Goal: Task Accomplishment & Management: Complete application form

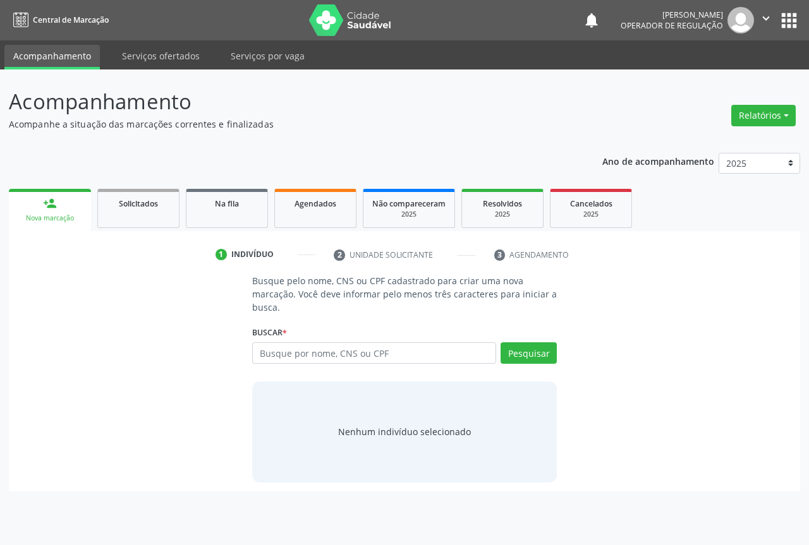
click at [304, 358] on input "text" at bounding box center [374, 353] width 244 height 21
type input "702301128796919"
click at [538, 353] on button "Pesquisar" at bounding box center [529, 353] width 56 height 21
type input "702301128796919"
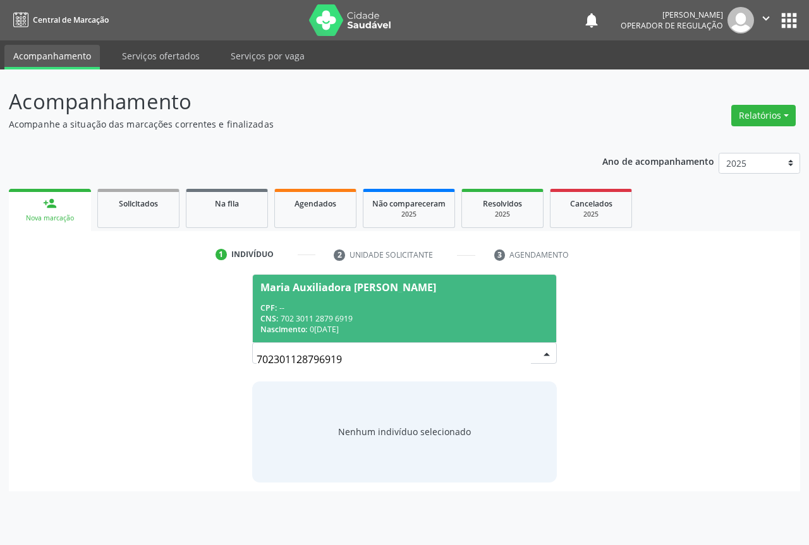
click at [278, 307] on div "CPF: --" at bounding box center [404, 308] width 288 height 11
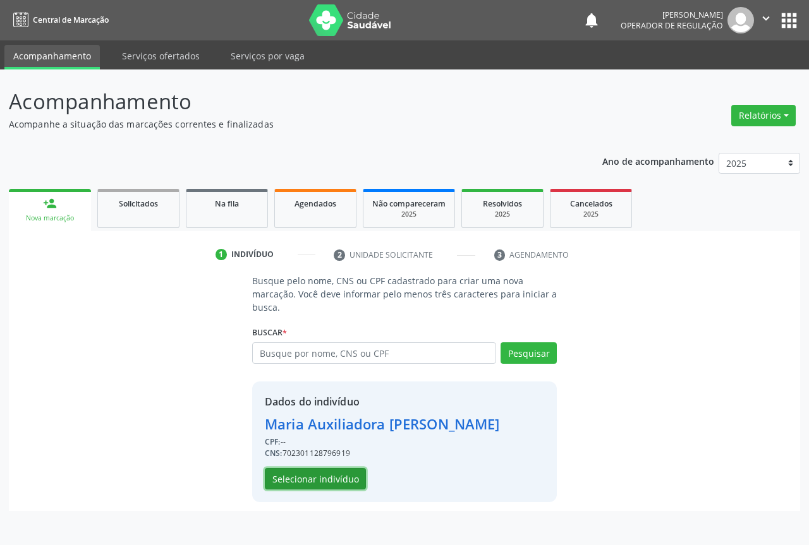
click at [304, 480] on button "Selecionar indivíduo" at bounding box center [315, 478] width 101 height 21
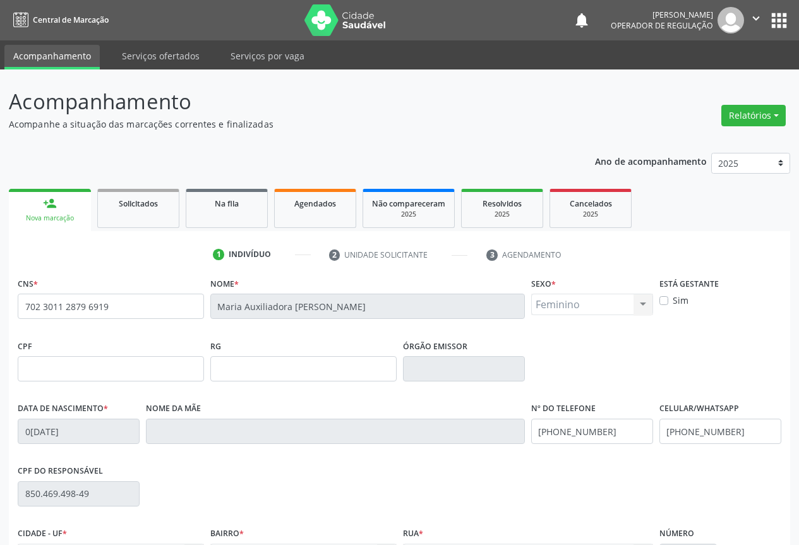
scroll to position [140, 0]
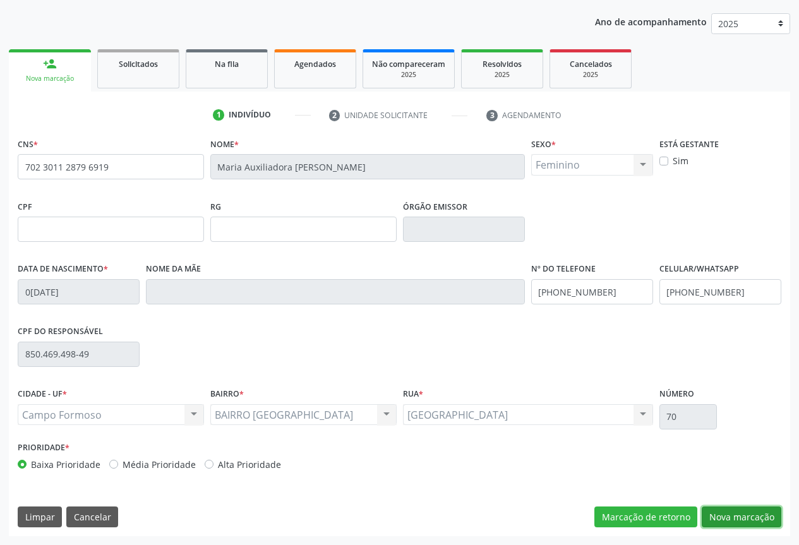
click at [745, 523] on button "Nova marcação" at bounding box center [742, 517] width 80 height 21
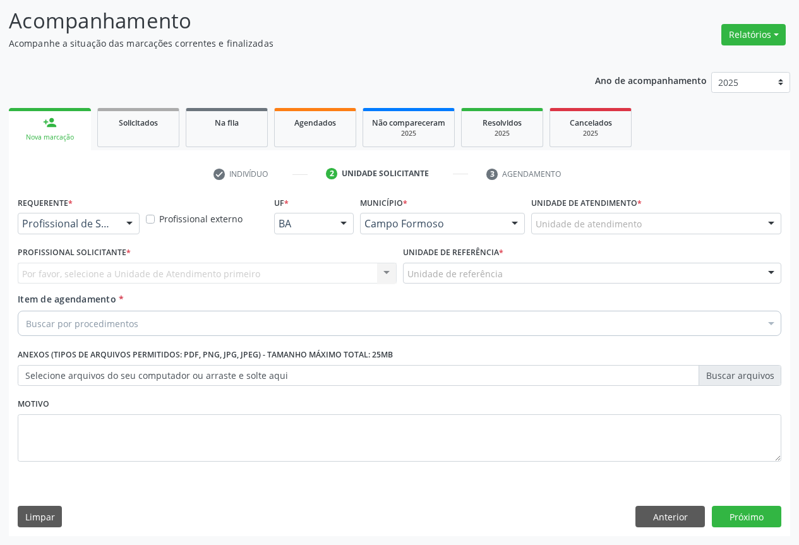
scroll to position [81, 0]
click at [130, 224] on div at bounding box center [129, 224] width 19 height 21
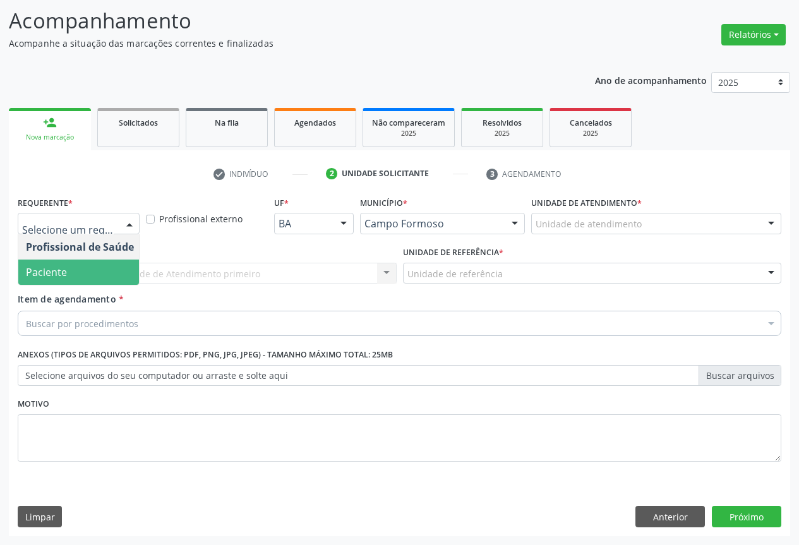
click at [47, 277] on span "Paciente" at bounding box center [46, 272] width 41 height 14
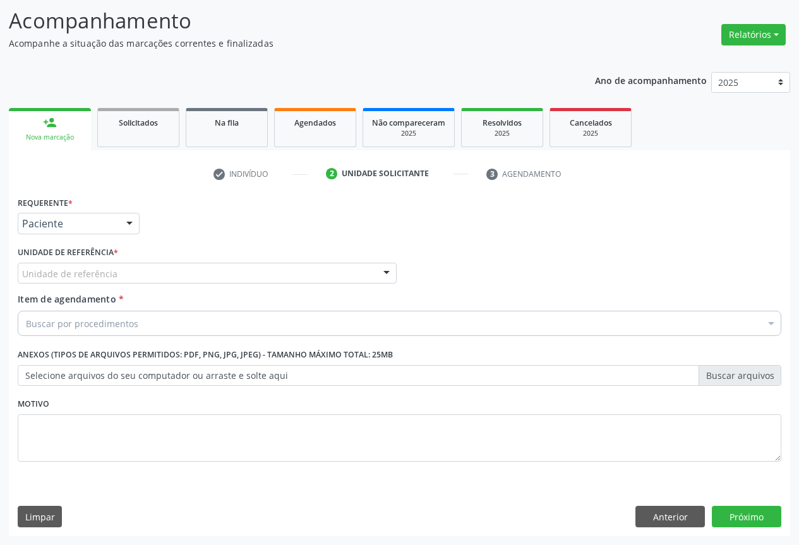
click at [379, 272] on div at bounding box center [386, 274] width 19 height 21
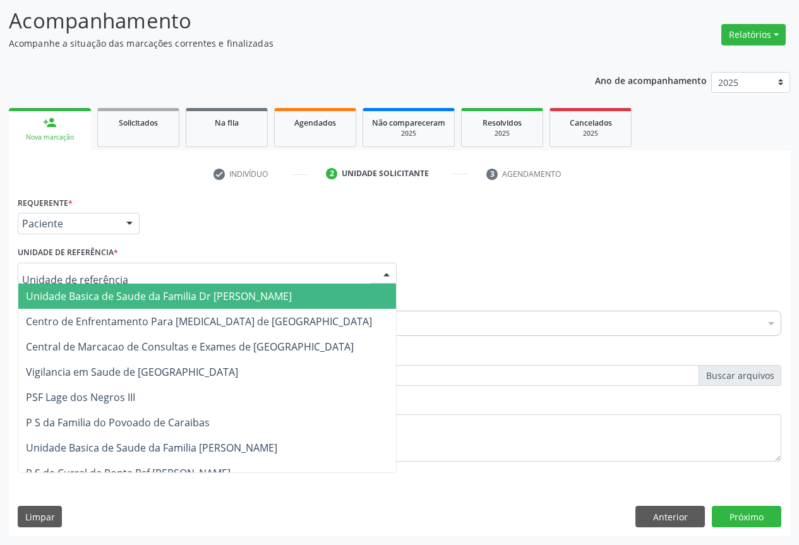
drag, startPoint x: 97, startPoint y: 294, endPoint x: 253, endPoint y: 300, distance: 156.2
click at [97, 294] on span "Unidade Basica de Saude da Familia Dr [PERSON_NAME]" at bounding box center [159, 296] width 266 height 14
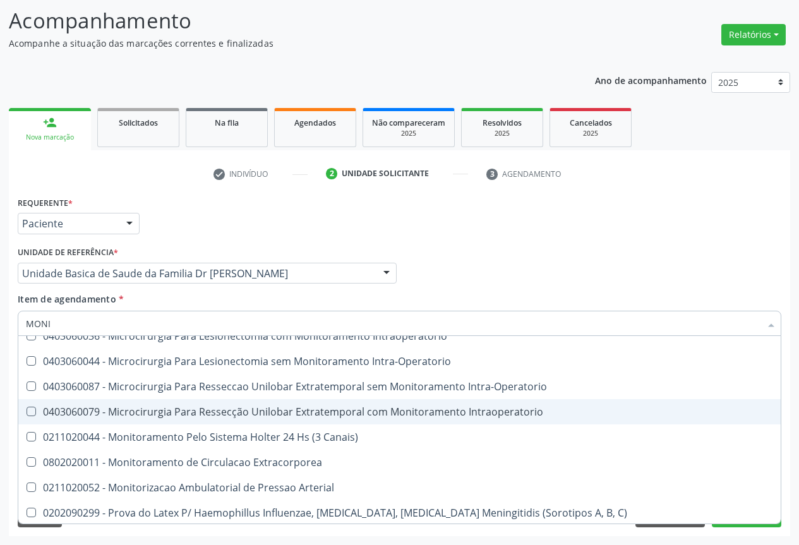
scroll to position [656, 0]
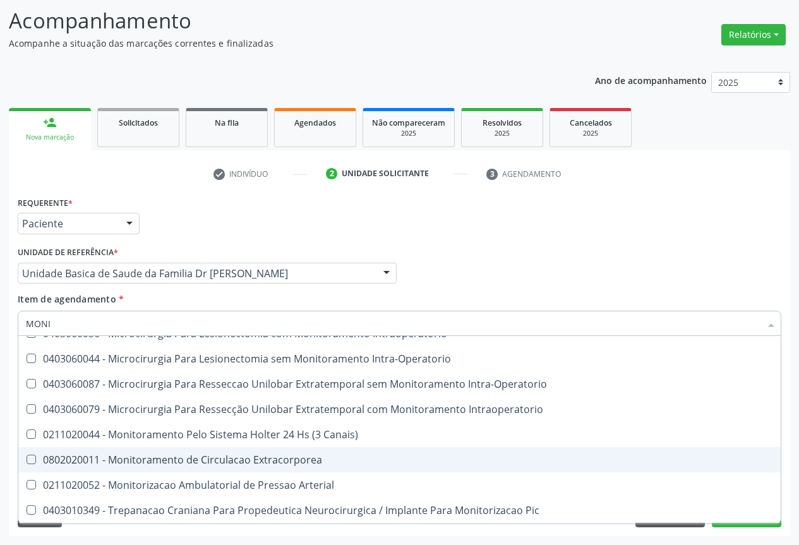
type input "MONIT"
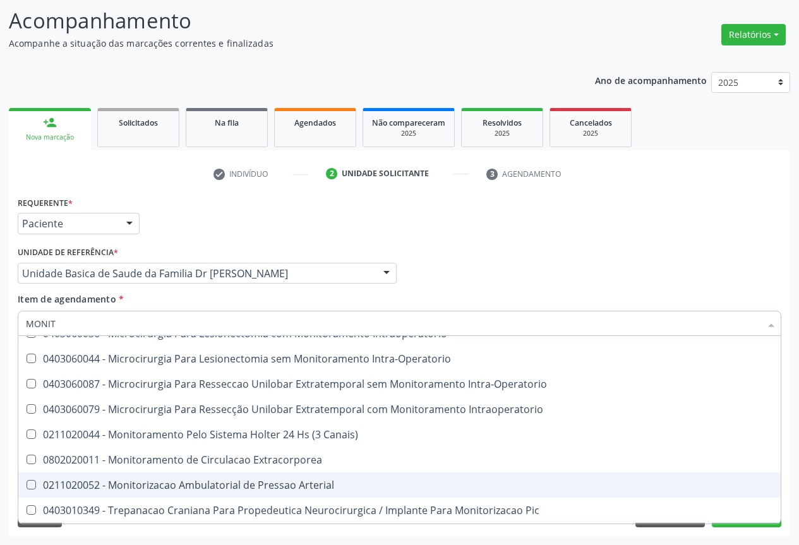
click at [180, 480] on div "0211020052 - Monitorizacao Ambulatorial de Pressao Arterial" at bounding box center [400, 485] width 748 height 10
checkbox Arterial "true"
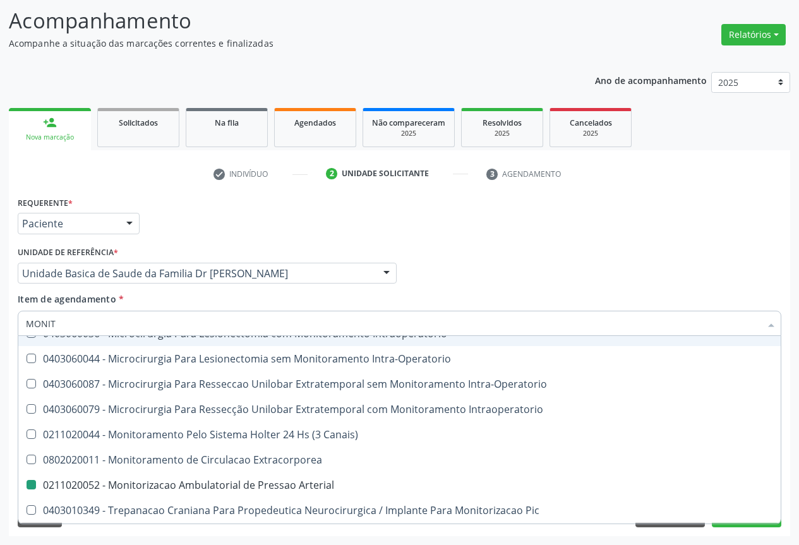
click at [330, 296] on div "Item de agendamento * MONIT Desfazer seleção 0102010498 - Laudo de Análise Labo…" at bounding box center [400, 313] width 764 height 40
checkbox Intraoperatorio "true"
checkbox Arterial "false"
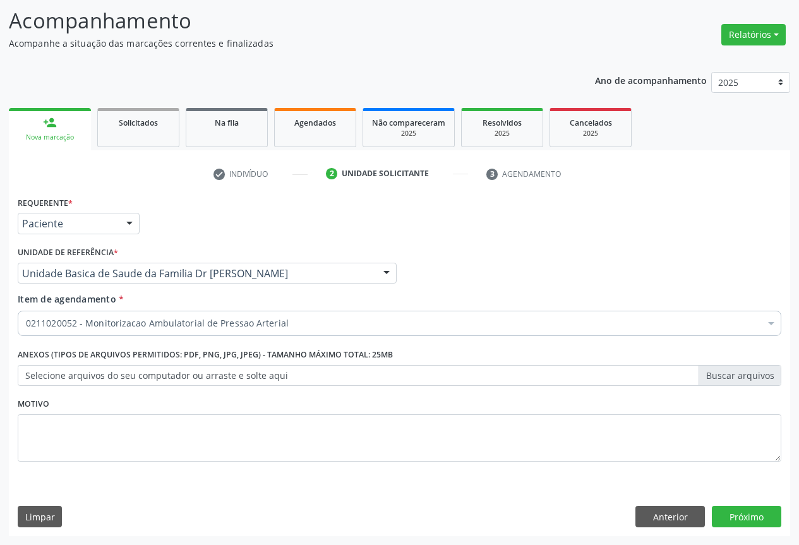
scroll to position [0, 0]
click at [739, 509] on button "Próximo" at bounding box center [747, 516] width 70 height 21
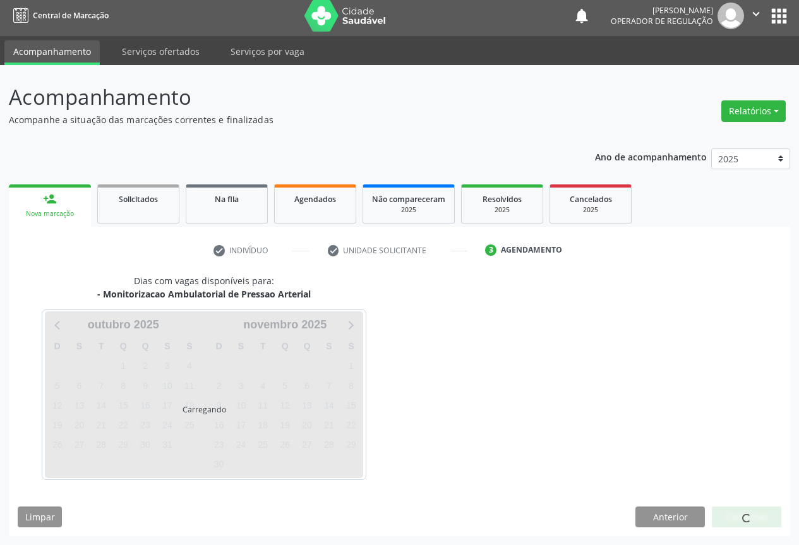
scroll to position [42, 0]
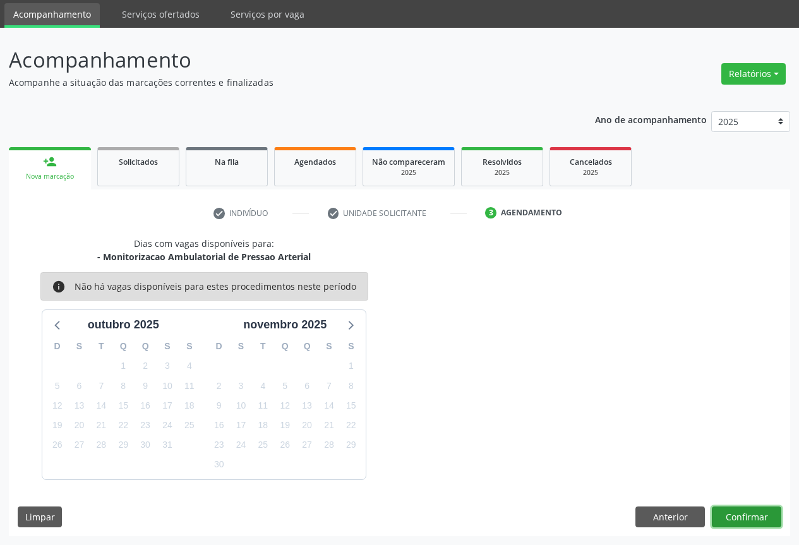
click at [755, 512] on button "Confirmar" at bounding box center [747, 517] width 70 height 21
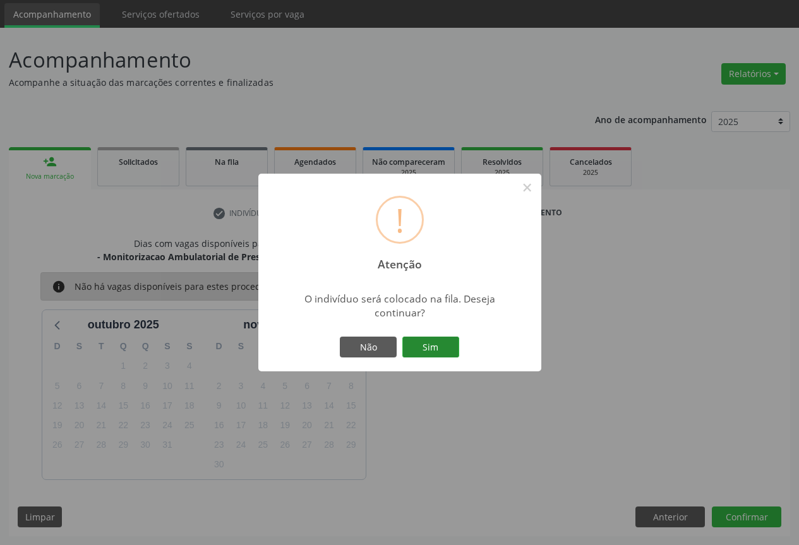
click at [422, 338] on button "Sim" at bounding box center [431, 347] width 57 height 21
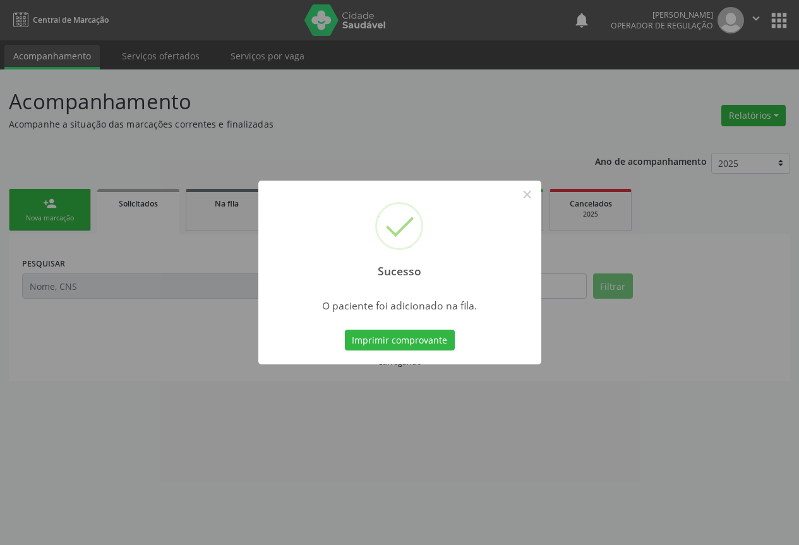
scroll to position [0, 0]
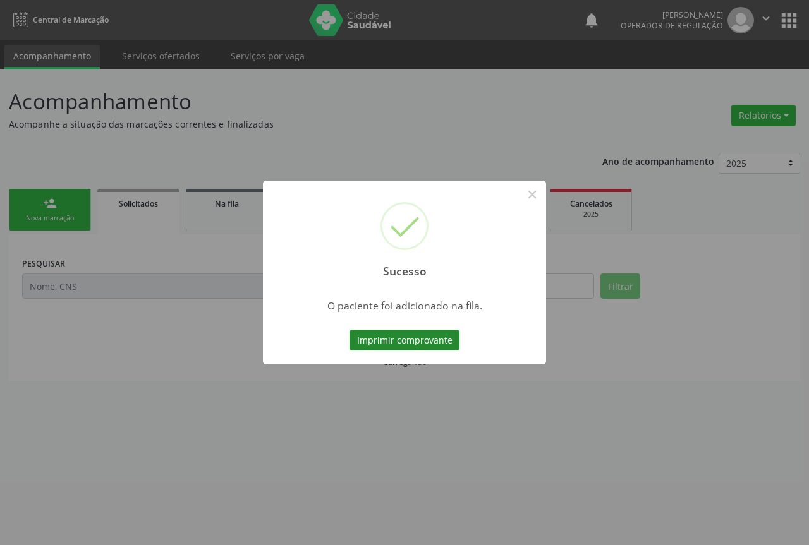
click at [411, 341] on button "Imprimir comprovante" at bounding box center [404, 340] width 110 height 21
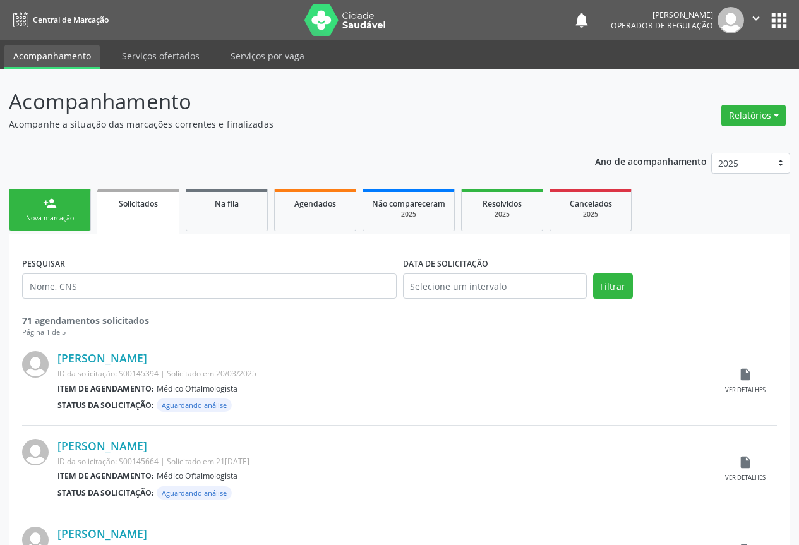
click at [38, 212] on link "person_add Nova marcação" at bounding box center [50, 210] width 82 height 42
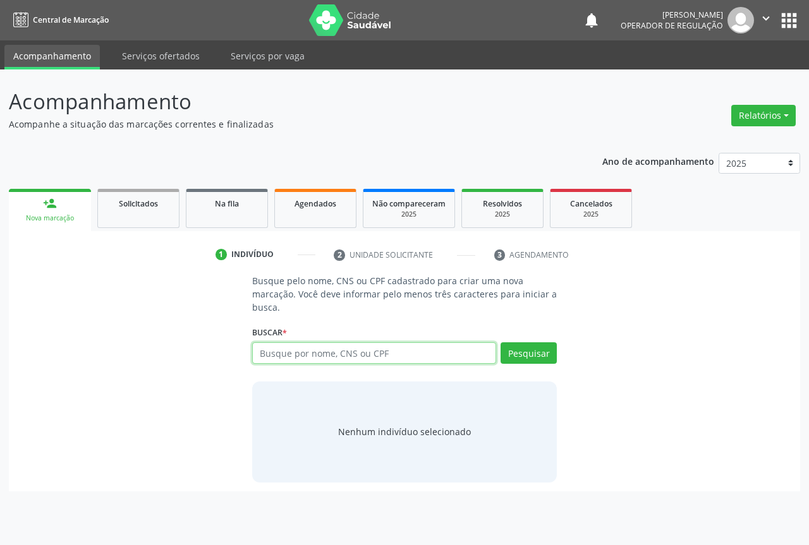
click at [299, 356] on input "text" at bounding box center [374, 353] width 244 height 21
type input "704202749015982"
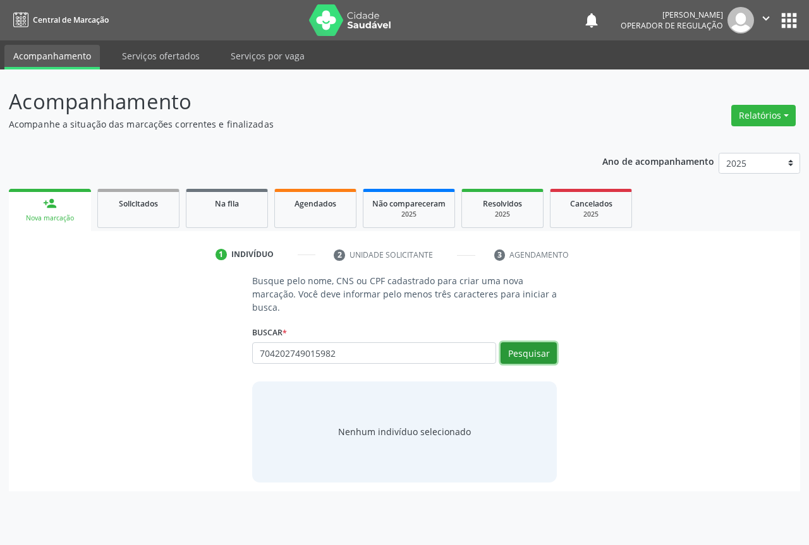
click at [554, 348] on button "Pesquisar" at bounding box center [529, 353] width 56 height 21
type input "704202749015982"
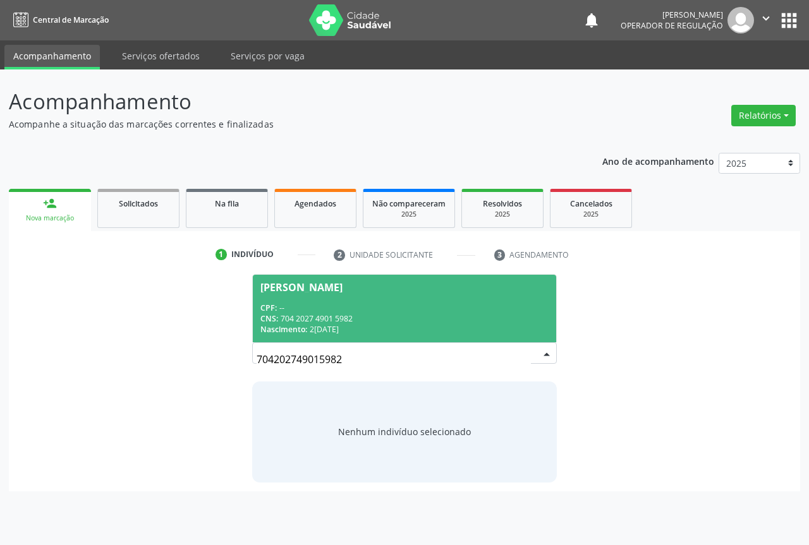
click at [295, 308] on div "CPF: --" at bounding box center [404, 308] width 288 height 11
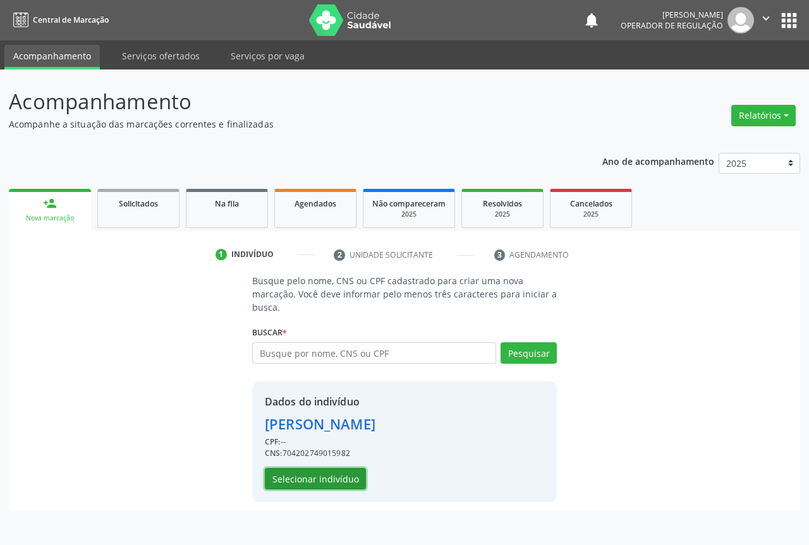
click at [302, 478] on button "Selecionar indivíduo" at bounding box center [315, 478] width 101 height 21
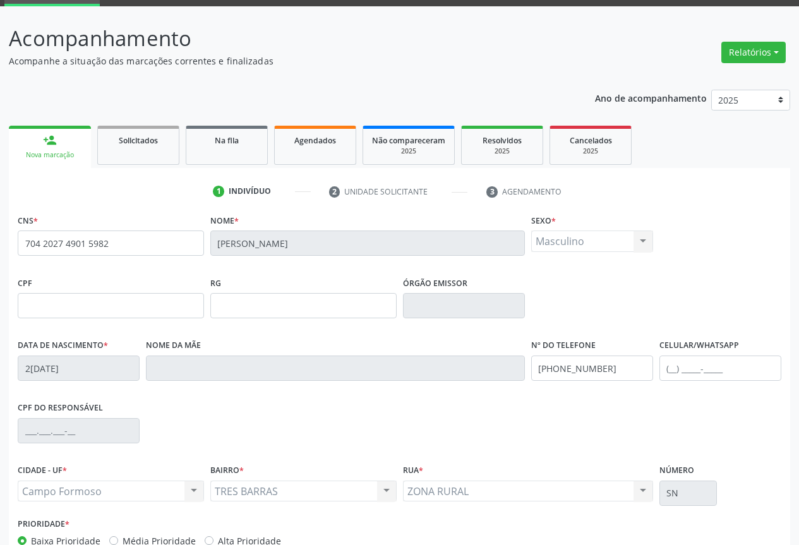
scroll to position [140, 0]
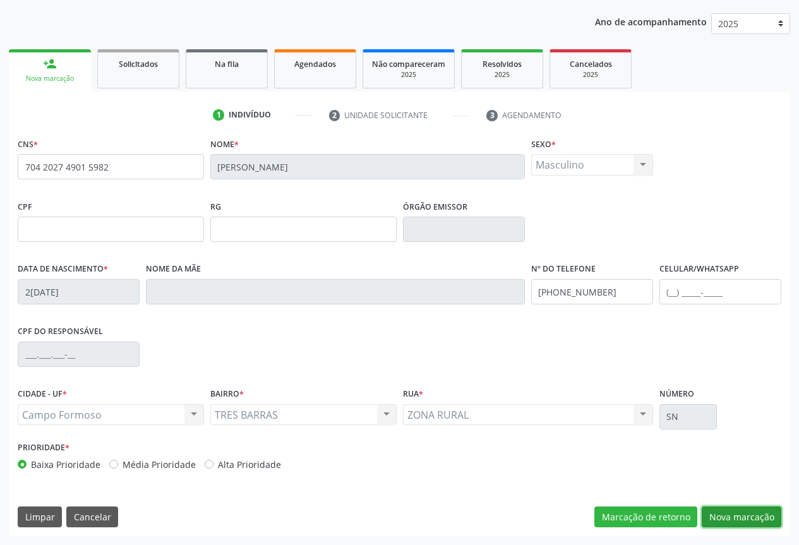
click at [745, 515] on button "Nova marcação" at bounding box center [742, 517] width 80 height 21
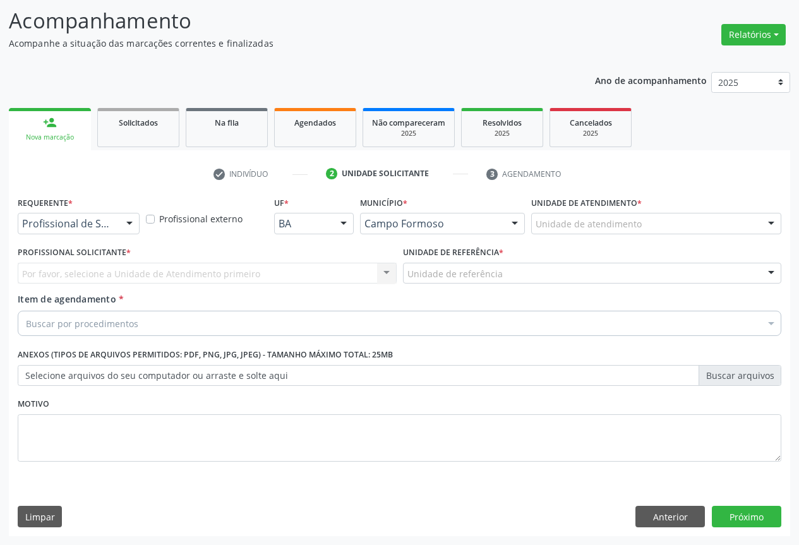
scroll to position [81, 0]
click at [121, 226] on div at bounding box center [129, 224] width 19 height 21
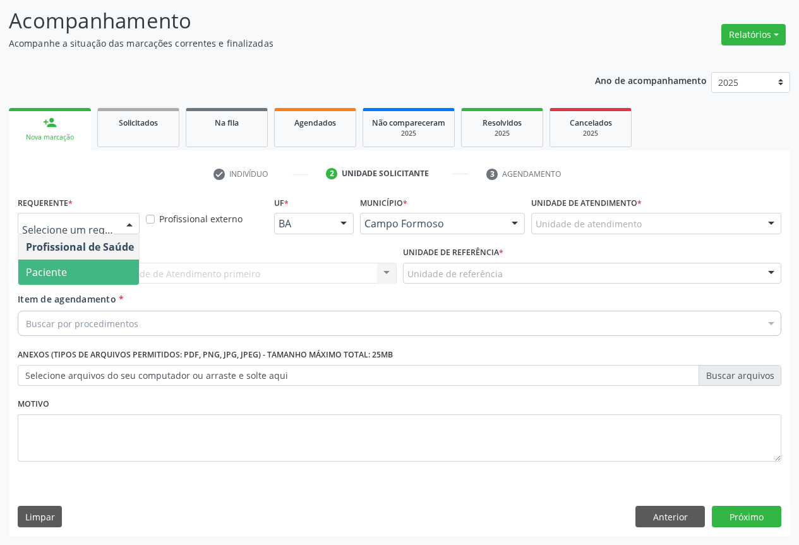
click at [40, 267] on span "Paciente" at bounding box center [46, 272] width 41 height 14
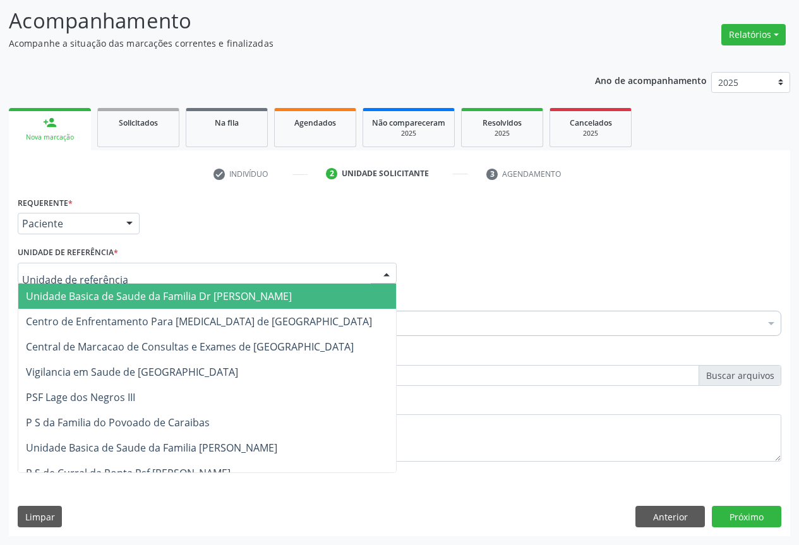
click at [135, 301] on span "Unidade Basica de Saude da Familia Dr [PERSON_NAME]" at bounding box center [159, 296] width 266 height 14
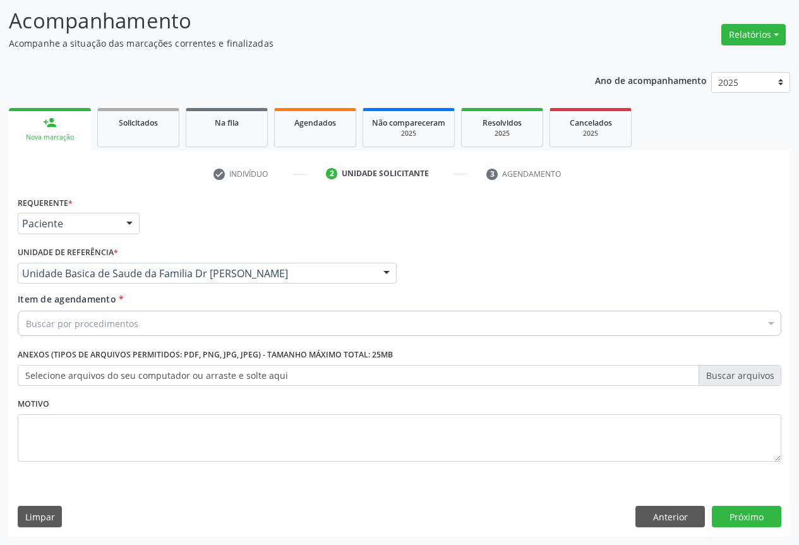
click at [202, 322] on div "Buscar por procedimentos" at bounding box center [400, 323] width 764 height 25
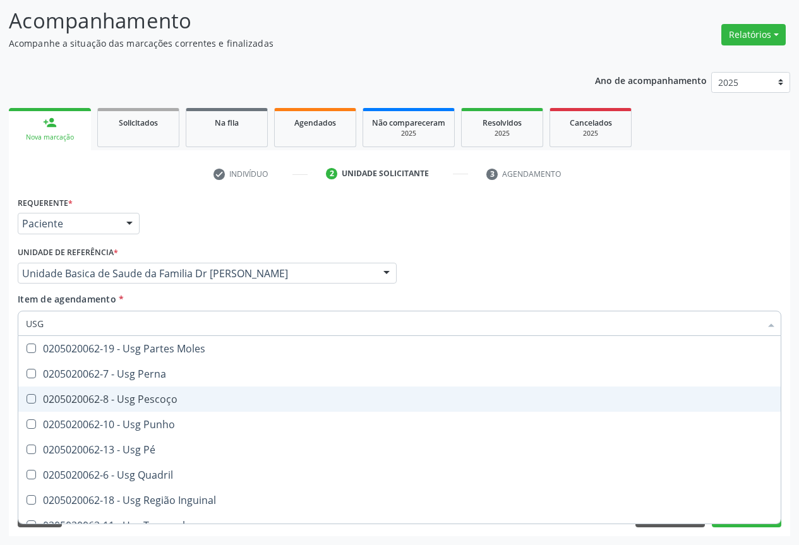
scroll to position [293, 0]
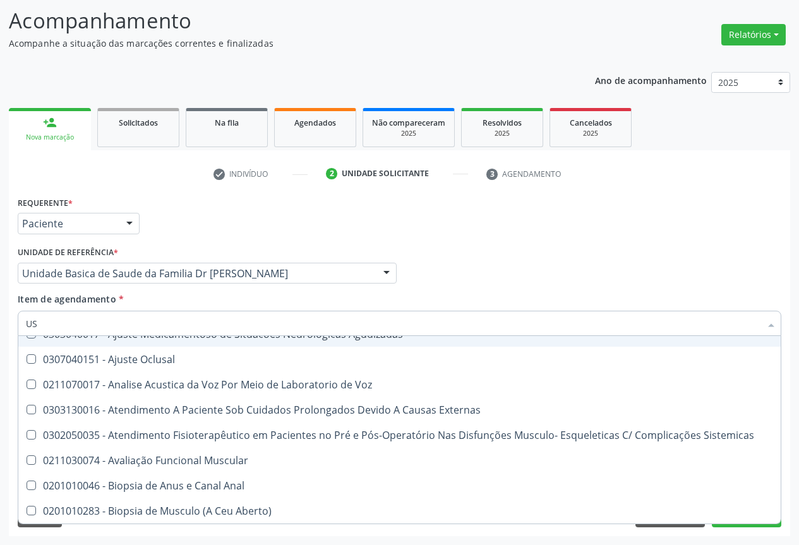
type input "U"
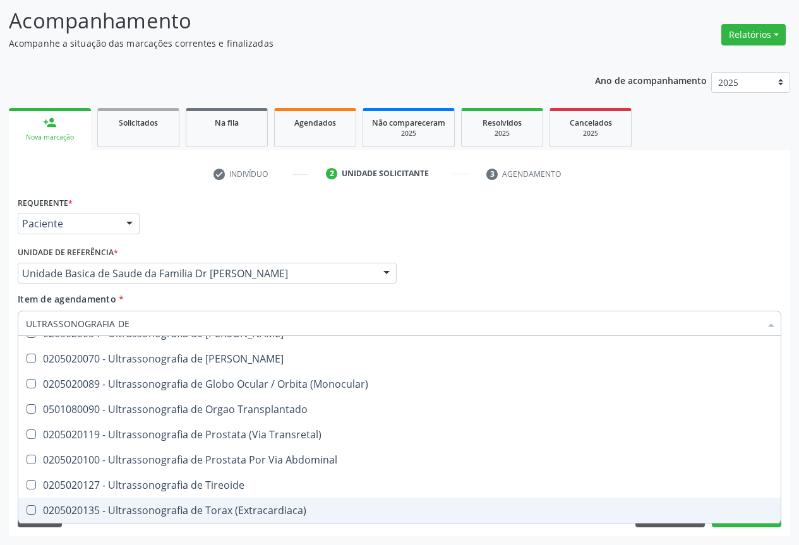
scroll to position [66, 0]
type input "ULTRASSONOGRAFIA DE"
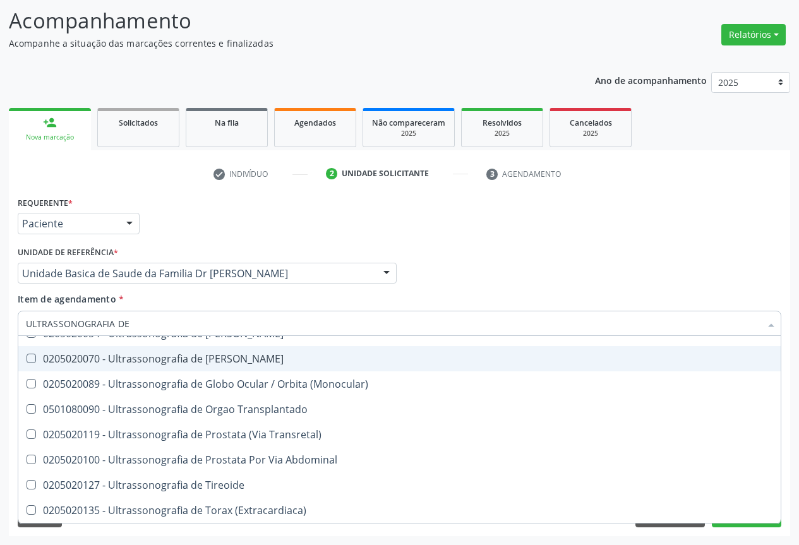
click at [172, 364] on div "0205020070 - Ultrassonografia de [PERSON_NAME]" at bounding box center [400, 359] width 748 height 10
checkbox Escrotal "true"
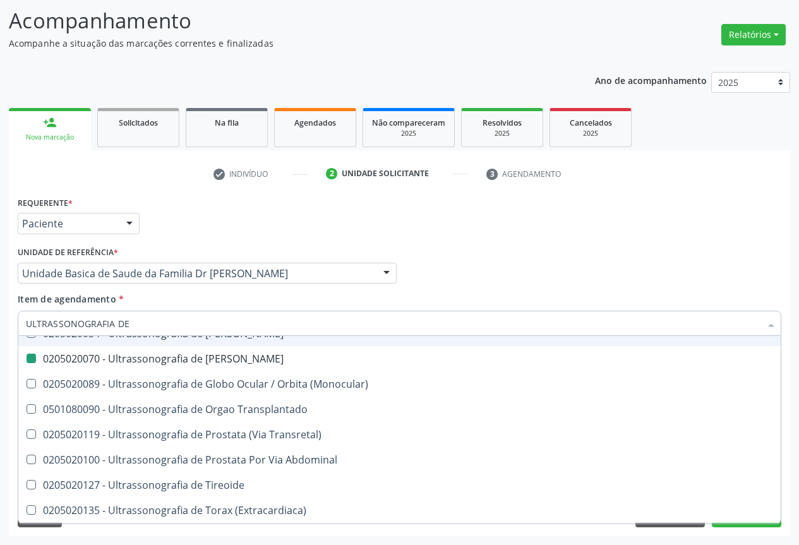
click at [480, 283] on div "Profissional Solicitante Por favor, selecione a Unidade de Atendimento primeiro…" at bounding box center [400, 267] width 770 height 49
checkbox Total "true"
checkbox Escrotal "false"
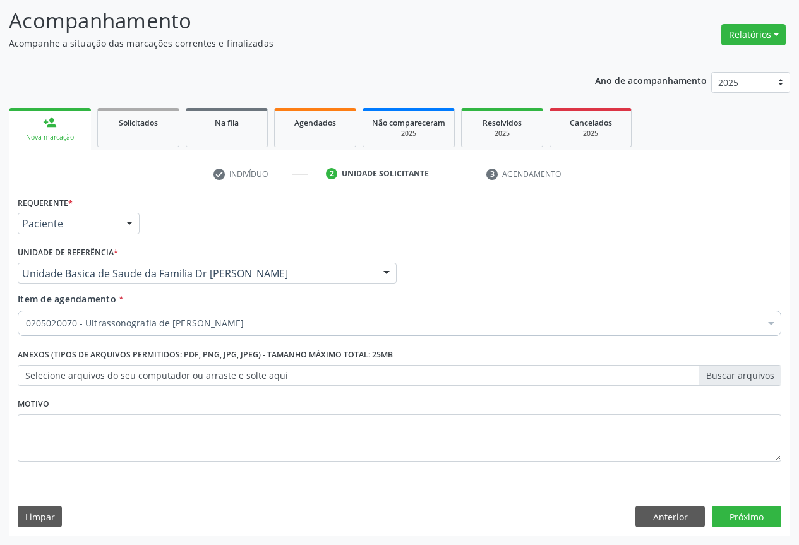
scroll to position [0, 0]
click at [748, 514] on button "Próximo" at bounding box center [747, 516] width 70 height 21
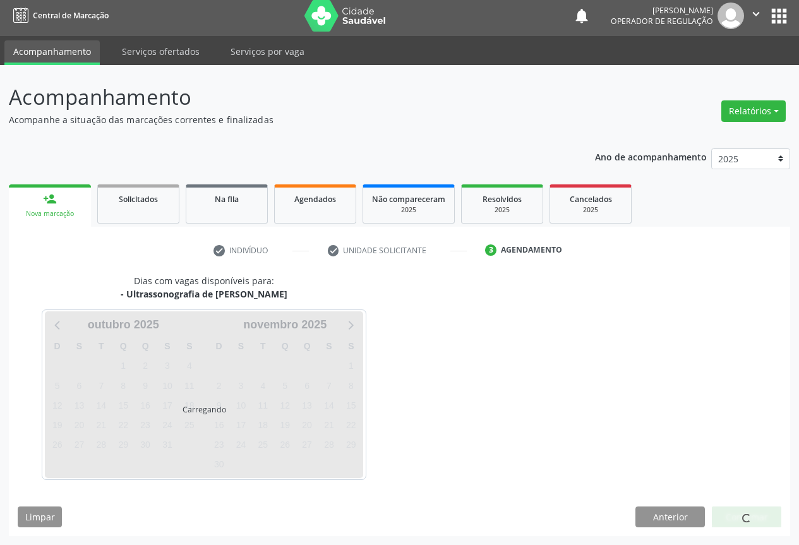
scroll to position [4, 0]
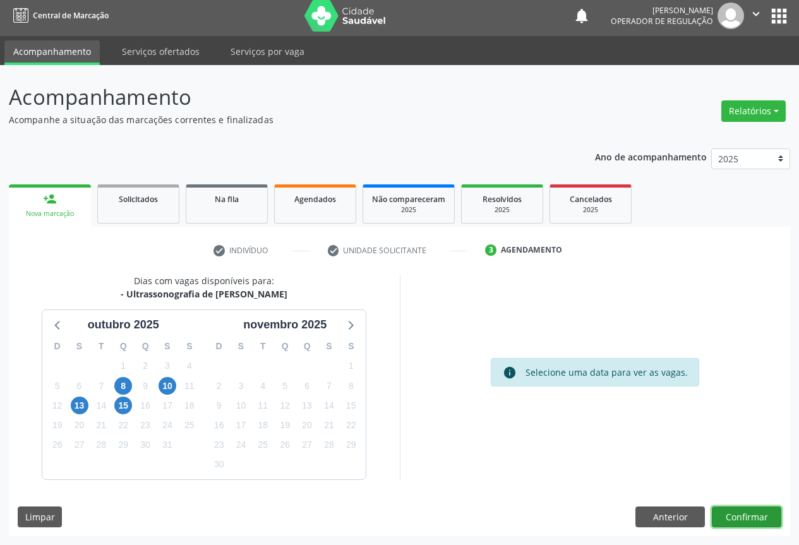
click at [741, 518] on button "Confirmar" at bounding box center [747, 517] width 70 height 21
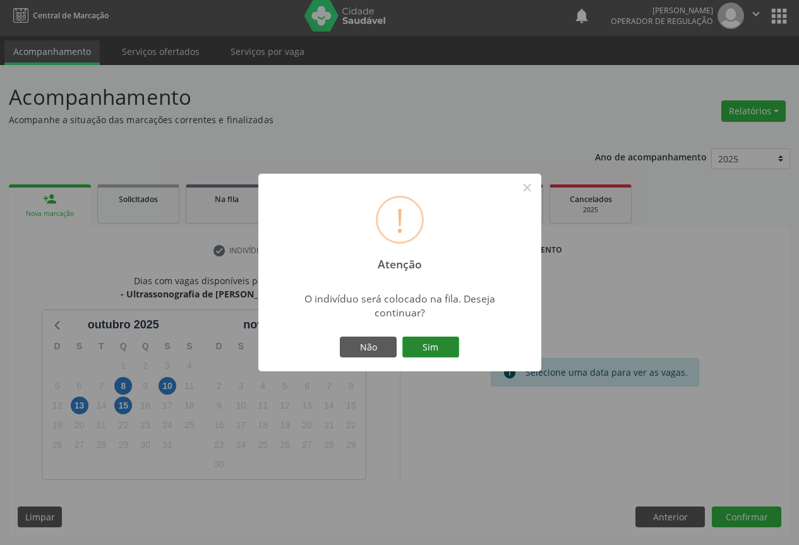
click at [415, 341] on button "Sim" at bounding box center [431, 347] width 57 height 21
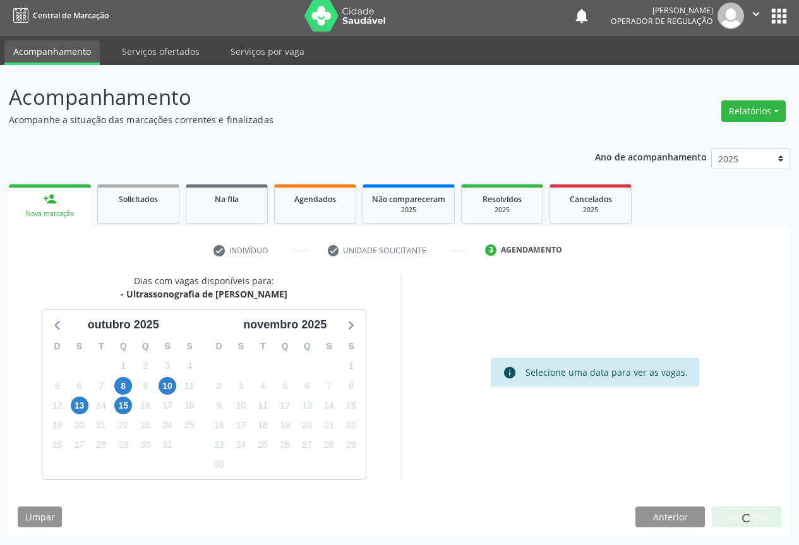
scroll to position [0, 0]
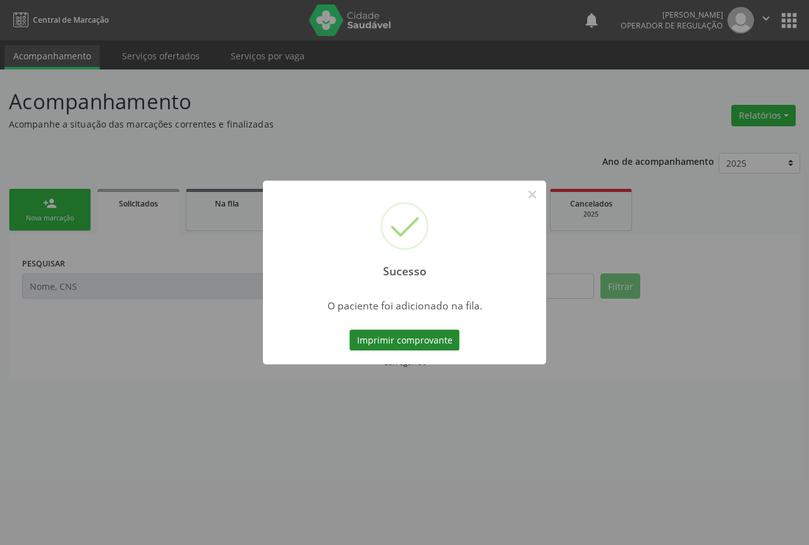
click at [412, 342] on button "Imprimir comprovante" at bounding box center [404, 340] width 110 height 21
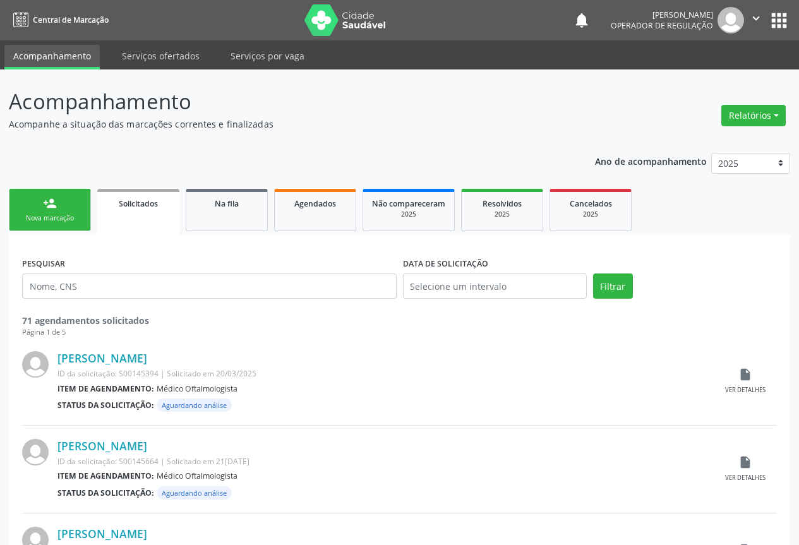
click at [47, 200] on div "person_add" at bounding box center [50, 204] width 14 height 14
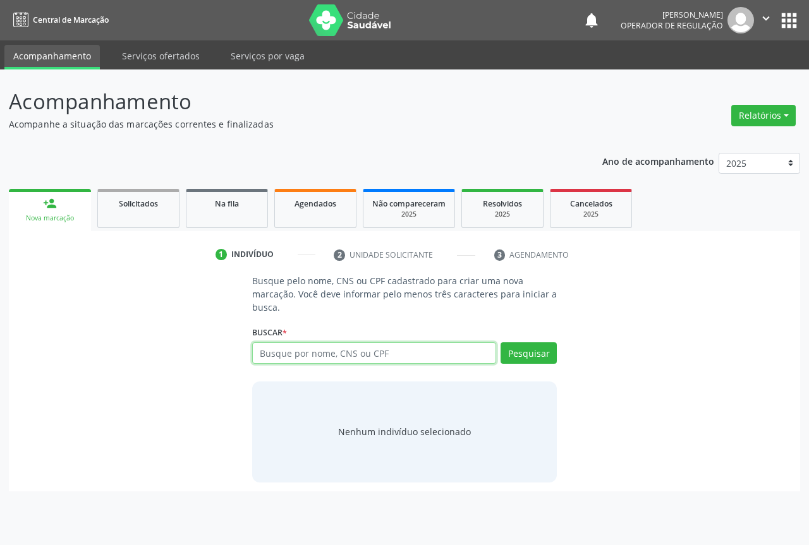
click at [313, 347] on input "text" at bounding box center [374, 353] width 244 height 21
type input "[PERSON_NAME]"
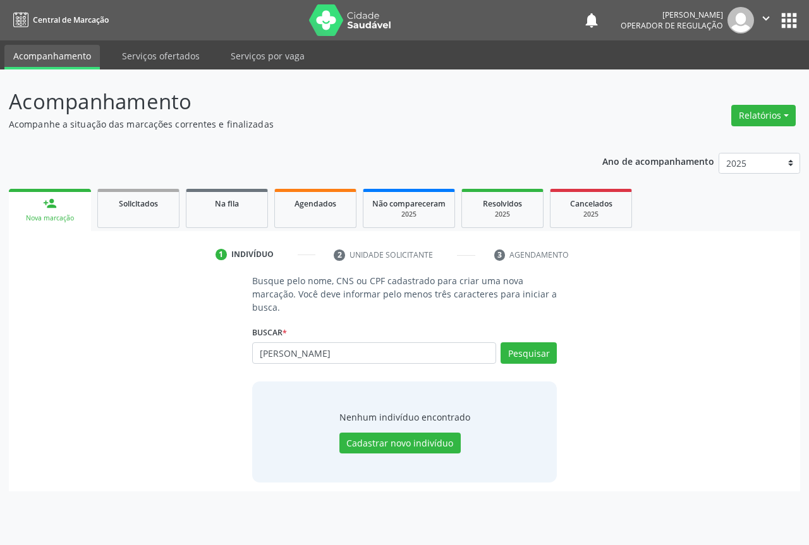
type input "[PERSON_NAME]"
type input "Y"
type input "700403955745148"
drag, startPoint x: 545, startPoint y: 355, endPoint x: 504, endPoint y: 341, distance: 43.4
click at [538, 353] on button "Pesquisar" at bounding box center [529, 353] width 56 height 21
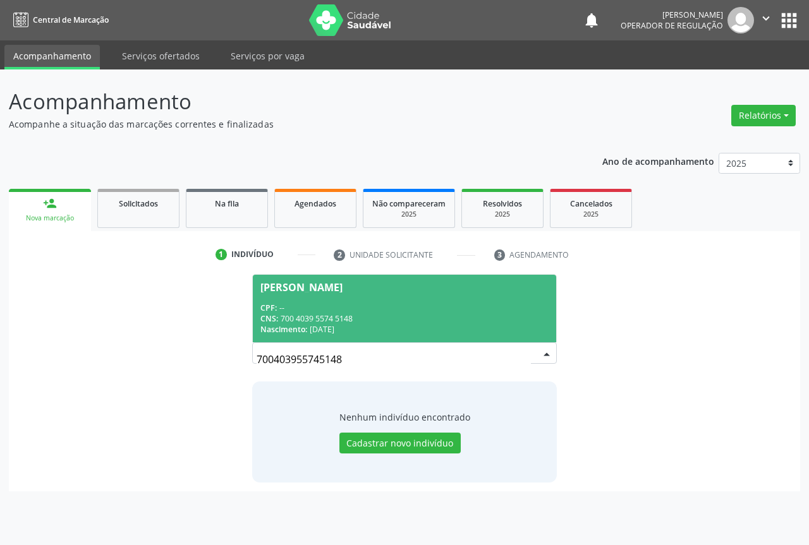
click at [299, 311] on div "CPF: --" at bounding box center [404, 308] width 288 height 11
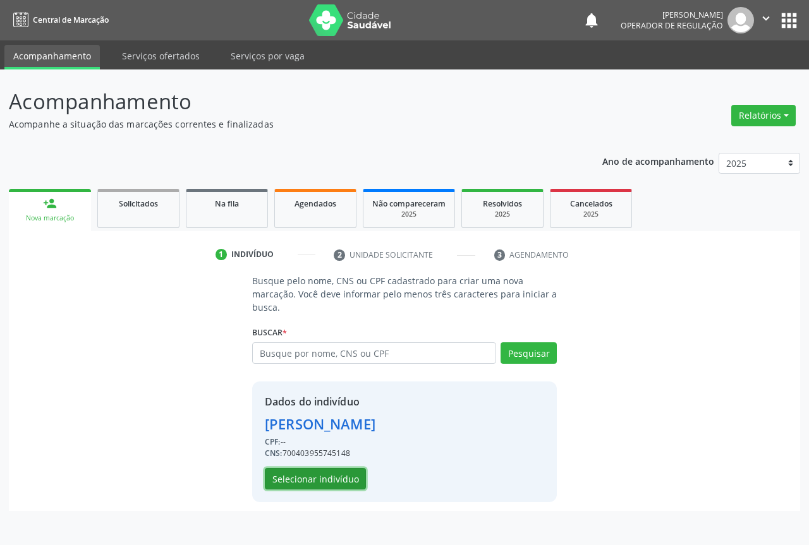
click at [308, 478] on button "Selecionar indivíduo" at bounding box center [315, 478] width 101 height 21
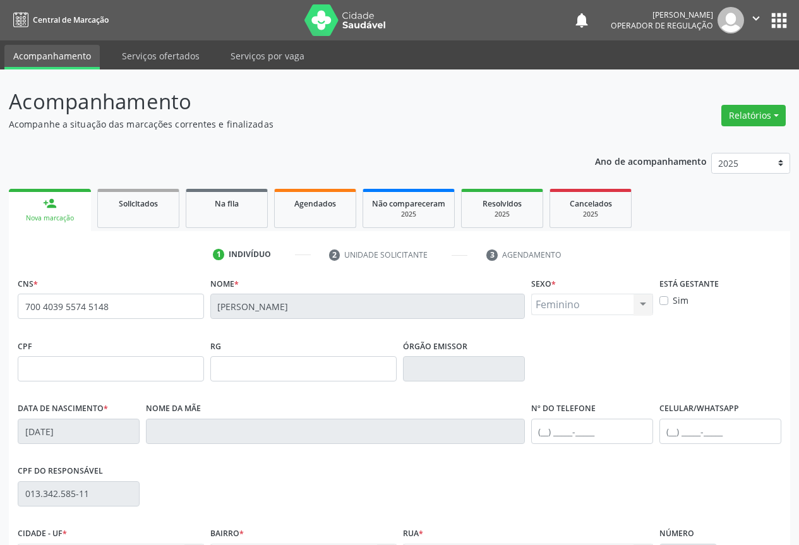
scroll to position [140, 0]
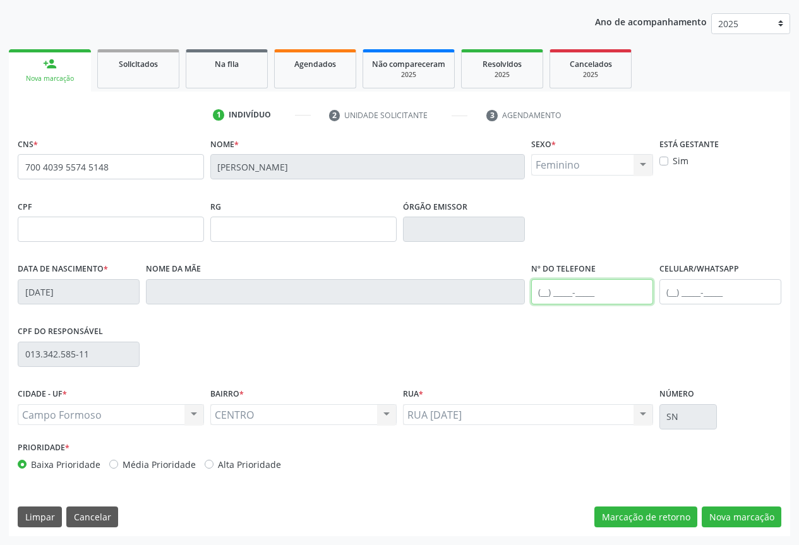
click at [574, 289] on input "text" at bounding box center [592, 291] width 122 height 25
type input "[PHONE_NUMBER]"
click at [748, 511] on button "Nova marcação" at bounding box center [742, 517] width 80 height 21
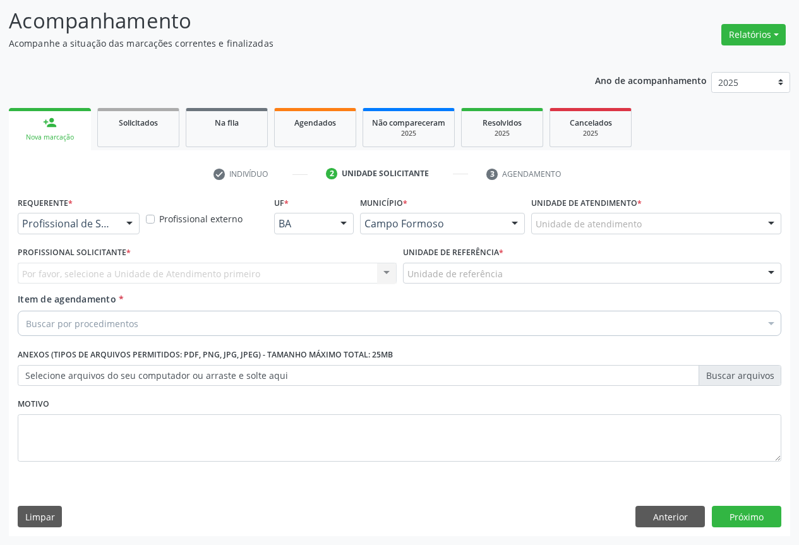
scroll to position [81, 0]
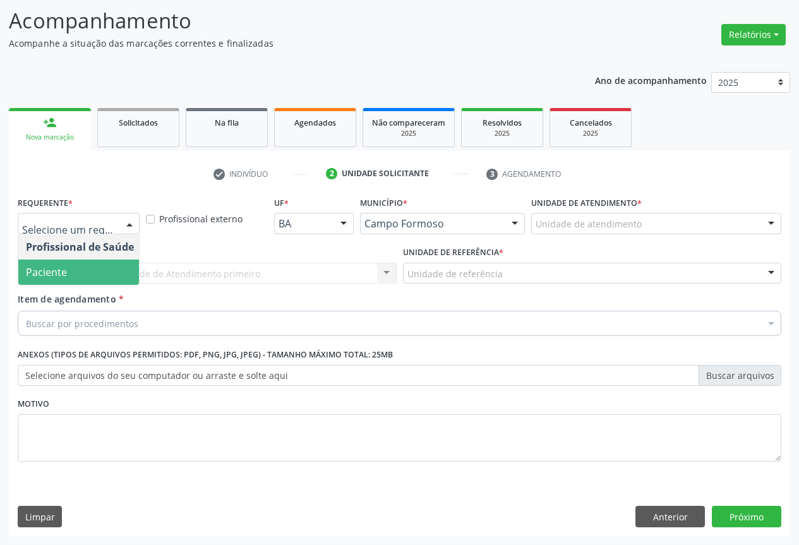
click at [66, 272] on span "Paciente" at bounding box center [46, 272] width 41 height 14
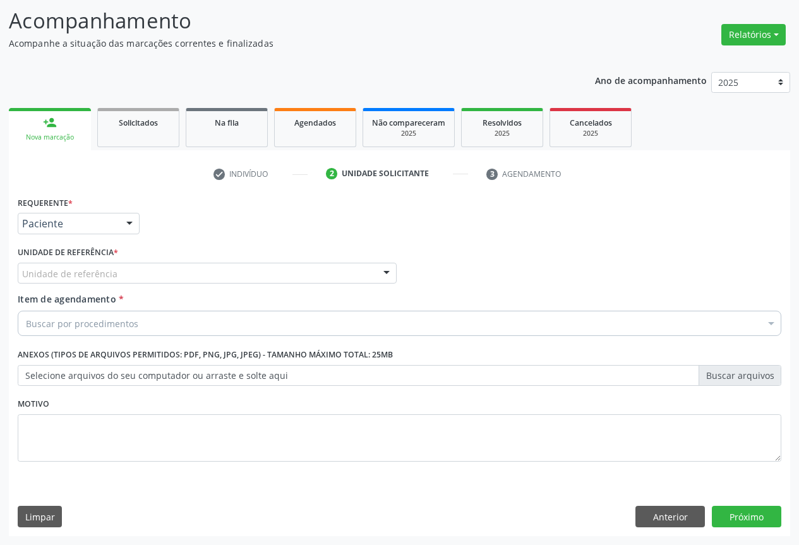
drag, startPoint x: 135, startPoint y: 270, endPoint x: 108, endPoint y: 296, distance: 36.7
click at [135, 272] on div "Requerente * Paciente Profissional de Saúde Paciente Nenhum resultado encontrad…" at bounding box center [400, 336] width 764 height 286
click at [105, 297] on span "Item de agendamento" at bounding box center [67, 299] width 99 height 12
click at [26, 311] on input "Item de agendamento *" at bounding box center [26, 323] width 0 height 25
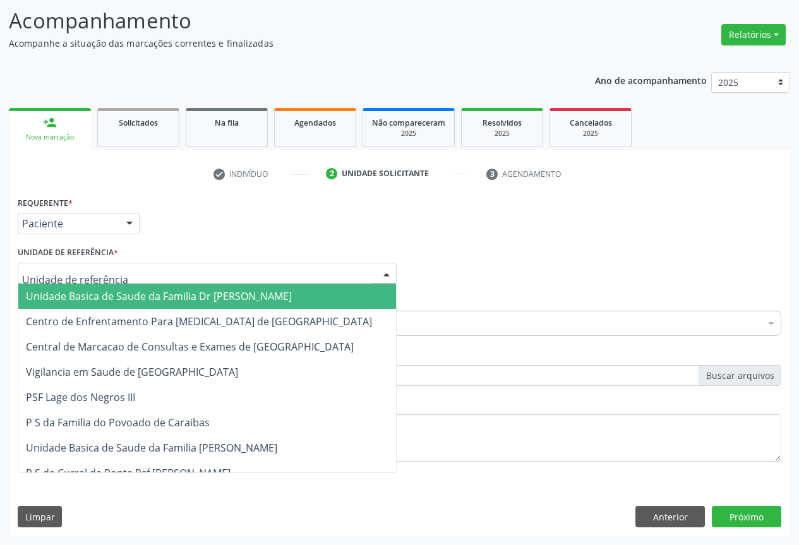
drag, startPoint x: 85, startPoint y: 295, endPoint x: 130, endPoint y: 297, distance: 45.5
click at [91, 296] on span "Unidade Basica de Saude da Familia Dr [PERSON_NAME]" at bounding box center [159, 296] width 266 height 14
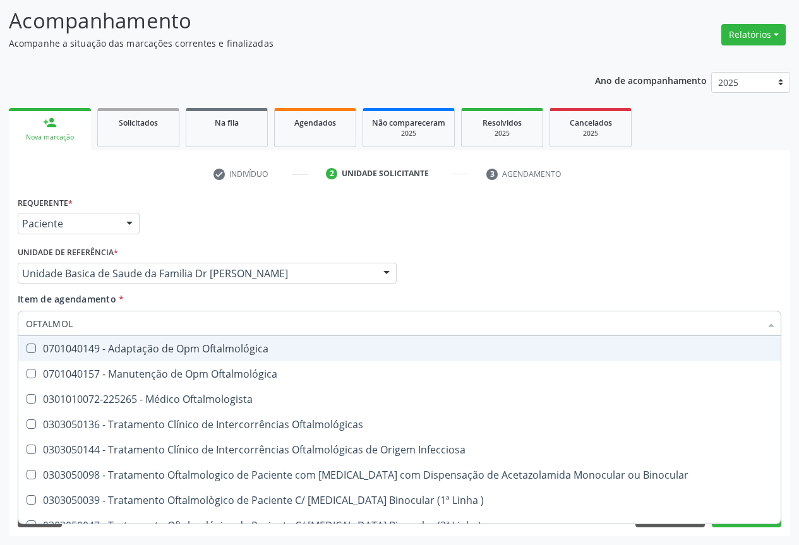
type input "OFTALMOLO"
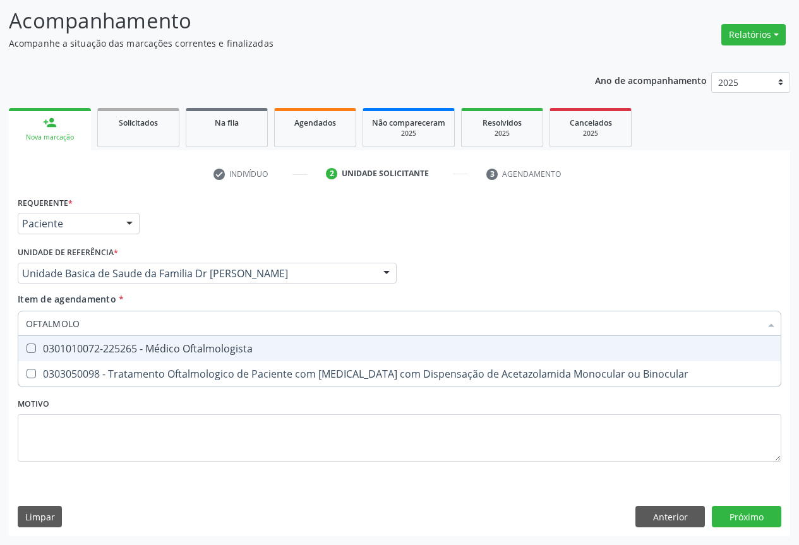
click at [142, 350] on div "0301010072-225265 - Médico Oftalmologista" at bounding box center [400, 349] width 748 height 10
checkbox Oftalmologista "true"
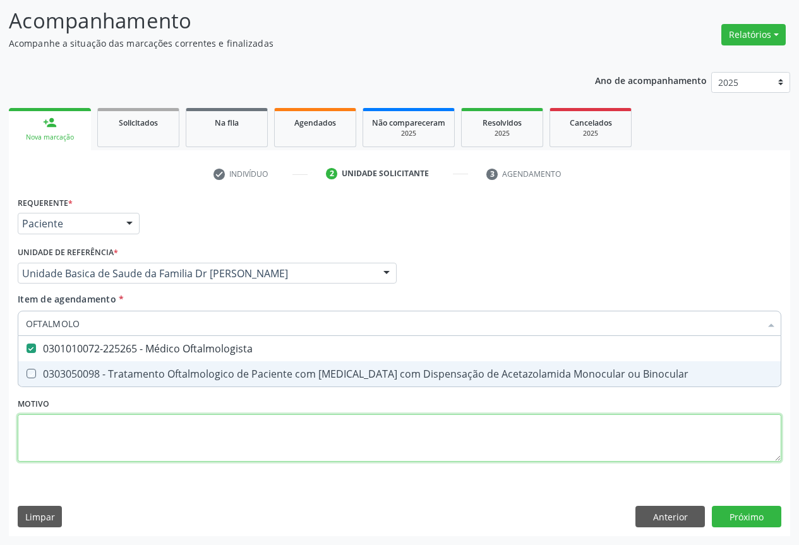
click at [234, 438] on div "Requerente * Paciente Profissional de Saúde Paciente Nenhum resultado encontrad…" at bounding box center [400, 336] width 764 height 286
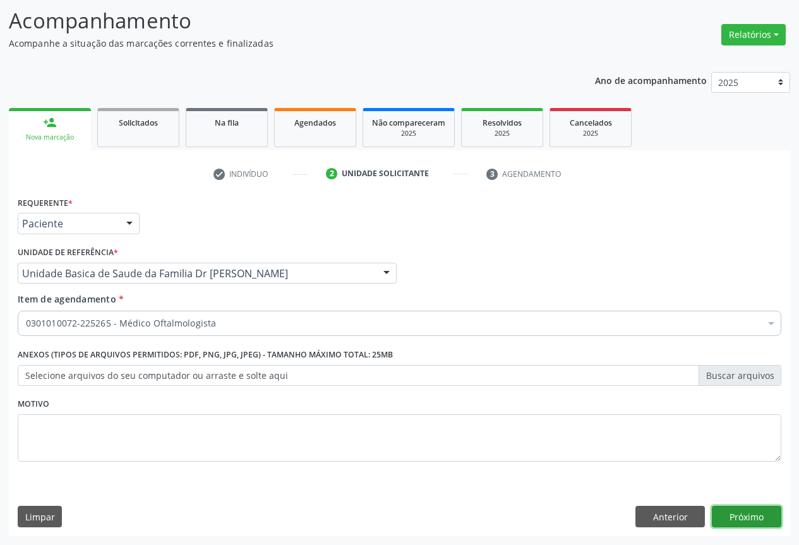
click at [732, 514] on button "Próximo" at bounding box center [747, 516] width 70 height 21
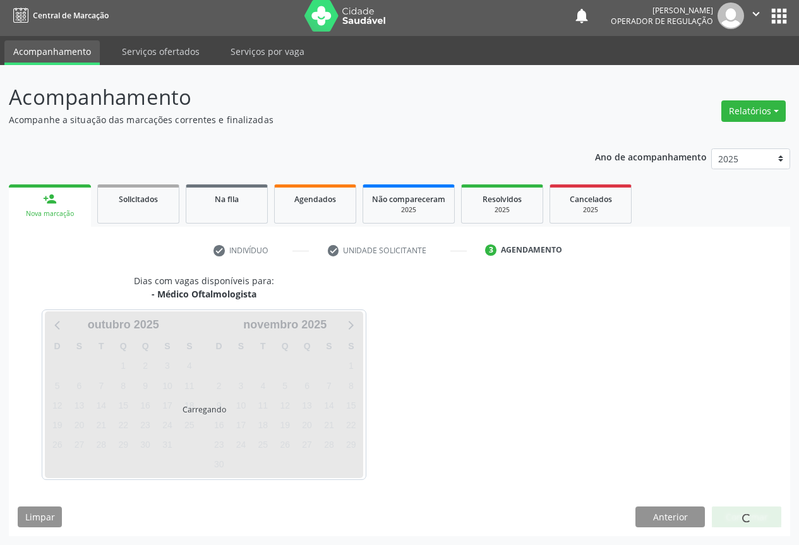
scroll to position [4, 0]
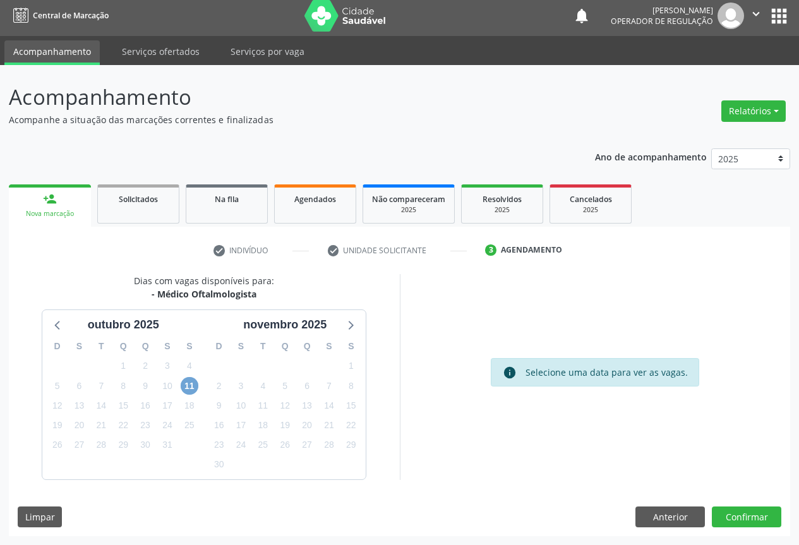
click at [186, 388] on span "11" at bounding box center [190, 386] width 18 height 18
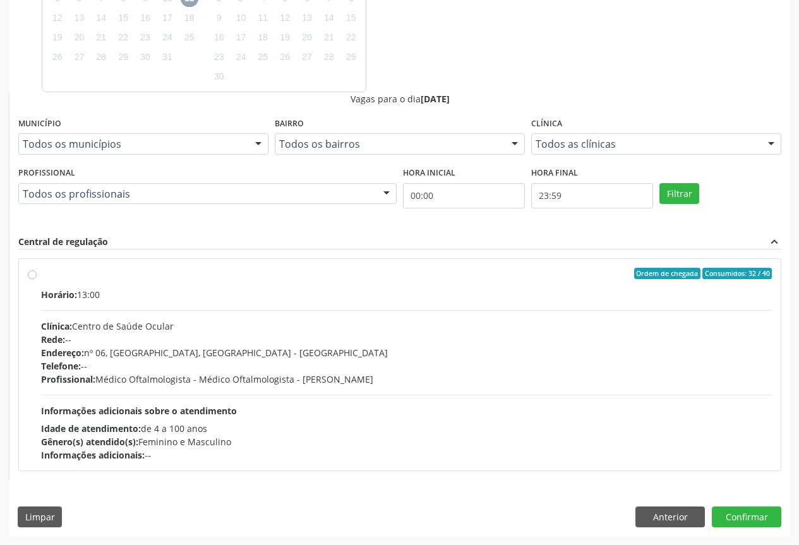
scroll to position [0, 0]
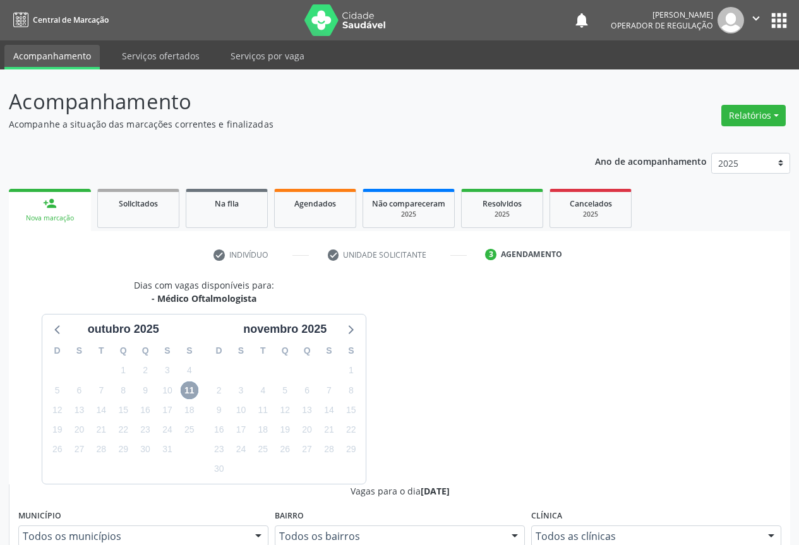
click at [192, 386] on span "11" at bounding box center [190, 391] width 18 height 18
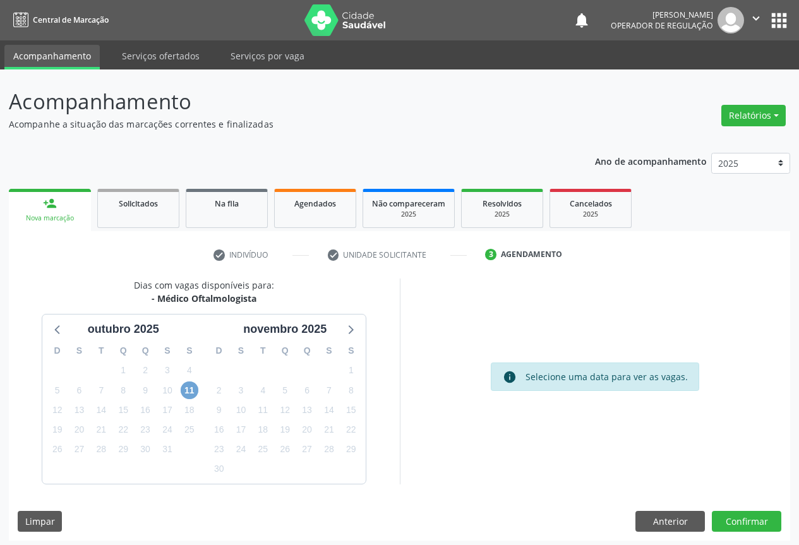
scroll to position [4, 0]
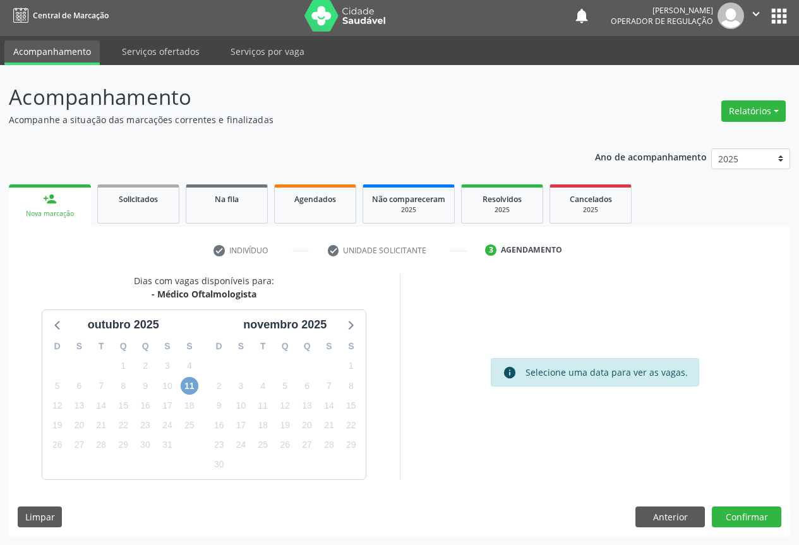
click at [188, 383] on span "11" at bounding box center [190, 386] width 18 height 18
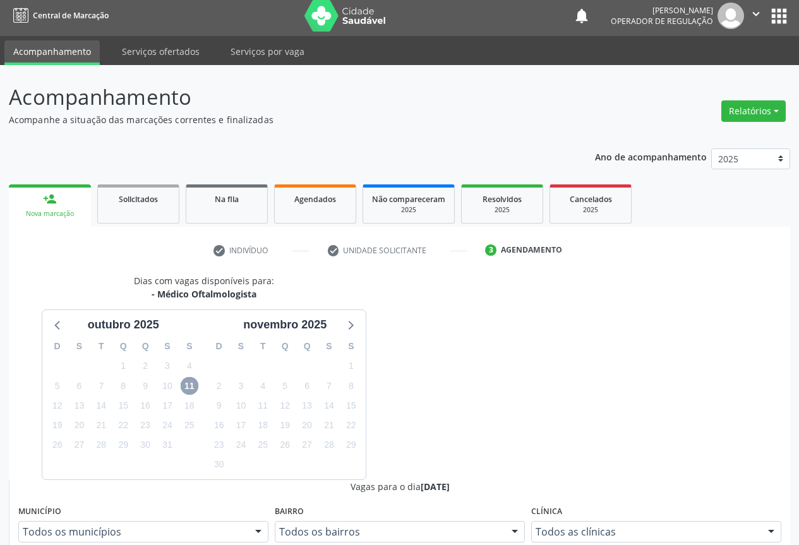
scroll to position [392, 0]
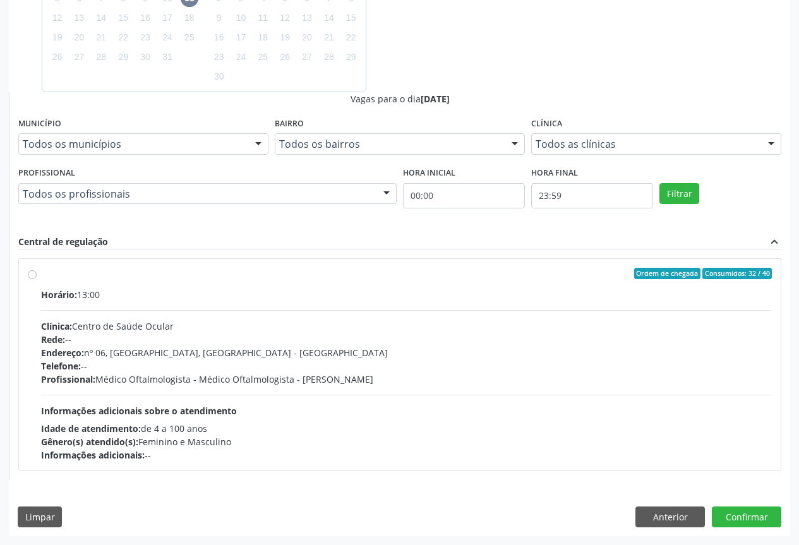
click at [41, 276] on label "Ordem de chegada Consumidos: 32 / 40 Horário: 13:00 Clínica: Centro de Saúde Oc…" at bounding box center [406, 365] width 731 height 194
click at [33, 276] on input "Ordem de chegada Consumidos: 32 / 40 Horário: 13:00 Clínica: Centro de Saúde Oc…" at bounding box center [32, 273] width 9 height 11
radio input "true"
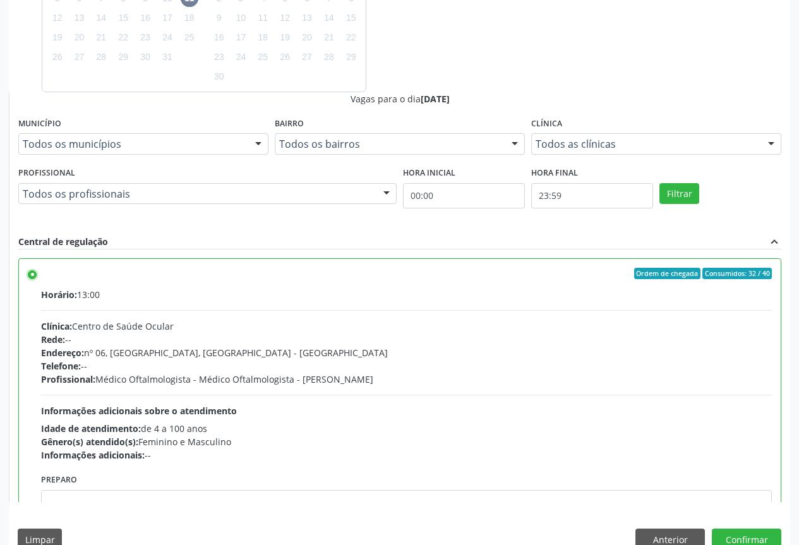
scroll to position [63, 0]
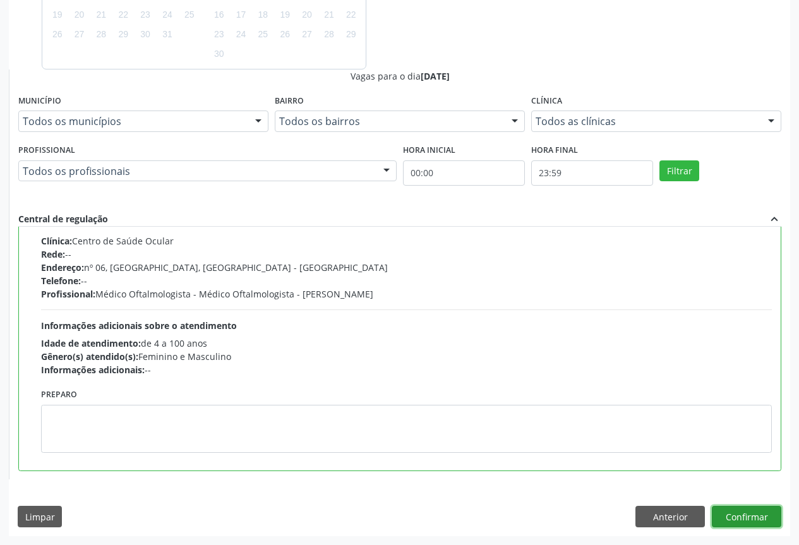
click at [738, 513] on button "Confirmar" at bounding box center [747, 516] width 70 height 21
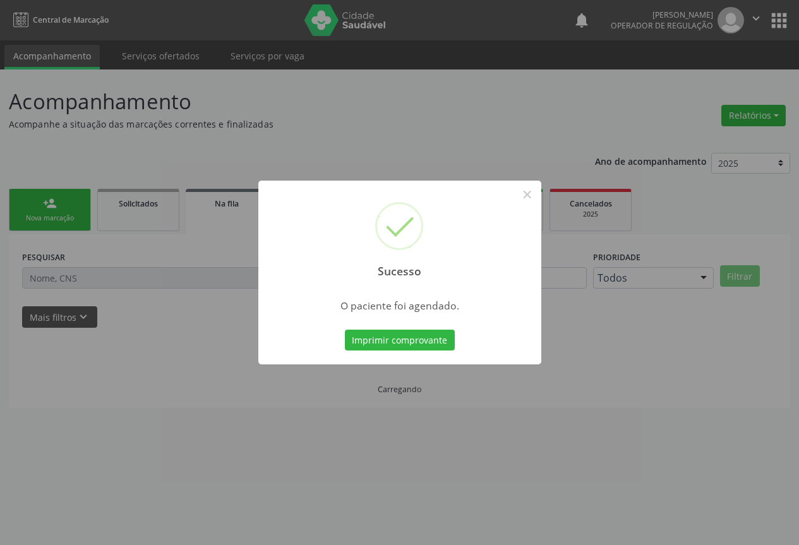
scroll to position [0, 0]
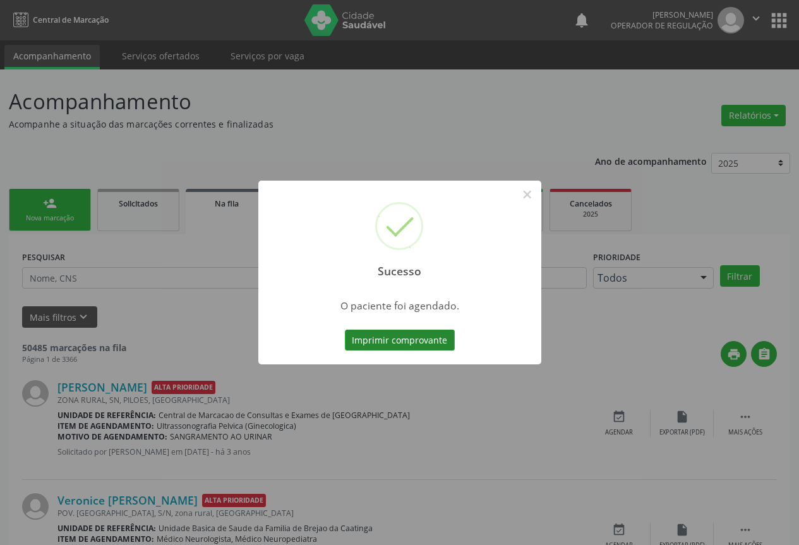
click at [399, 335] on button "Imprimir comprovante" at bounding box center [400, 340] width 110 height 21
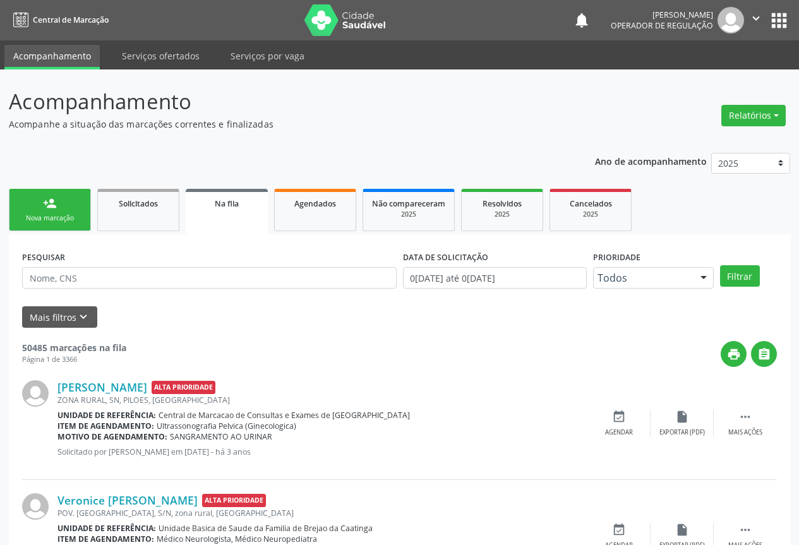
click at [56, 202] on div "person_add" at bounding box center [50, 204] width 14 height 14
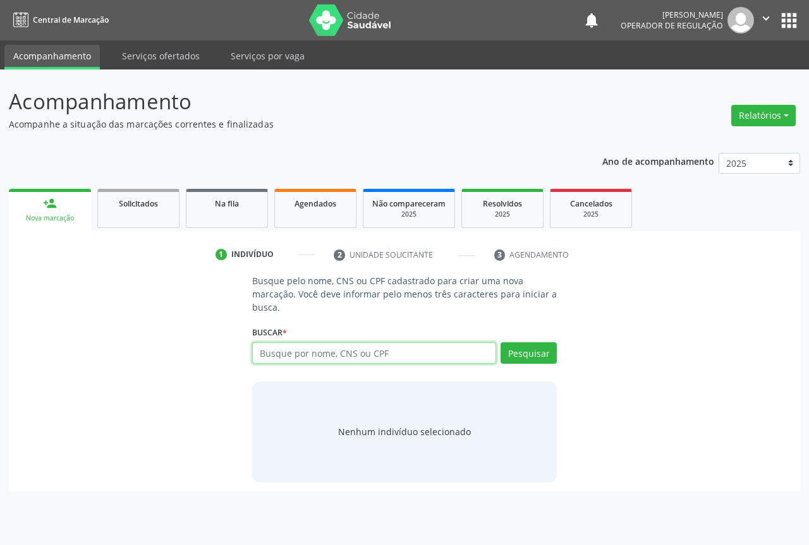
click at [282, 358] on input "text" at bounding box center [374, 353] width 244 height 21
click at [289, 355] on input "text" at bounding box center [374, 353] width 244 height 21
type input "701209023360517"
click at [559, 353] on div "Busque pelo nome, CNS ou CPF cadastrado para criar uma nova marcação. Você deve…" at bounding box center [404, 378] width 322 height 208
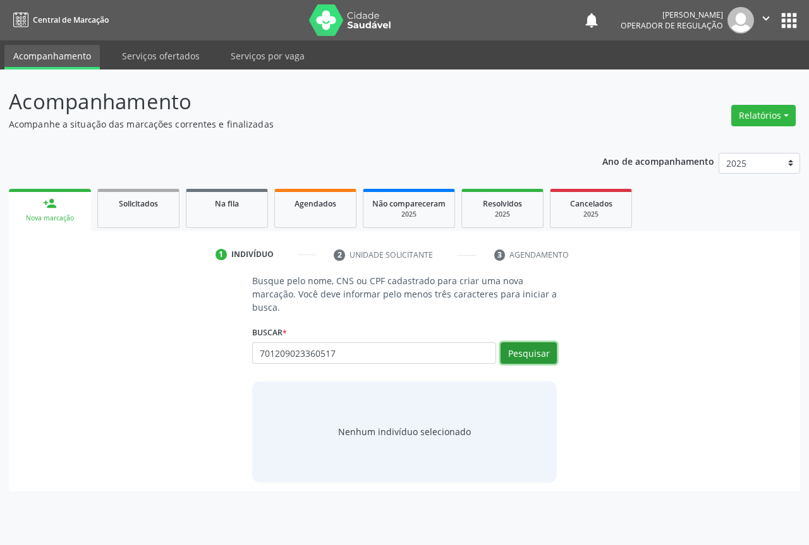
click at [544, 358] on button "Pesquisar" at bounding box center [529, 353] width 56 height 21
type input "701209023360517"
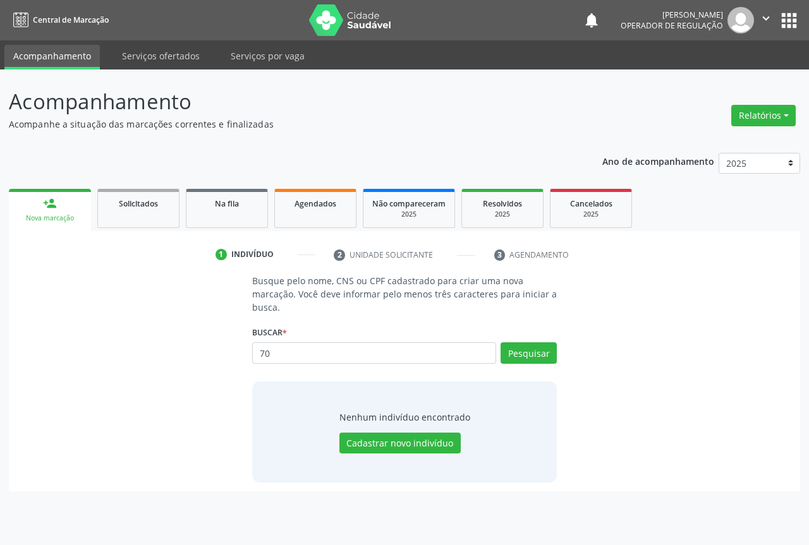
type input "7"
type input "701209023360517"
click at [530, 353] on button "Pesquisar" at bounding box center [529, 353] width 56 height 21
type input "701209023360517"
type input "7"
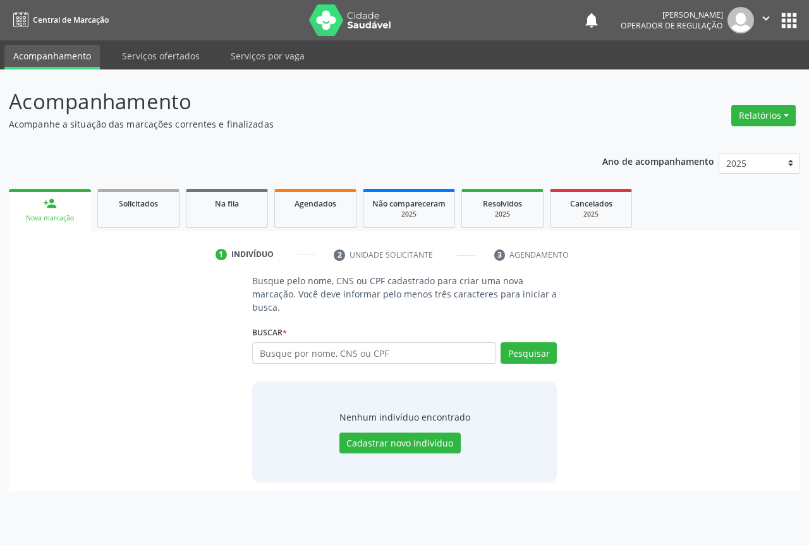
click at [276, 355] on input "text" at bounding box center [374, 353] width 244 height 21
type input "701209023360517"
click at [537, 355] on button "Pesquisar" at bounding box center [529, 353] width 56 height 21
type input "701209023360517"
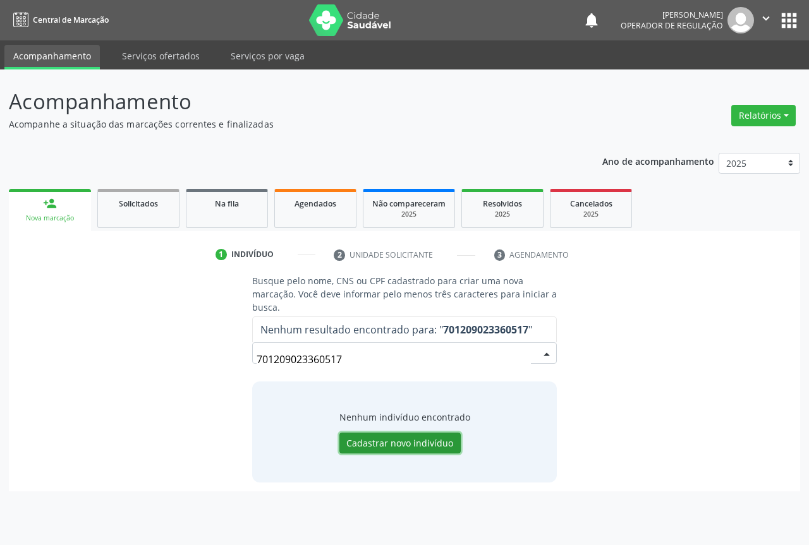
click at [399, 449] on button "Cadastrar novo indivíduo" at bounding box center [399, 443] width 121 height 21
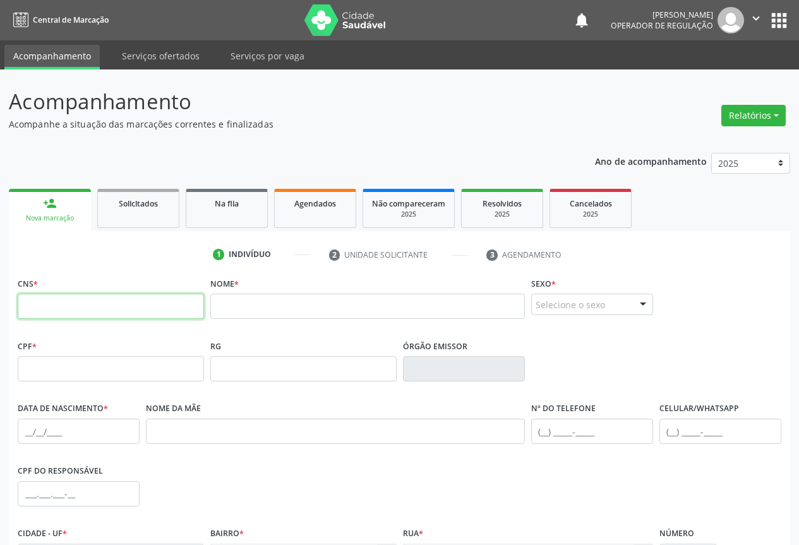
drag, startPoint x: 31, startPoint y: 303, endPoint x: 131, endPoint y: 304, distance: 99.9
click at [32, 303] on input "text" at bounding box center [111, 306] width 186 height 25
type input "701 2090 2336 0517"
click at [235, 308] on input "text" at bounding box center [367, 306] width 315 height 25
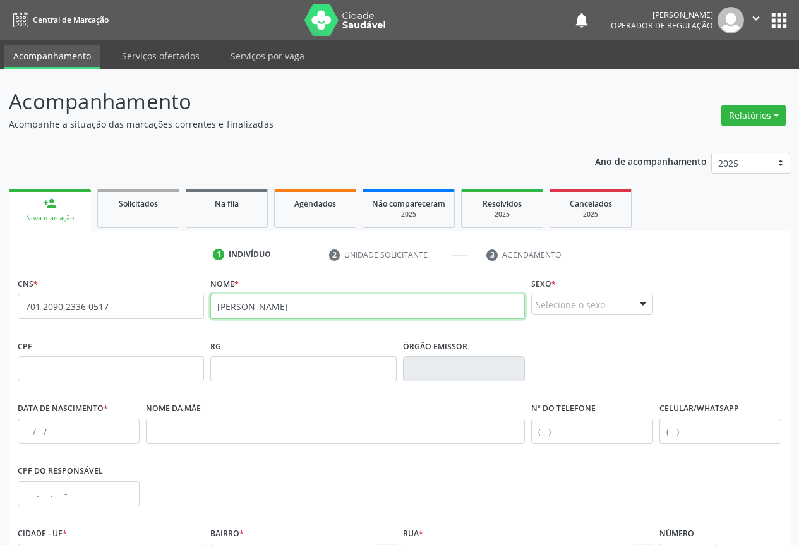
click at [352, 308] on input "[PERSON_NAME]" at bounding box center [367, 306] width 315 height 25
type input "[PERSON_NAME]"
click at [641, 302] on div at bounding box center [643, 304] width 19 height 21
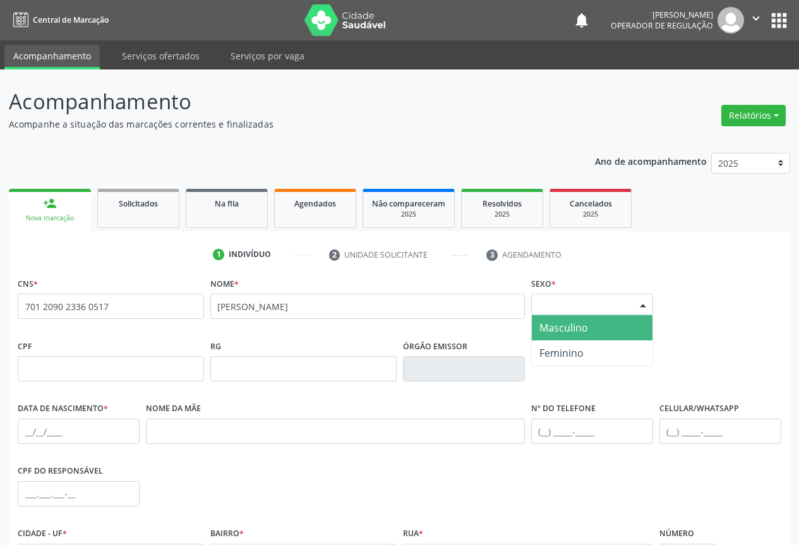
click at [564, 329] on span "Masculino" at bounding box center [564, 328] width 49 height 14
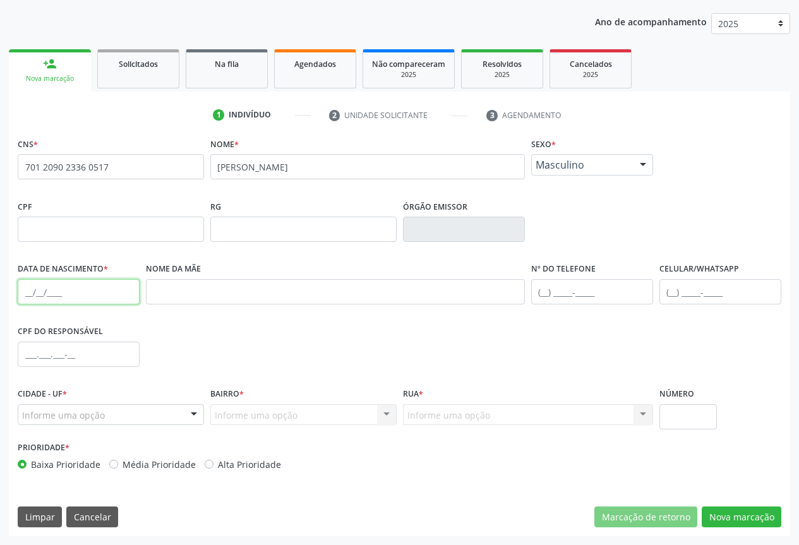
drag, startPoint x: 49, startPoint y: 294, endPoint x: 65, endPoint y: 288, distance: 17.8
click at [49, 294] on input "text" at bounding box center [79, 291] width 122 height 25
type input "[DATE]"
click at [88, 223] on input "text" at bounding box center [111, 229] width 186 height 25
type input "020.611.785-02"
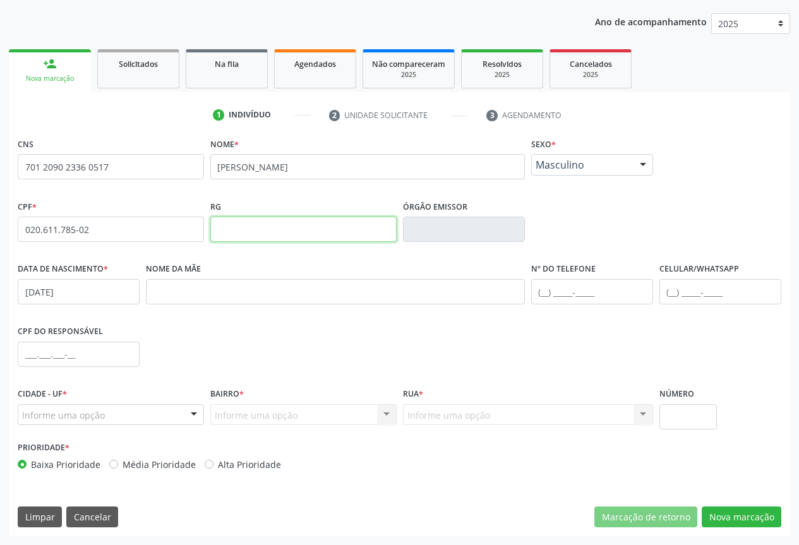
click at [234, 226] on input "text" at bounding box center [303, 229] width 186 height 25
type input "1376097443"
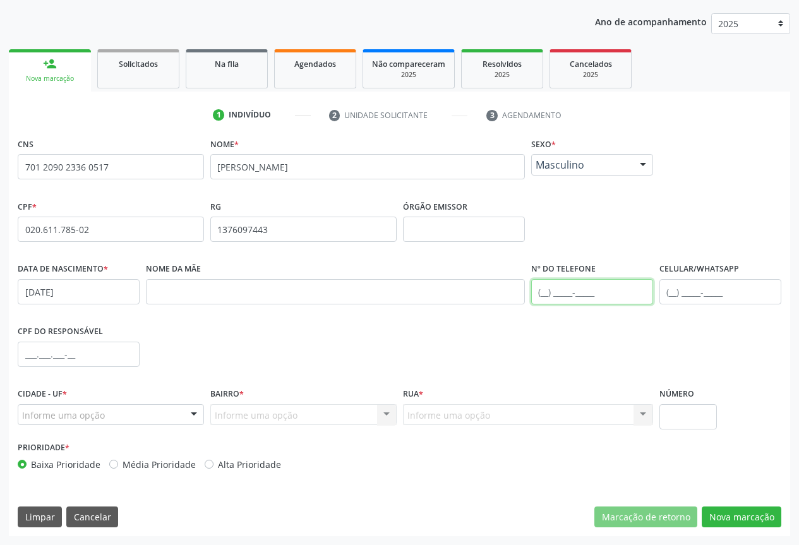
click at [593, 290] on input "text" at bounding box center [592, 291] width 122 height 25
type input "[PHONE_NUMBER]"
click at [187, 413] on div at bounding box center [194, 415] width 19 height 21
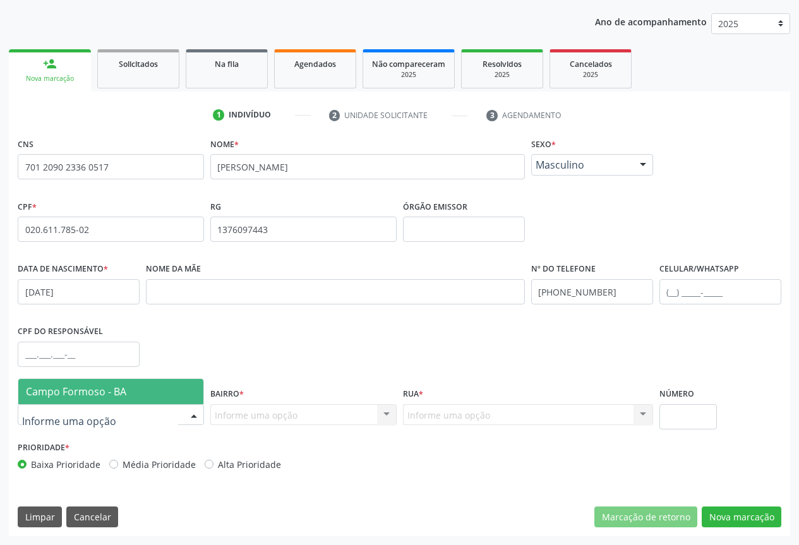
click at [78, 396] on span "Campo Formoso - BA" at bounding box center [76, 392] width 100 height 14
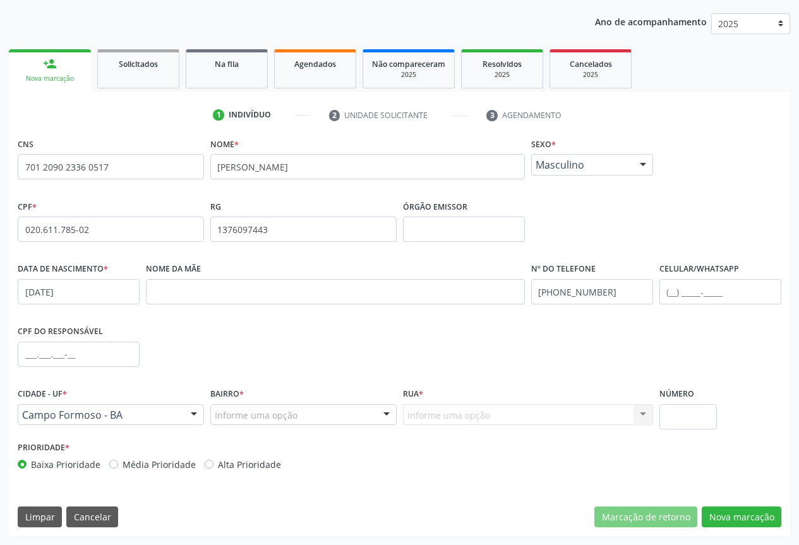
click at [379, 412] on div at bounding box center [386, 415] width 19 height 21
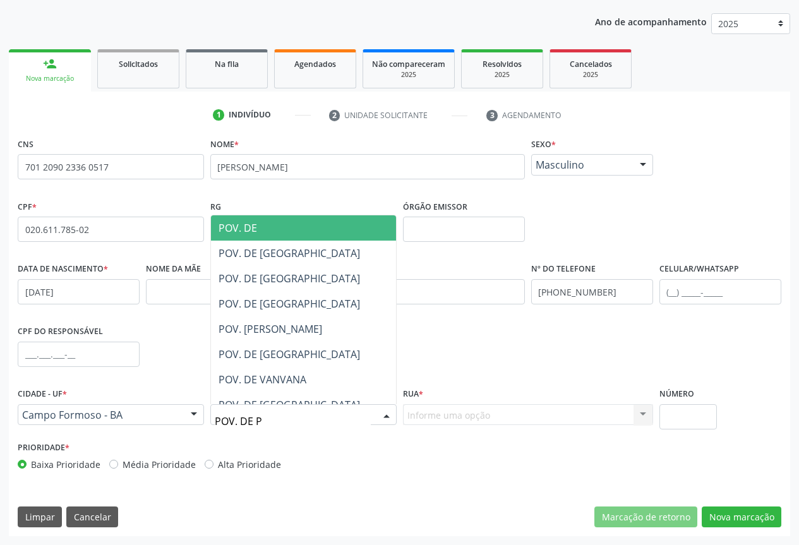
type input "POV. DE PO"
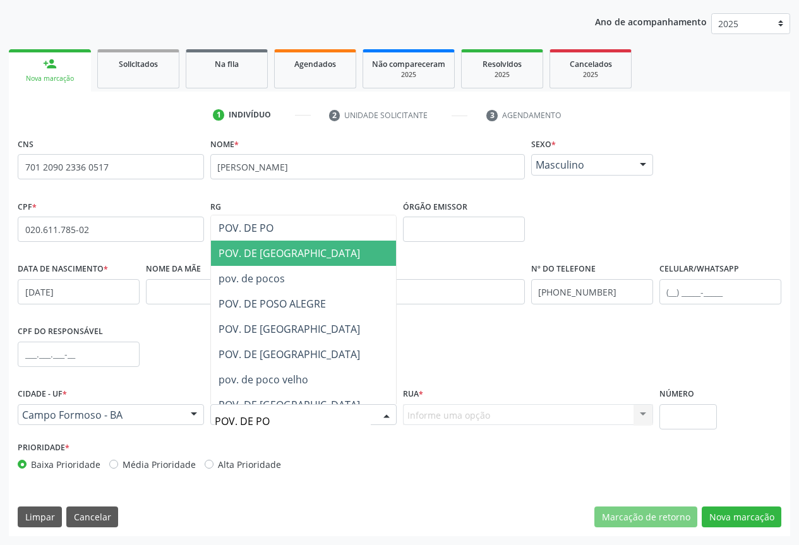
drag, startPoint x: 250, startPoint y: 252, endPoint x: 333, endPoint y: 286, distance: 89.3
click at [250, 252] on span "POV. DE [GEOGRAPHIC_DATA]" at bounding box center [290, 253] width 142 height 14
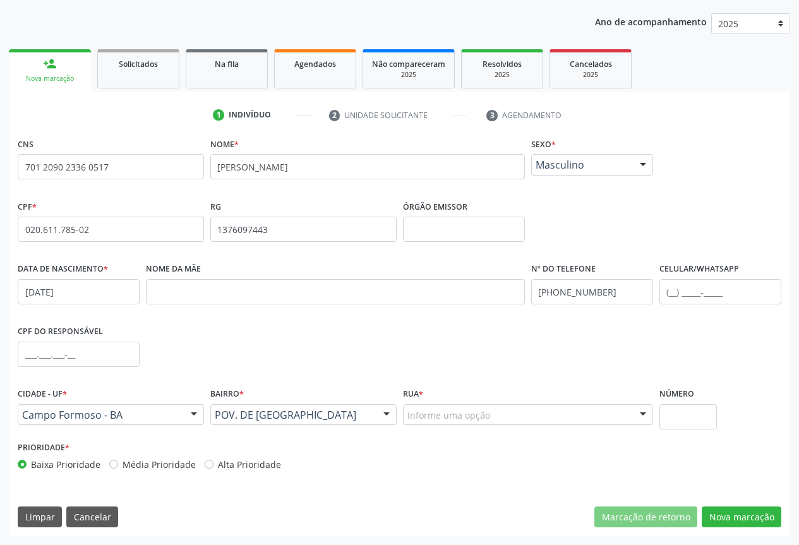
click at [636, 417] on div at bounding box center [643, 415] width 19 height 21
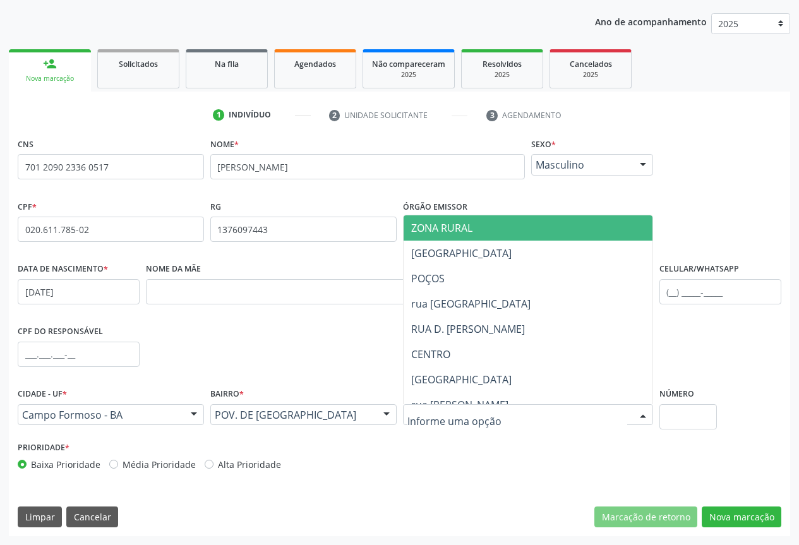
click at [434, 228] on span "ZONA RURAL" at bounding box center [441, 228] width 61 height 14
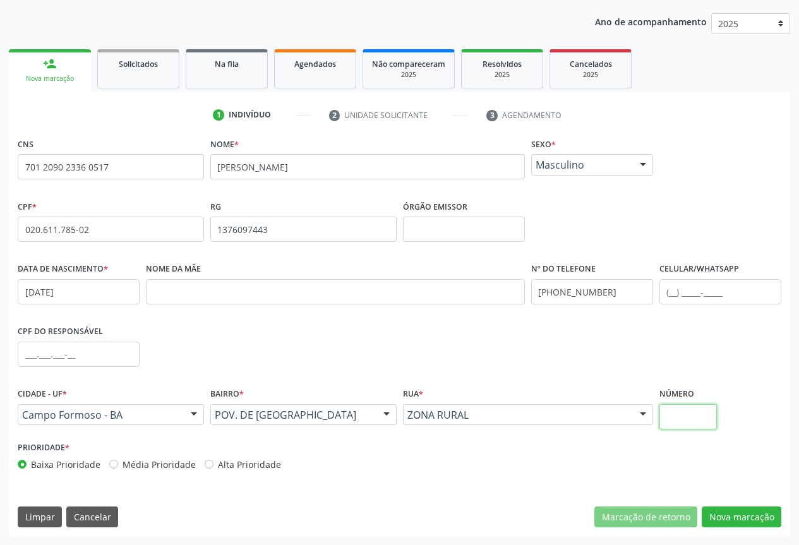
click at [701, 421] on input "text" at bounding box center [689, 416] width 58 height 25
type input "Z"
type input "SN"
click at [744, 514] on button "Nova marcação" at bounding box center [742, 517] width 80 height 21
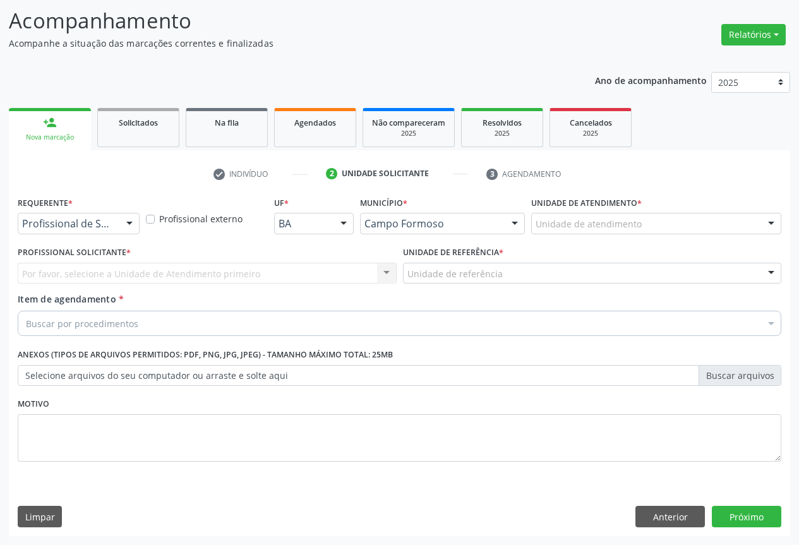
click at [121, 225] on div at bounding box center [129, 224] width 19 height 21
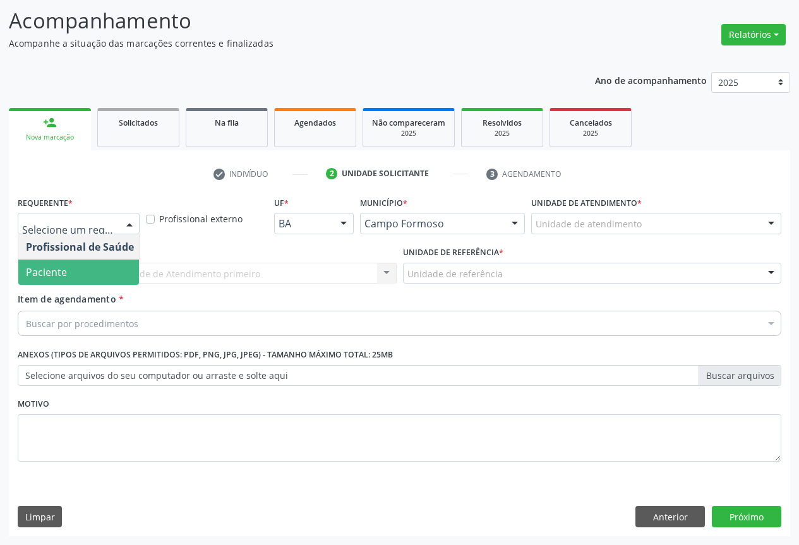
click at [64, 273] on span "Paciente" at bounding box center [46, 272] width 41 height 14
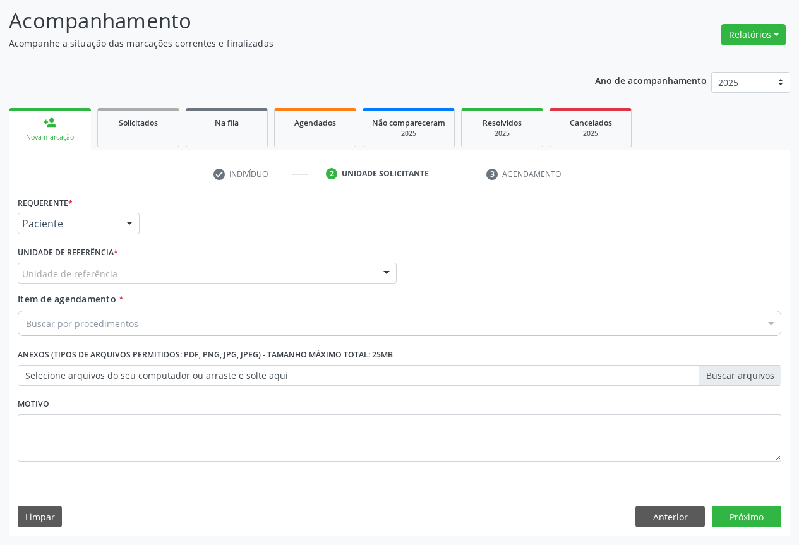
click at [138, 272] on div "Unidade de referência" at bounding box center [207, 273] width 379 height 21
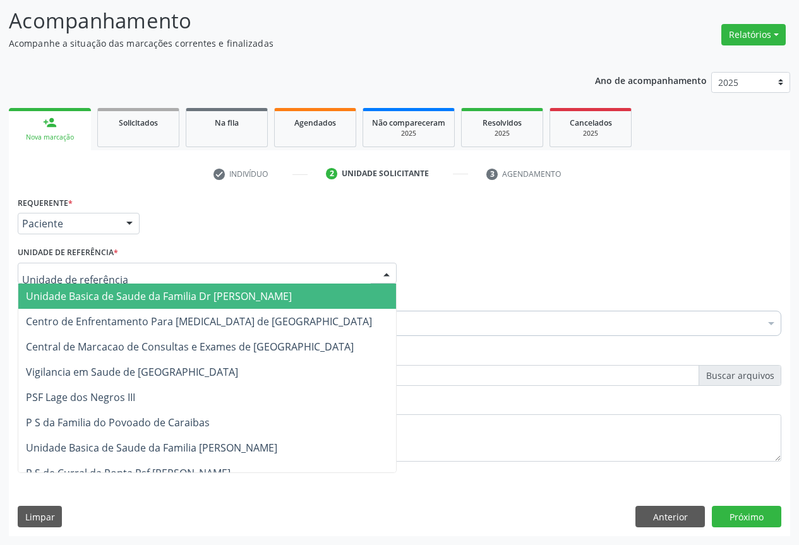
click at [88, 292] on span "Unidade Basica de Saude da Familia Dr [PERSON_NAME]" at bounding box center [159, 296] width 266 height 14
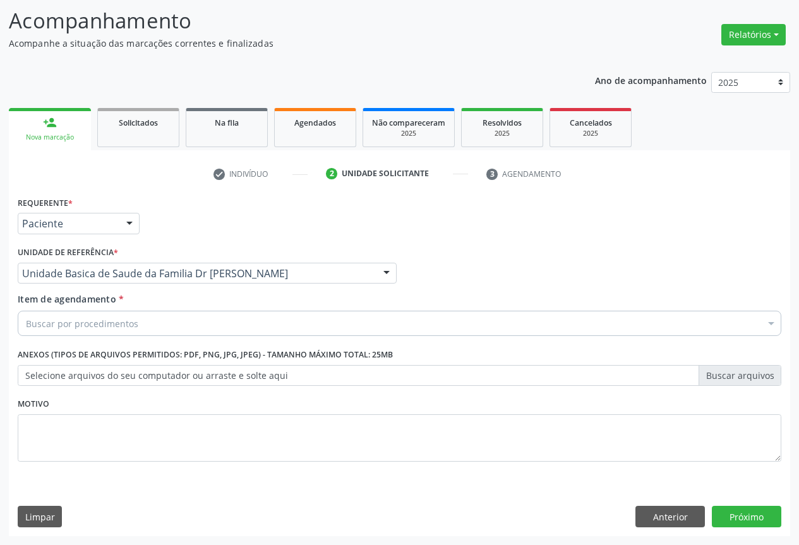
click at [155, 266] on div "Unidade Basica de Saude da Familia Dr [PERSON_NAME]" at bounding box center [207, 273] width 379 height 21
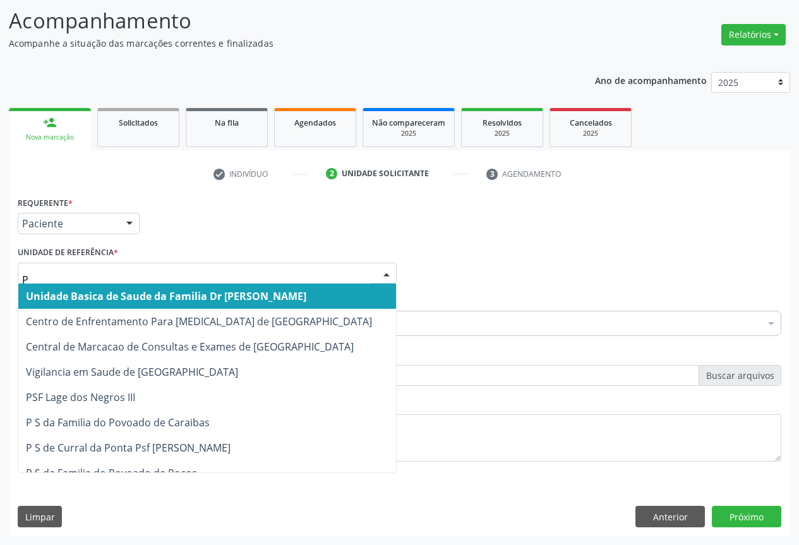
type input "PO"
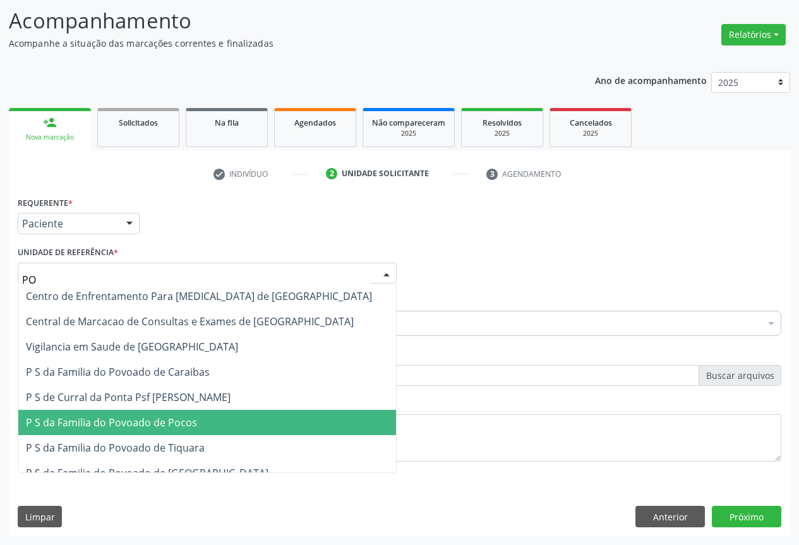
click at [90, 422] on span "P S da Familia do Povoado de Pocos" at bounding box center [111, 423] width 171 height 14
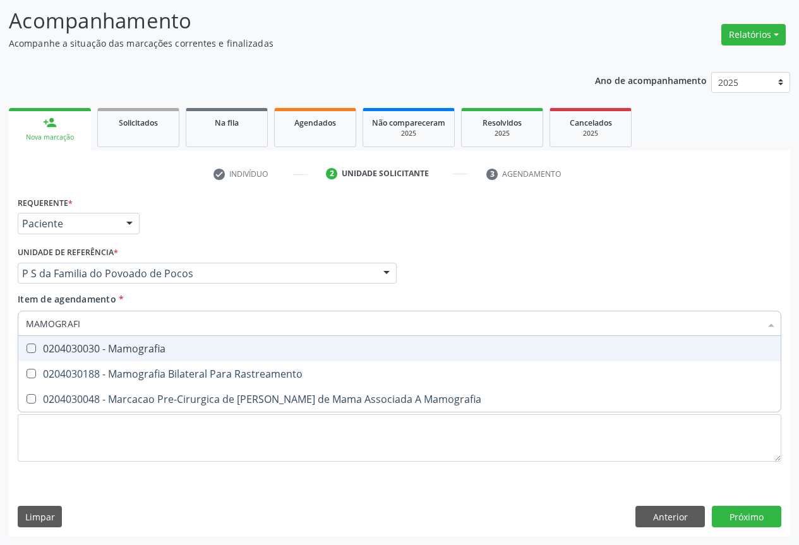
type input "MAMOGRAFIA"
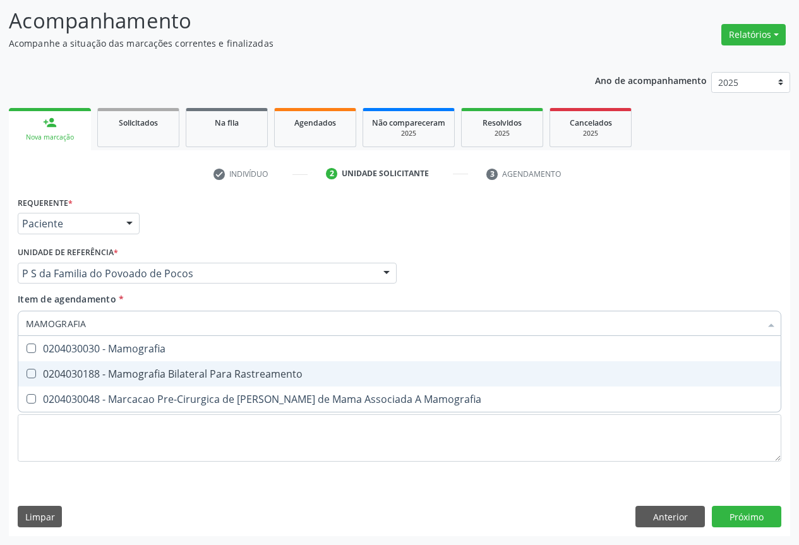
click at [176, 377] on div "0204030188 - Mamografia Bilateral Para Rastreamento" at bounding box center [400, 374] width 748 height 10
checkbox Rastreamento "true"
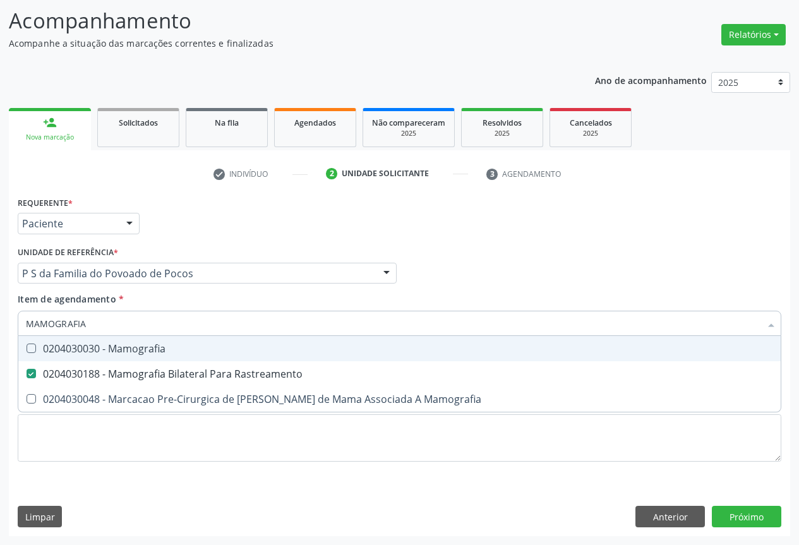
click at [344, 305] on div "Item de agendamento * MAMOGRAFIA Desfazer seleção 0204030030 - Mamografia 02040…" at bounding box center [400, 313] width 764 height 40
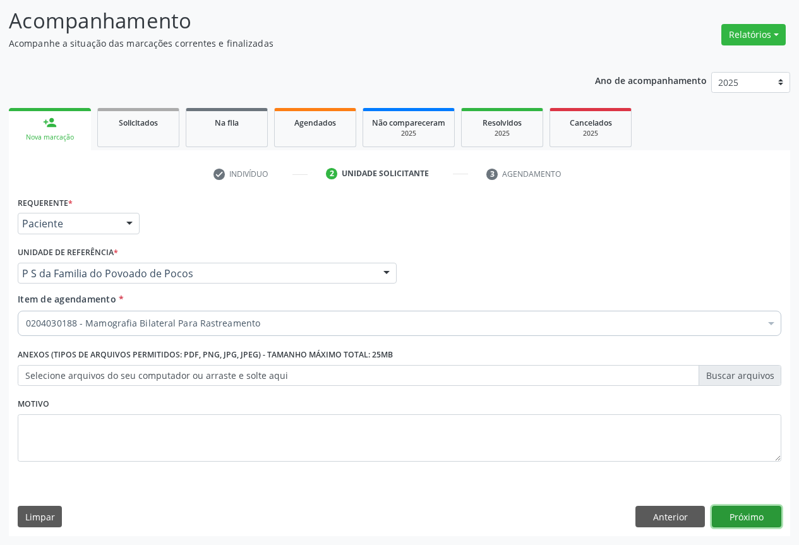
click at [746, 513] on button "Próximo" at bounding box center [747, 516] width 70 height 21
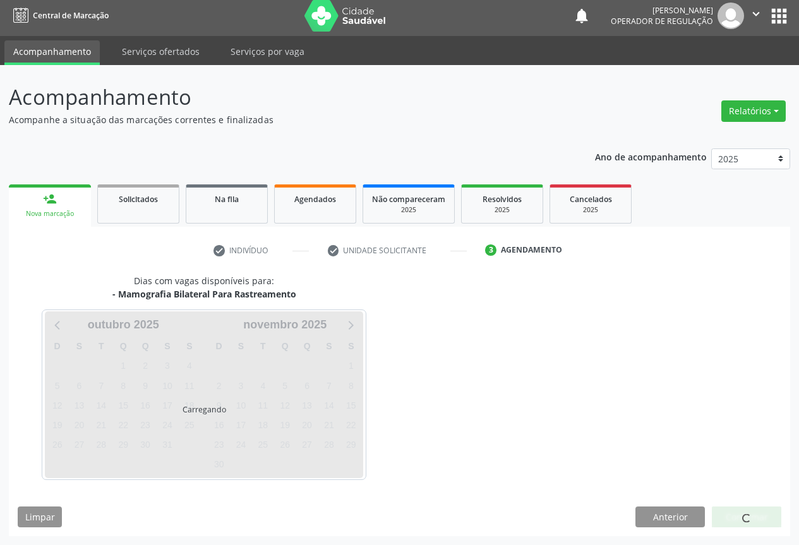
scroll to position [4, 0]
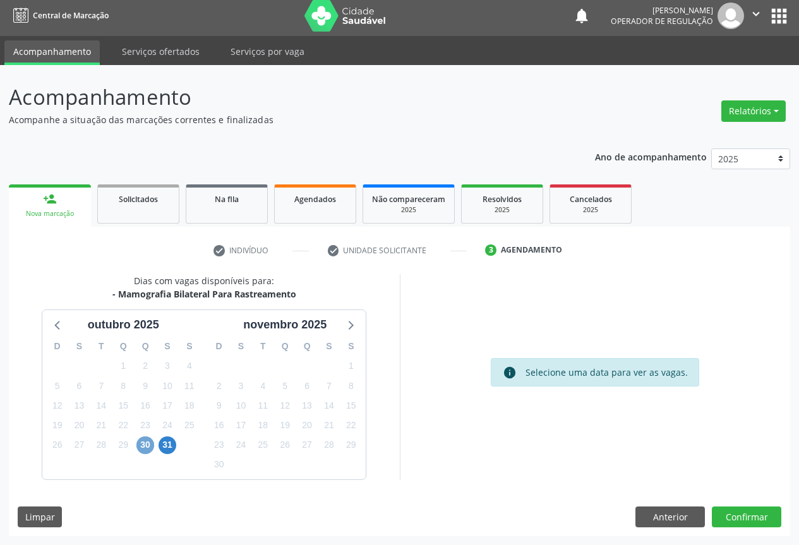
click at [142, 447] on span "30" at bounding box center [146, 446] width 18 height 18
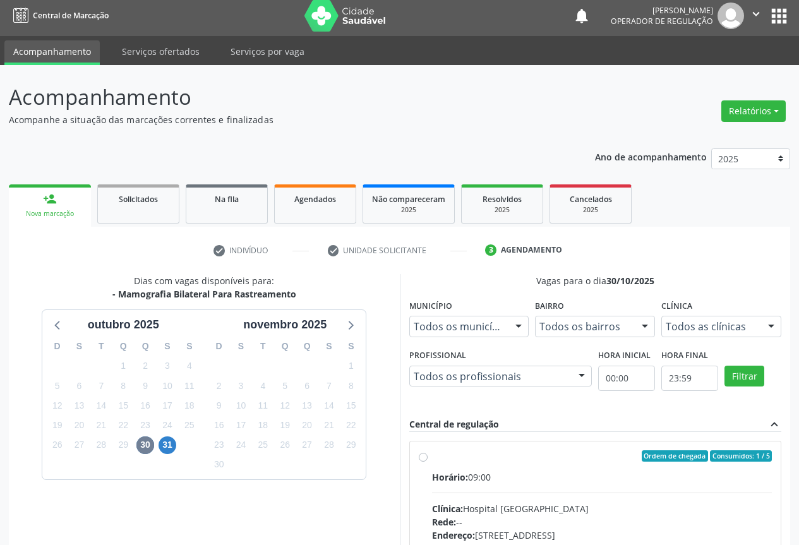
click at [437, 460] on div "Ordem de chegada Consumidos: 1 / 5" at bounding box center [602, 456] width 341 height 11
click at [428, 460] on input "Ordem de chegada Consumidos: 1 / 5 Horário: 09:00 Clínica: Hospital [GEOGRAPHIC…" at bounding box center [423, 456] width 9 height 11
radio input "true"
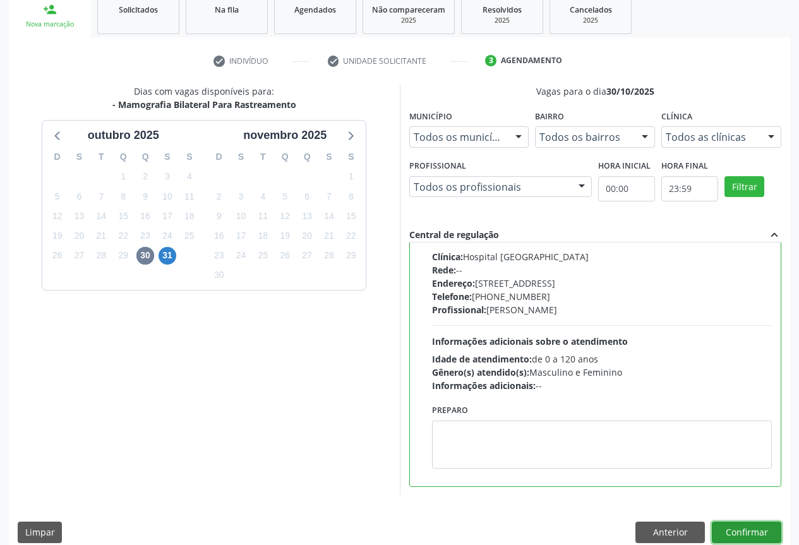
click at [742, 530] on button "Confirmar" at bounding box center [747, 532] width 70 height 21
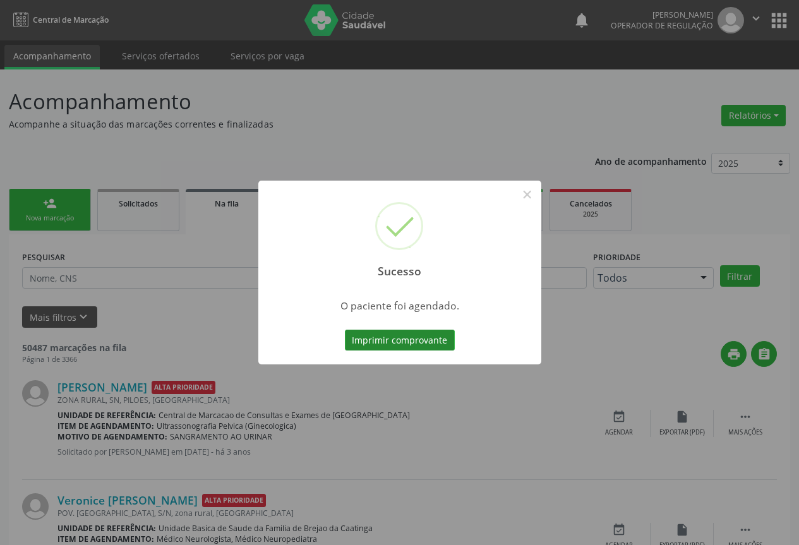
click at [399, 341] on button "Imprimir comprovante" at bounding box center [400, 340] width 110 height 21
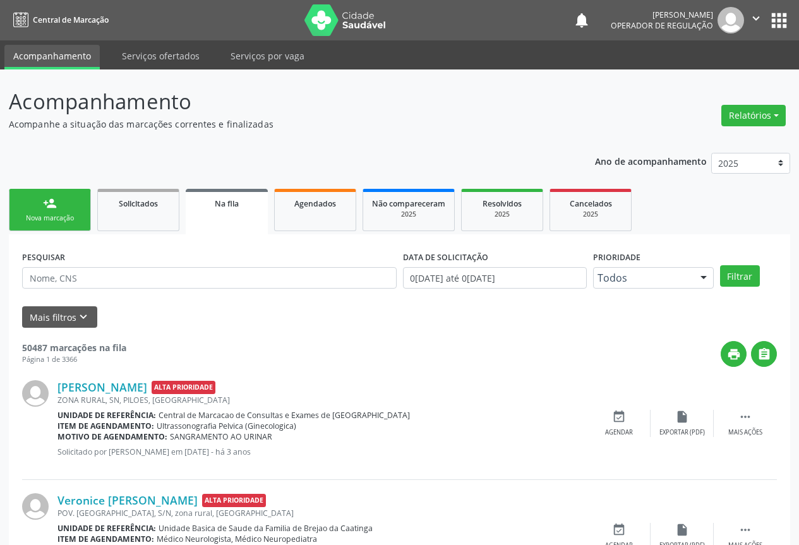
drag, startPoint x: 56, startPoint y: 178, endPoint x: 51, endPoint y: 189, distance: 11.6
click at [55, 204] on div "person_add" at bounding box center [50, 204] width 14 height 14
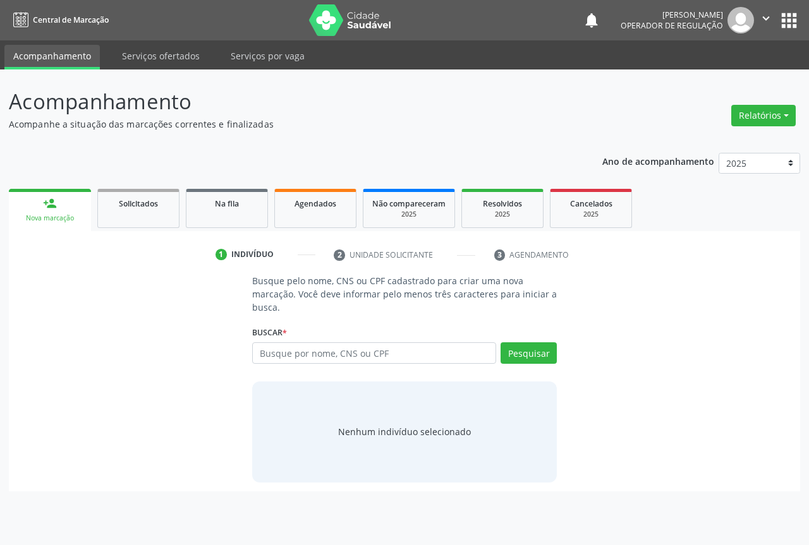
click at [51, 216] on div "Nova marcação" at bounding box center [50, 218] width 64 height 9
paste input "701 2090 2336 0517"
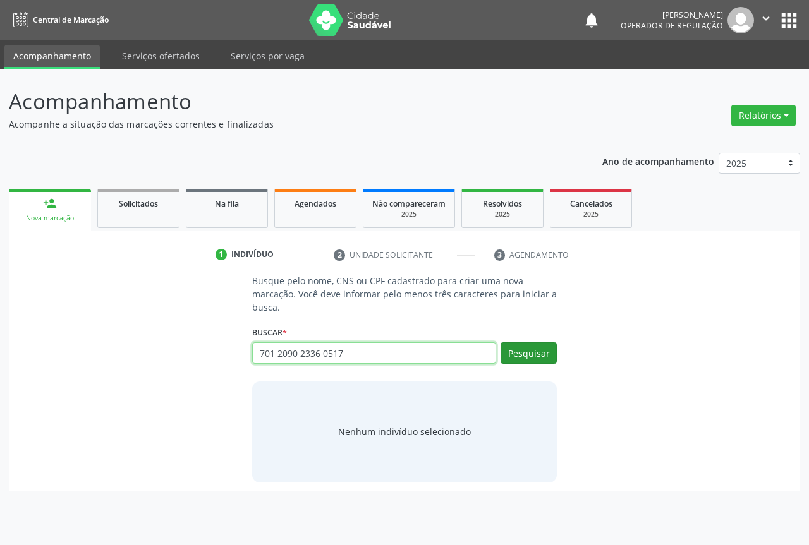
type input "701 2090 2336 0517"
click at [538, 356] on button "Pesquisar" at bounding box center [529, 353] width 56 height 21
type input "701 2090 2336 0517"
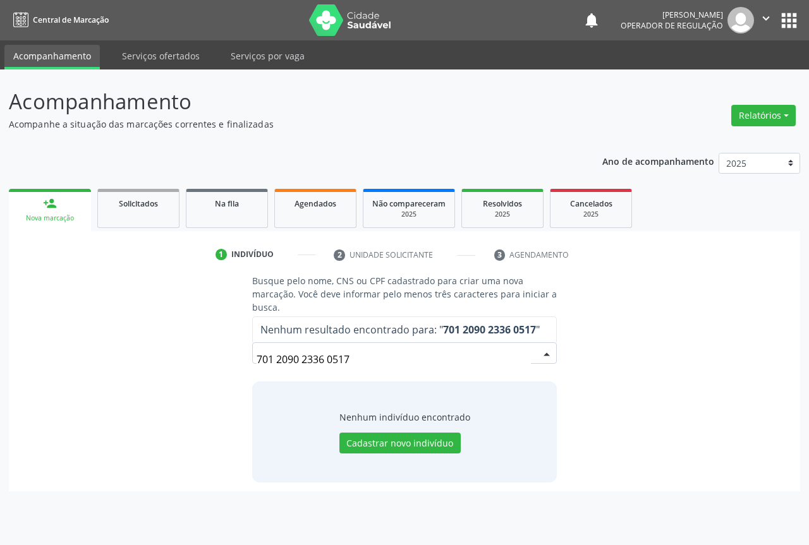
click at [367, 358] on input "701 2090 2336 0517" at bounding box center [394, 359] width 274 height 25
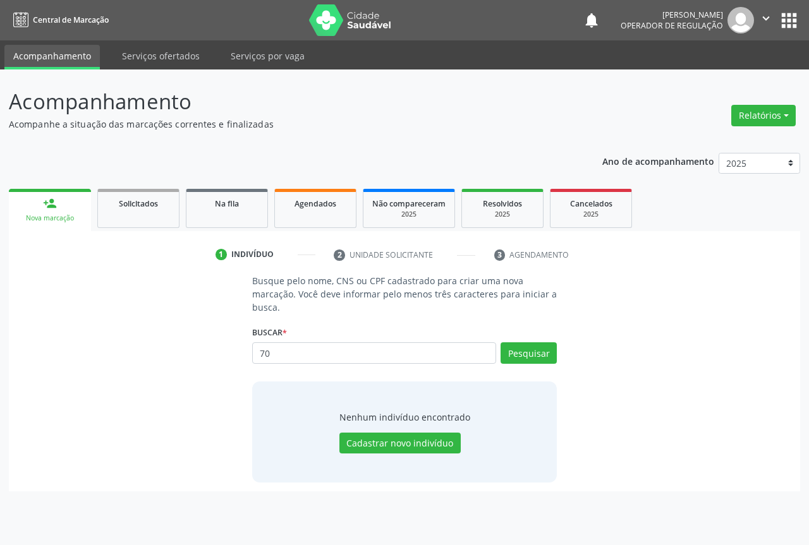
type input "7"
type input "701209023360517"
click at [517, 346] on button "Pesquisar" at bounding box center [529, 353] width 56 height 21
click at [336, 350] on input "701209023360517" at bounding box center [374, 353] width 244 height 21
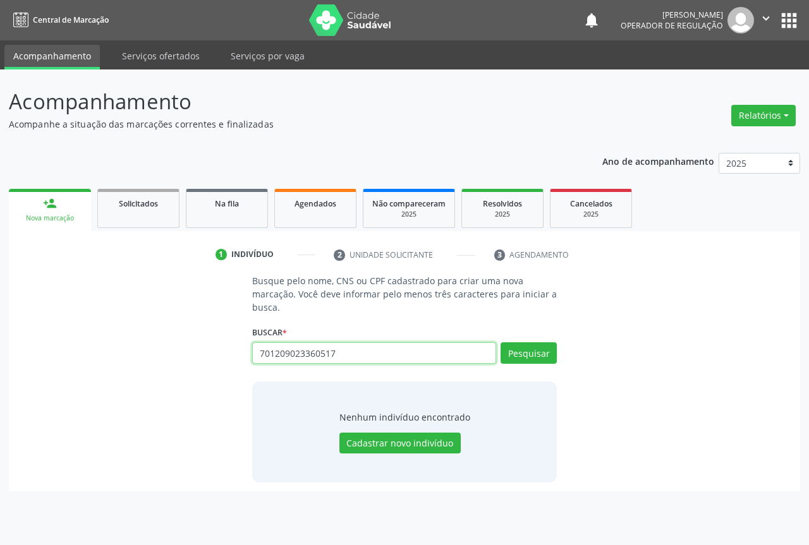
click at [336, 350] on input "701209023360517" at bounding box center [374, 353] width 244 height 21
paste input "701 2090 2336 0517"
type input "701 2090 2336 0517"
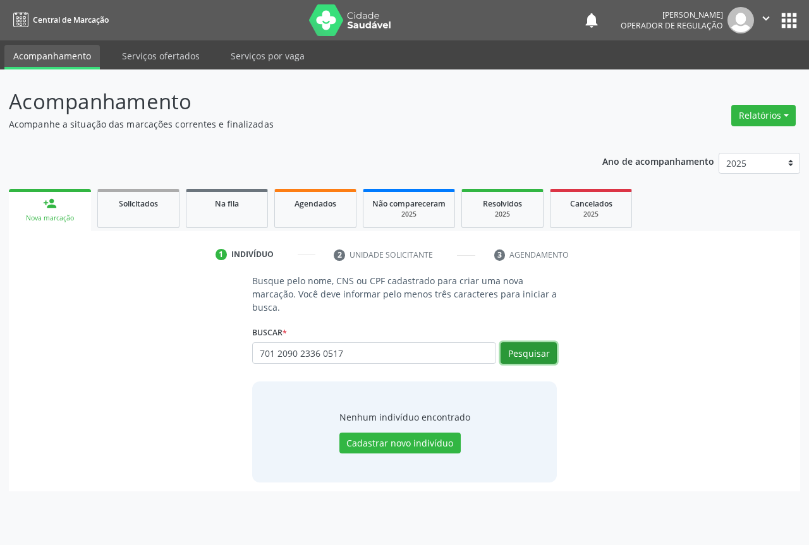
click at [531, 354] on button "Pesquisar" at bounding box center [529, 353] width 56 height 21
type input "701 2090 2336 0517"
type input "7"
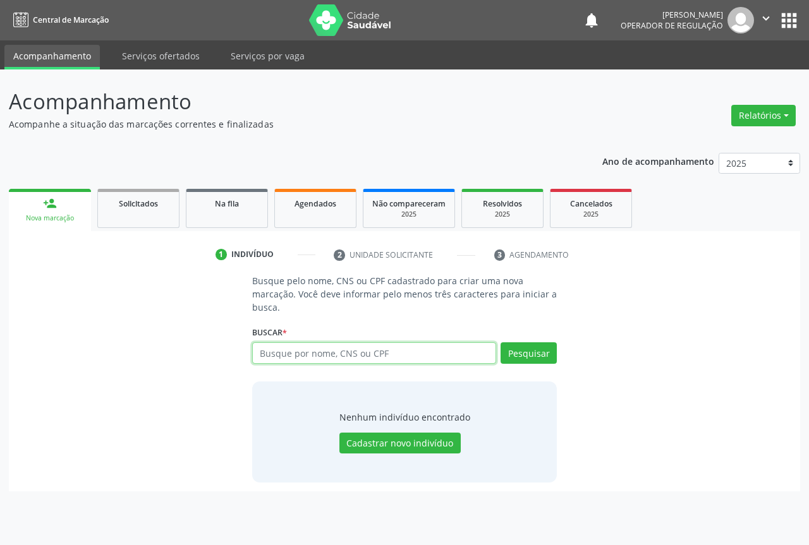
paste input "701 2090 2336 0517"
type input "701 2090 2336 0517"
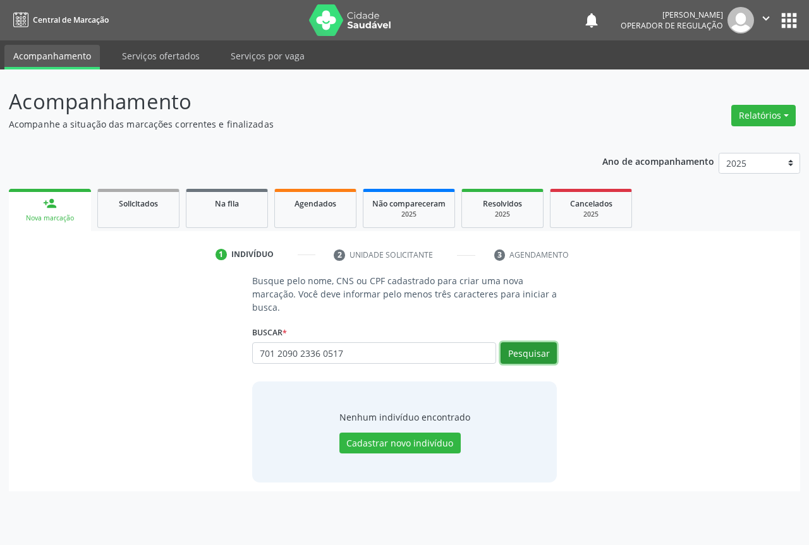
click at [528, 344] on button "Pesquisar" at bounding box center [529, 353] width 56 height 21
type input "701 2090 2336 0517"
click at [112, 279] on div "Busque pelo nome, CNS ou CPF cadastrado para criar uma nova marcação. Você deve…" at bounding box center [405, 378] width 774 height 208
click at [350, 356] on input "701 2090 2336 0517" at bounding box center [374, 353] width 244 height 21
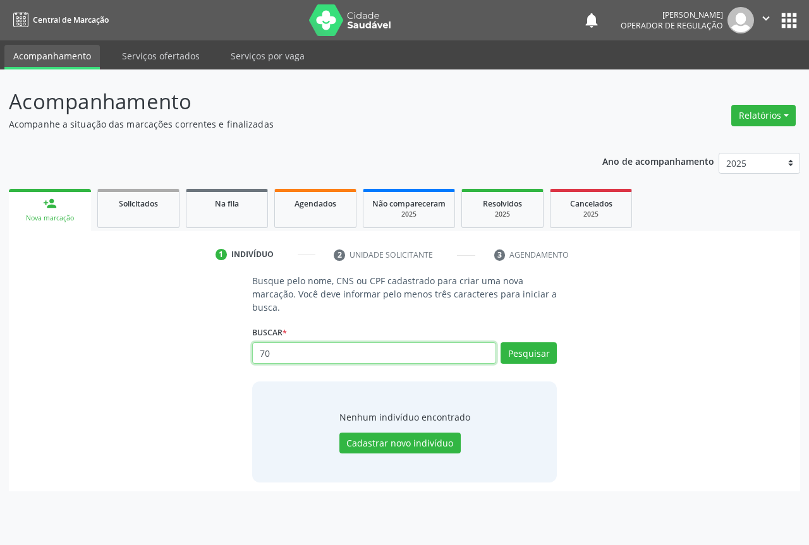
type input "7"
type input "700009619152608"
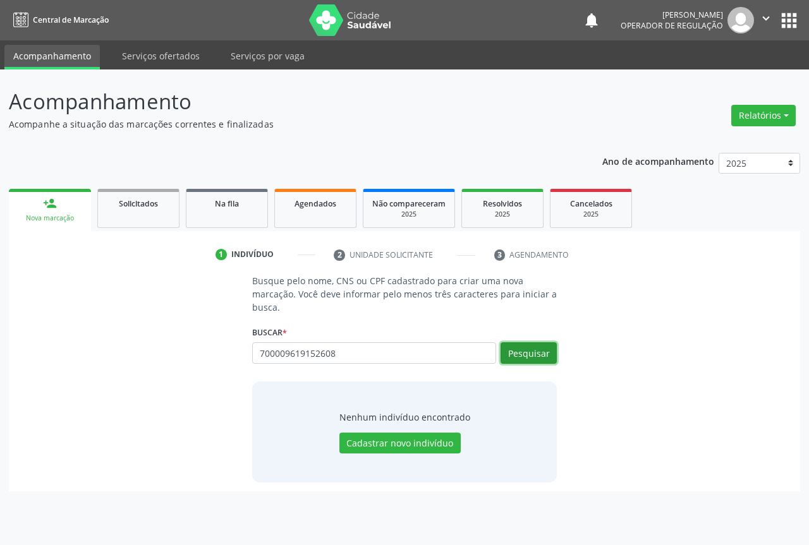
click at [518, 352] on button "Pesquisar" at bounding box center [529, 353] width 56 height 21
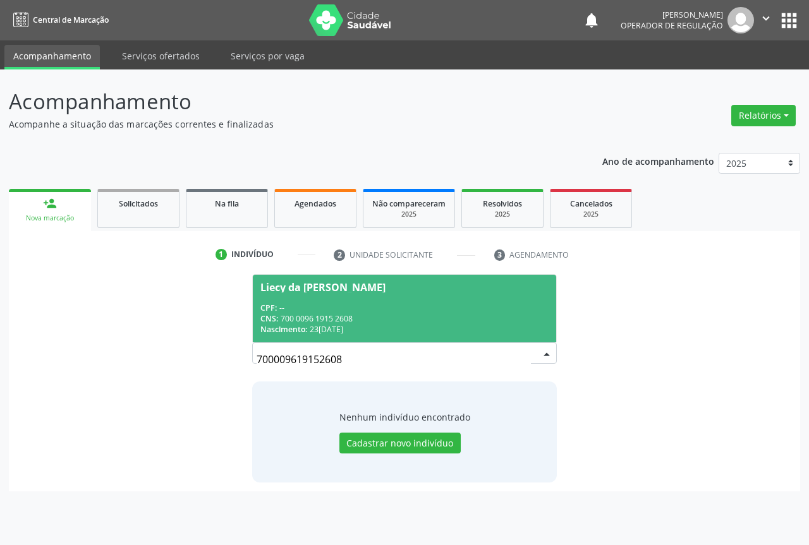
click at [339, 319] on div "CNS: 700 0096 1915 2608" at bounding box center [404, 318] width 288 height 11
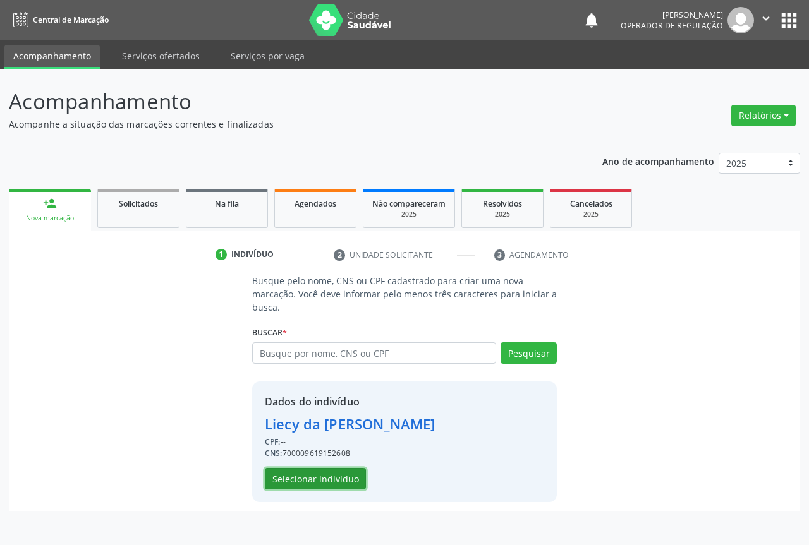
click at [303, 475] on button "Selecionar indivíduo" at bounding box center [315, 478] width 101 height 21
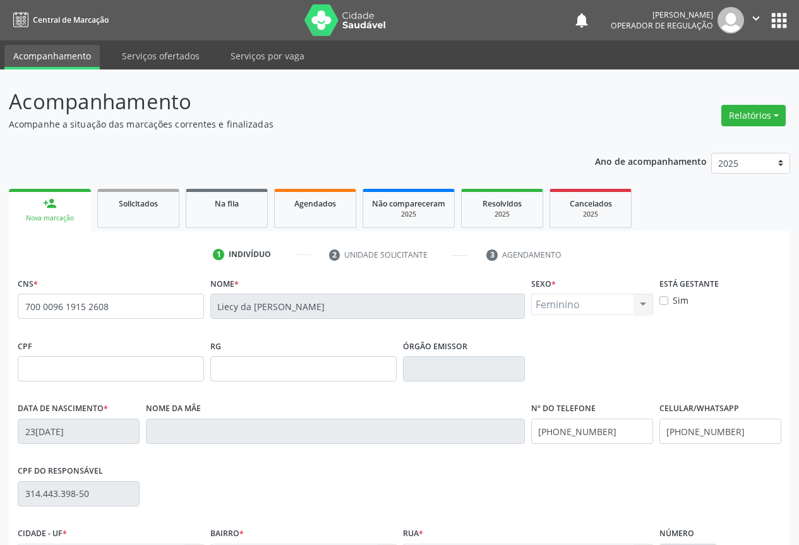
scroll to position [140, 0]
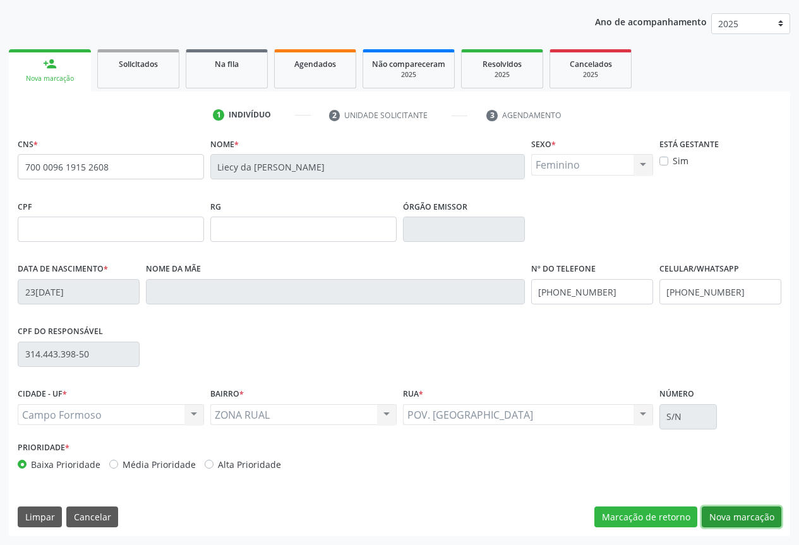
click at [736, 519] on button "Nova marcação" at bounding box center [742, 517] width 80 height 21
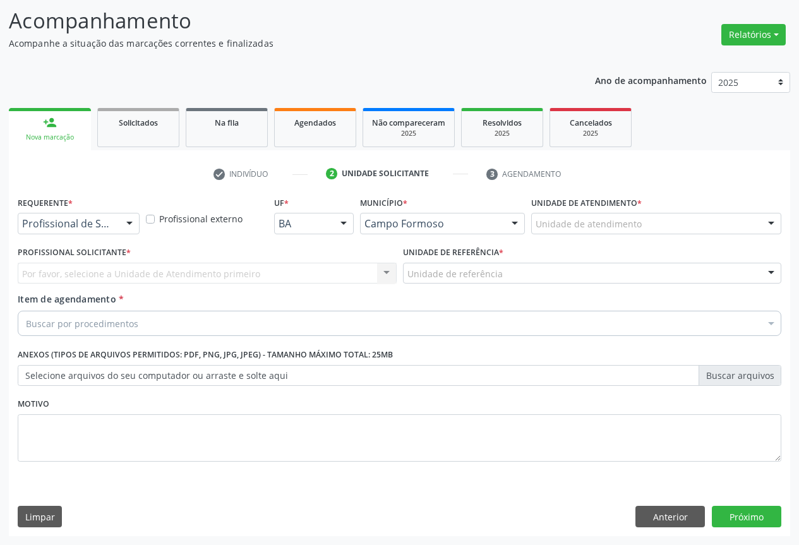
scroll to position [81, 0]
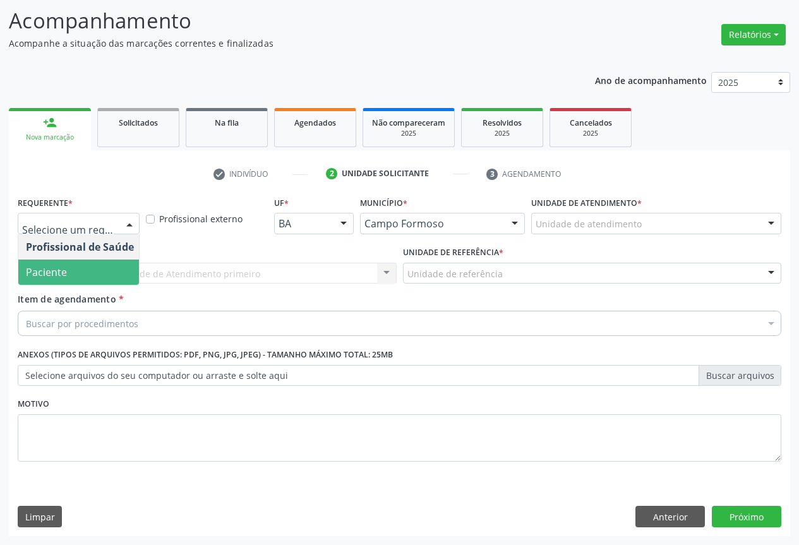
click at [76, 276] on span "Paciente" at bounding box center [79, 272] width 123 height 25
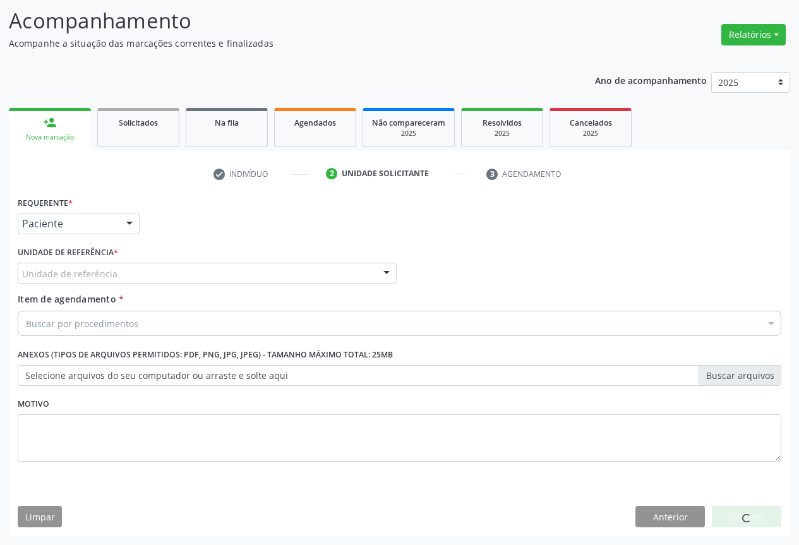
click at [135, 280] on div "Unidade de referência" at bounding box center [207, 273] width 379 height 21
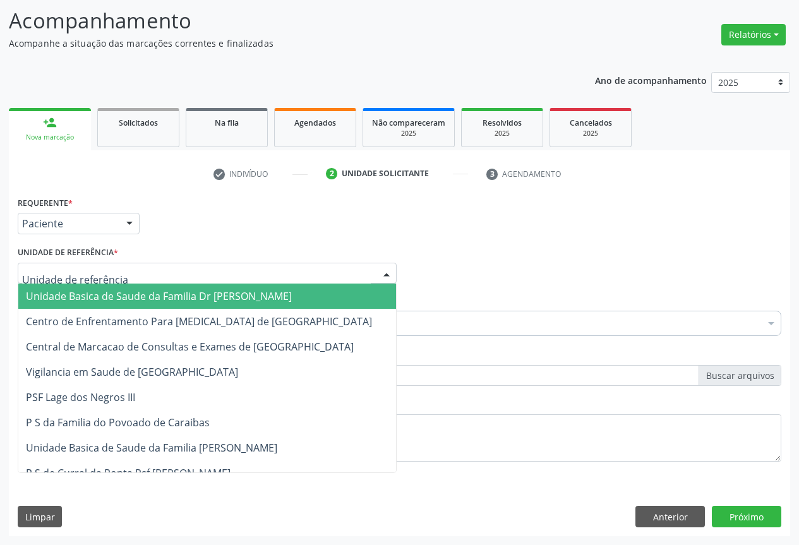
click at [84, 300] on span "Unidade Basica de Saude da Familia Dr [PERSON_NAME]" at bounding box center [159, 296] width 266 height 14
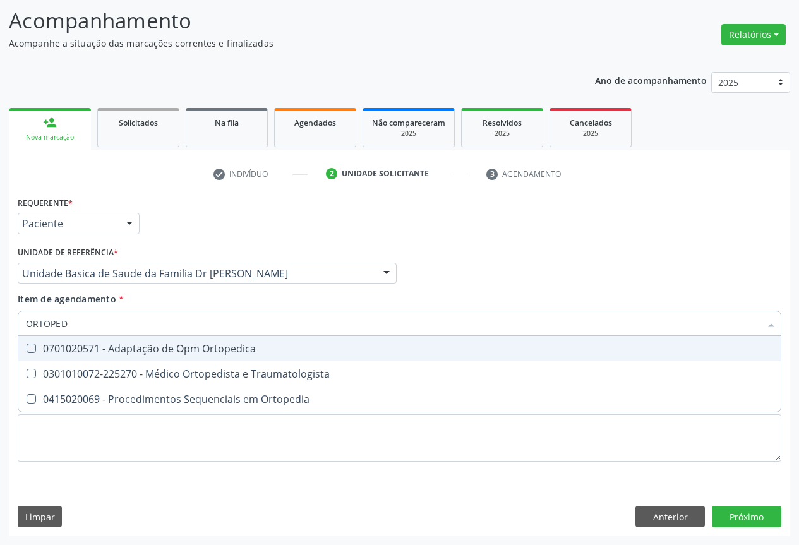
type input "ORTOPE"
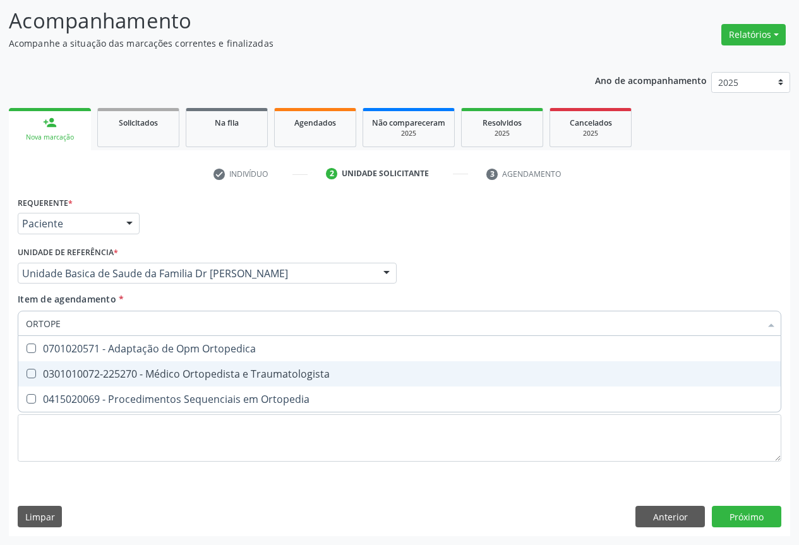
click at [223, 381] on span "0301010072-225270 - Médico Ortopedista e Traumatologista" at bounding box center [399, 373] width 763 height 25
checkbox Traumatologista "true"
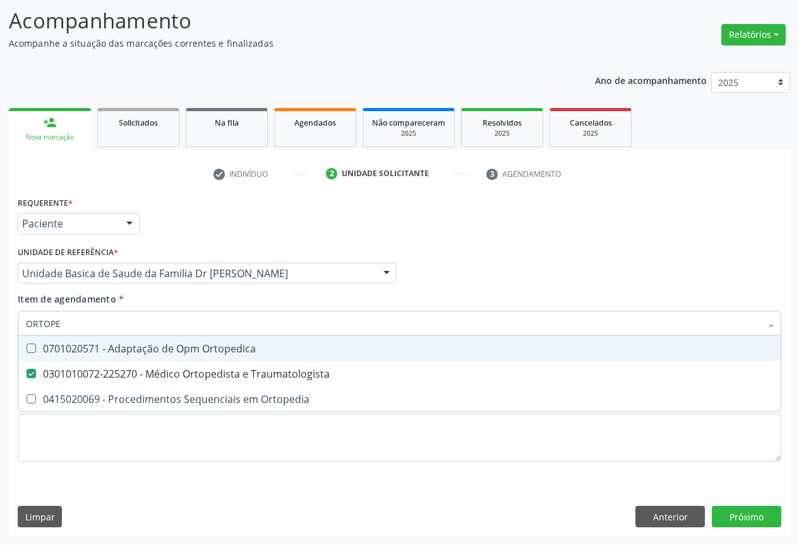
click at [187, 298] on div "Item de agendamento * ORTOPE Desfazer seleção 0701020571 - Adaptação de Opm Ort…" at bounding box center [400, 313] width 764 height 40
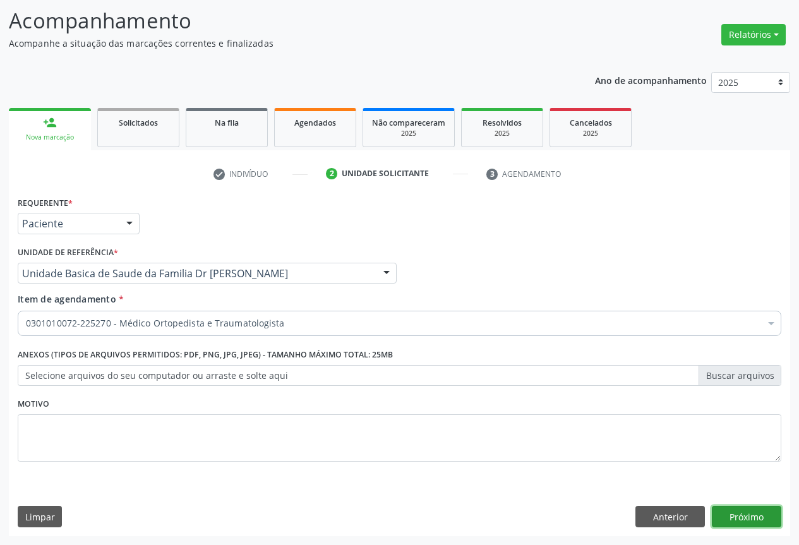
click at [743, 512] on button "Próximo" at bounding box center [747, 516] width 70 height 21
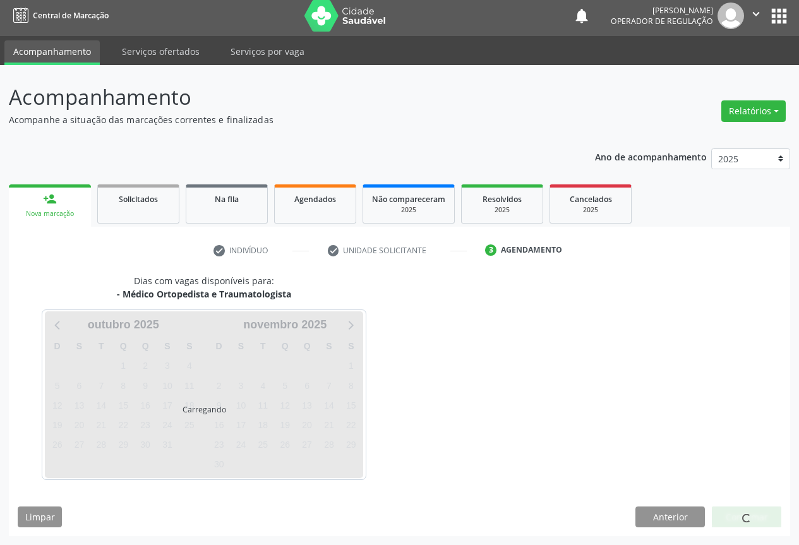
scroll to position [42, 0]
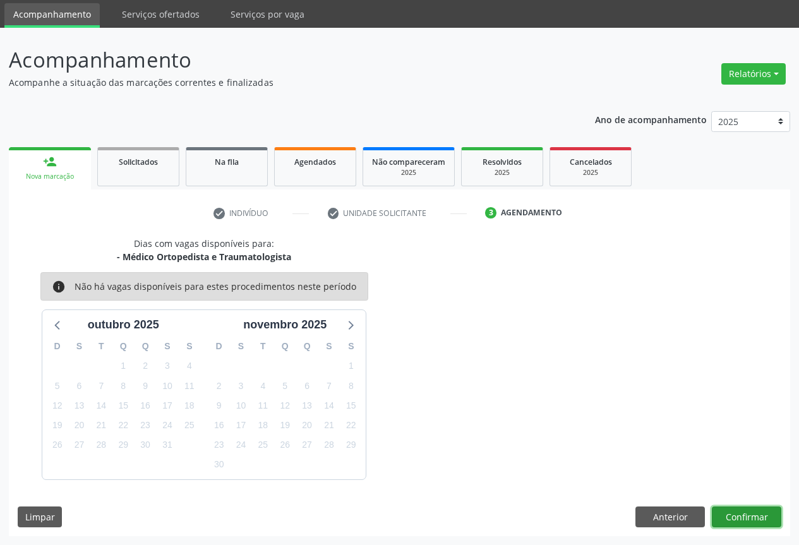
click at [741, 518] on button "Confirmar" at bounding box center [747, 517] width 70 height 21
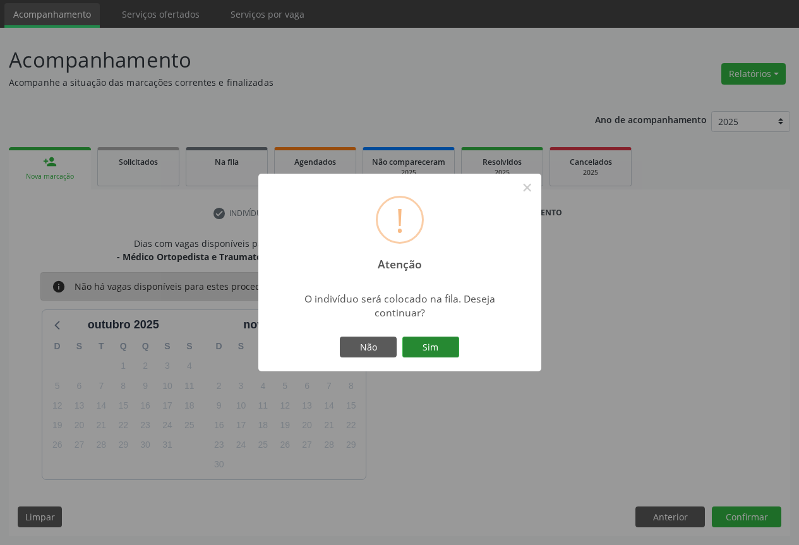
click at [420, 349] on button "Sim" at bounding box center [431, 347] width 57 height 21
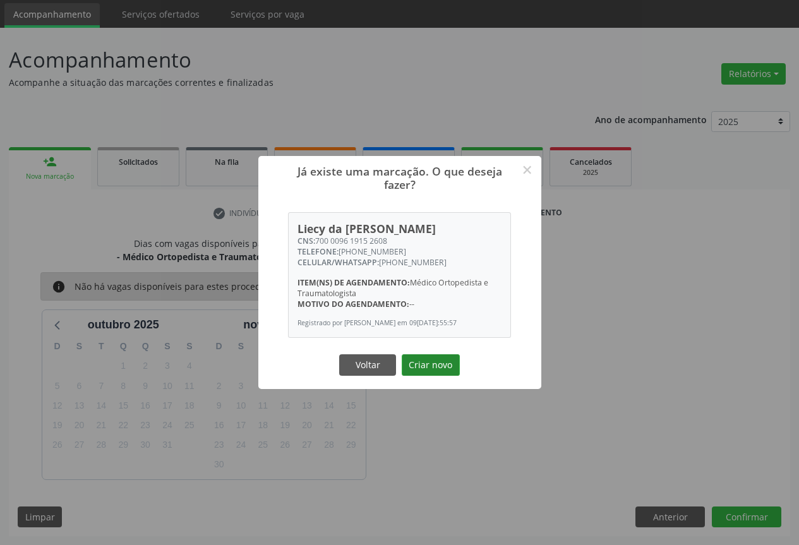
click at [417, 366] on button "Criar novo" at bounding box center [431, 365] width 58 height 21
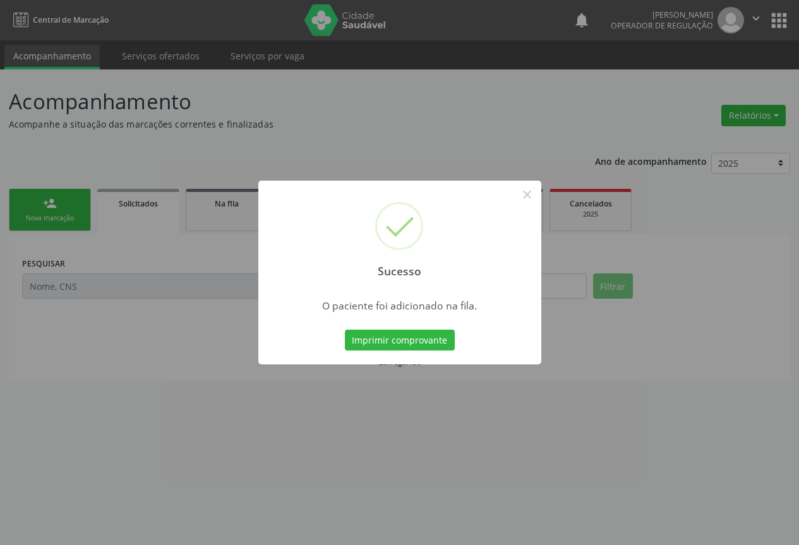
scroll to position [0, 0]
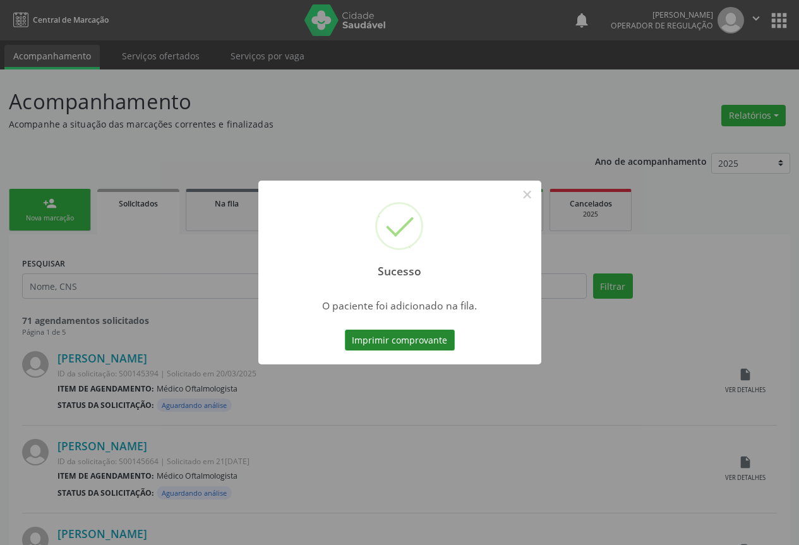
click at [404, 339] on button "Imprimir comprovante" at bounding box center [400, 340] width 110 height 21
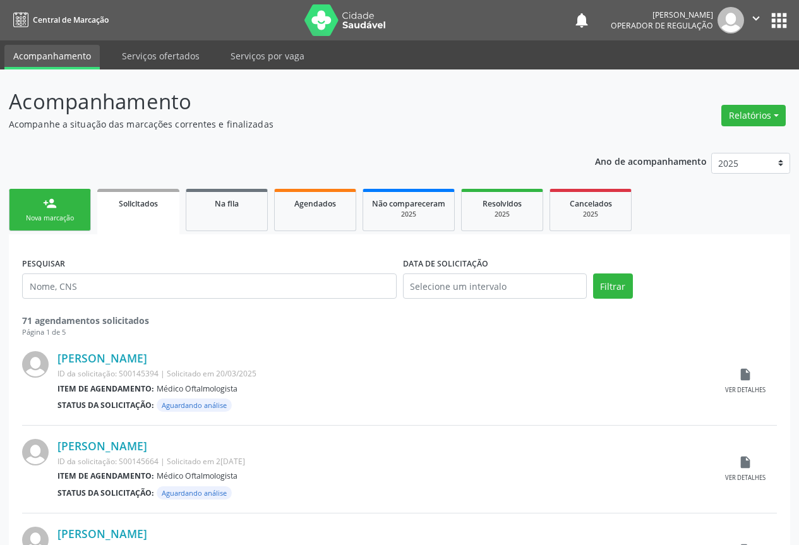
click at [46, 200] on div "person_add" at bounding box center [50, 204] width 14 height 14
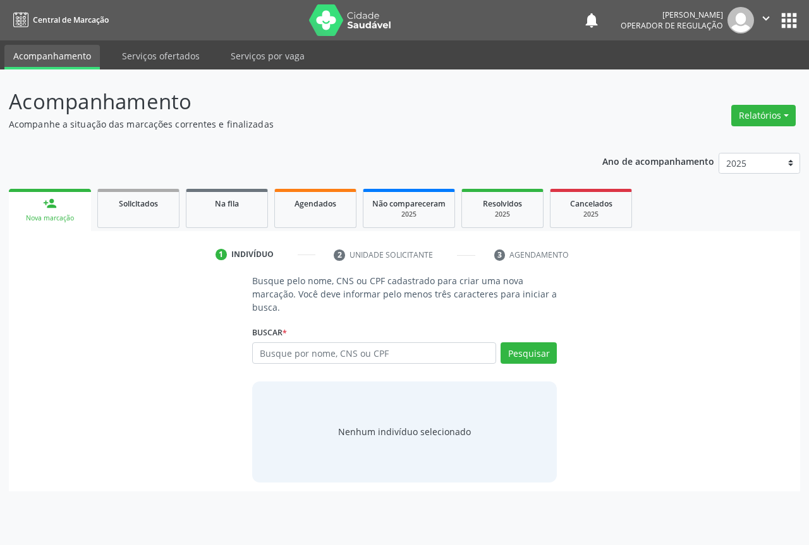
click at [46, 200] on div "person_add" at bounding box center [50, 204] width 14 height 14
click at [325, 353] on input "text" at bounding box center [374, 353] width 244 height 21
click at [292, 350] on input "text" at bounding box center [374, 353] width 244 height 21
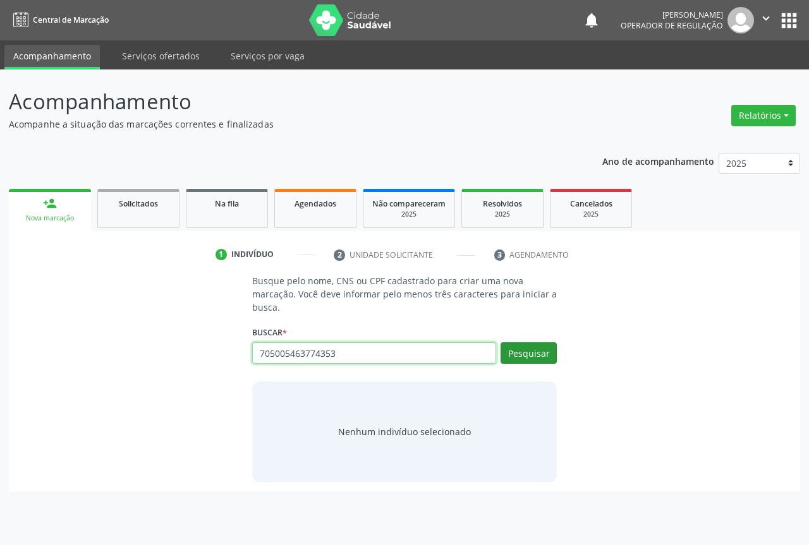
type input "705005463774353"
click at [514, 355] on button "Pesquisar" at bounding box center [529, 353] width 56 height 21
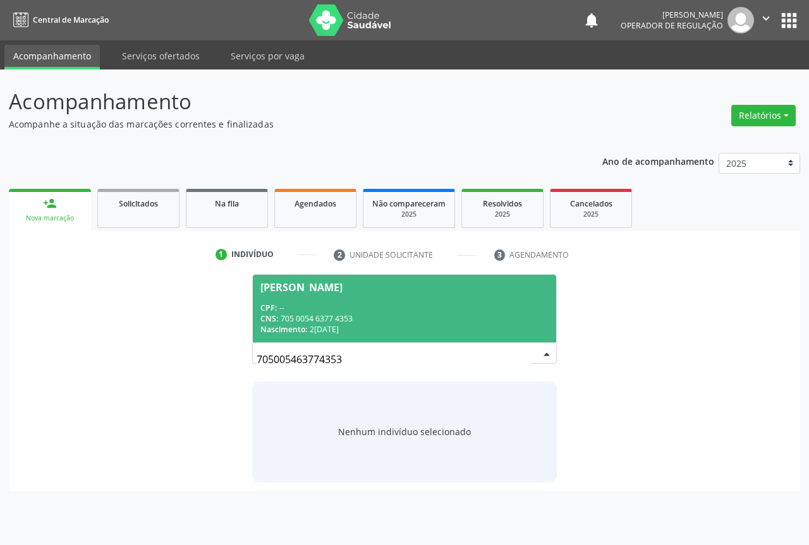
click at [285, 293] on span "Glauco Emanuel Souza Silva CPF: -- CNS: 705 0054 6377 4353 Nascimento: 27/07/20…" at bounding box center [404, 309] width 303 height 68
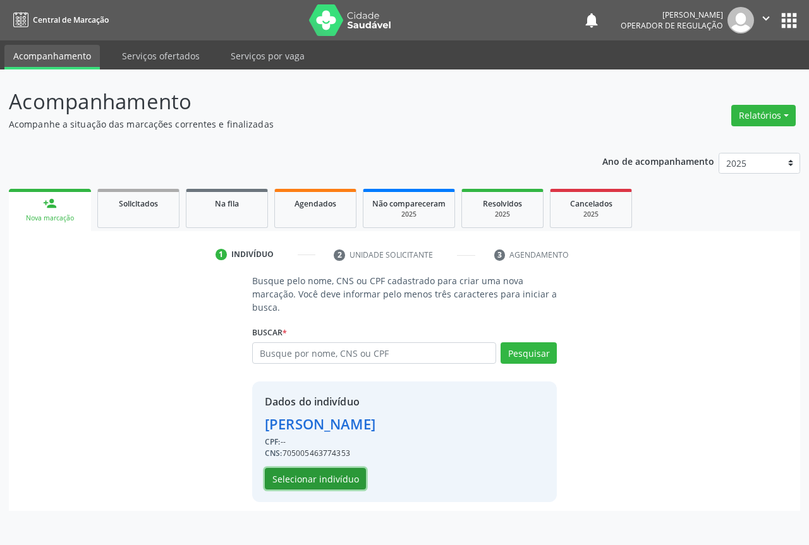
click at [306, 479] on button "Selecionar indivíduo" at bounding box center [315, 478] width 101 height 21
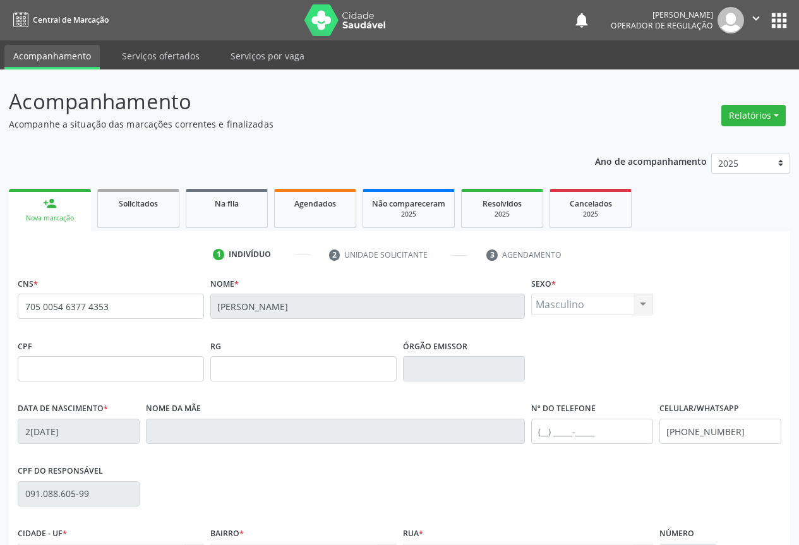
scroll to position [140, 0]
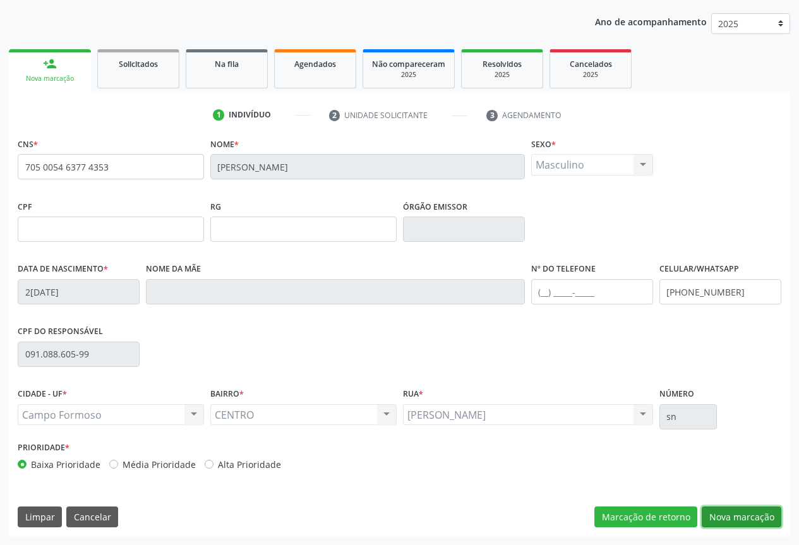
click at [750, 514] on button "Nova marcação" at bounding box center [742, 517] width 80 height 21
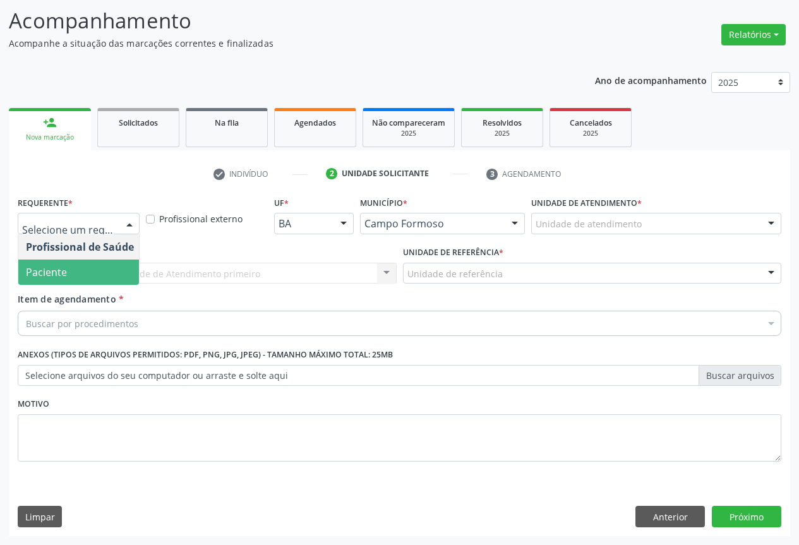
click at [49, 280] on span "Paciente" at bounding box center [79, 272] width 123 height 25
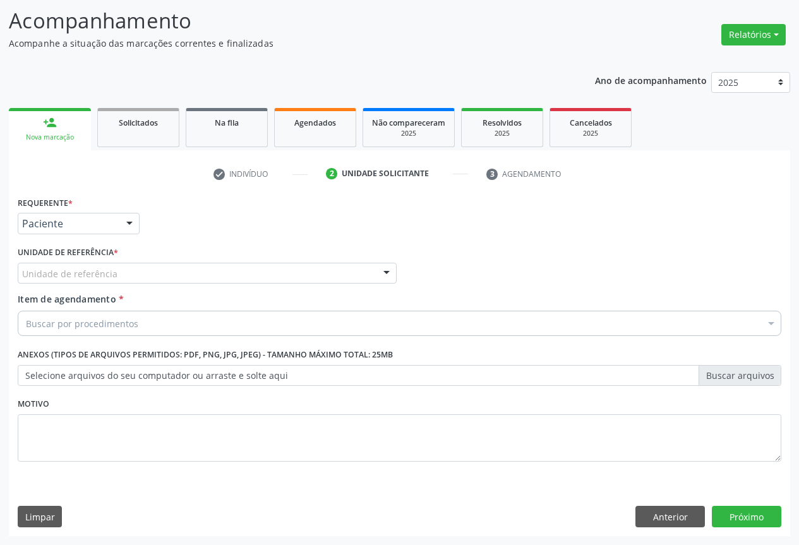
click at [376, 274] on div "Unidade de referência Unidade Basica de Saude da Familia Dr [PERSON_NAME] Centr…" at bounding box center [207, 273] width 379 height 21
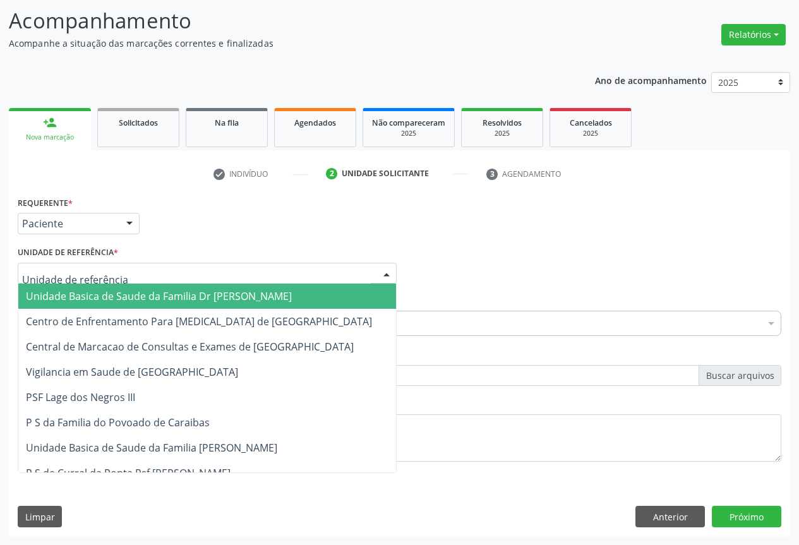
click at [93, 294] on span "Unidade Basica de Saude da Familia Dr [PERSON_NAME]" at bounding box center [159, 296] width 266 height 14
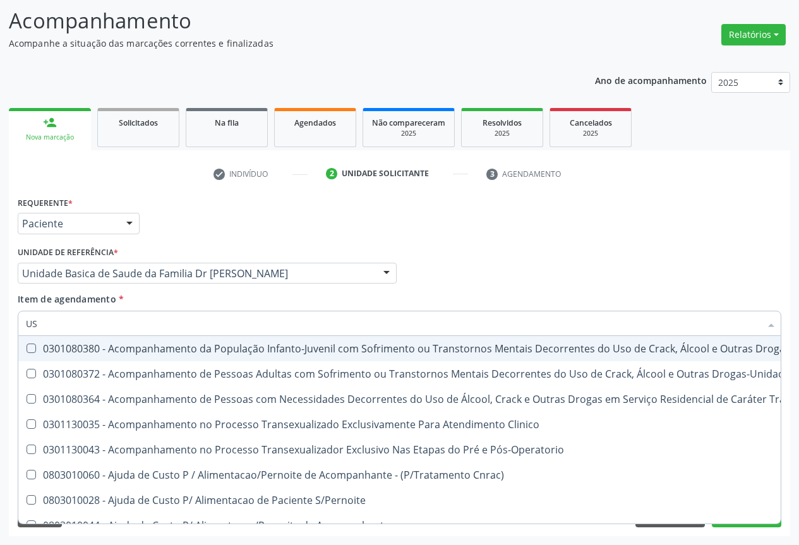
type input "USG"
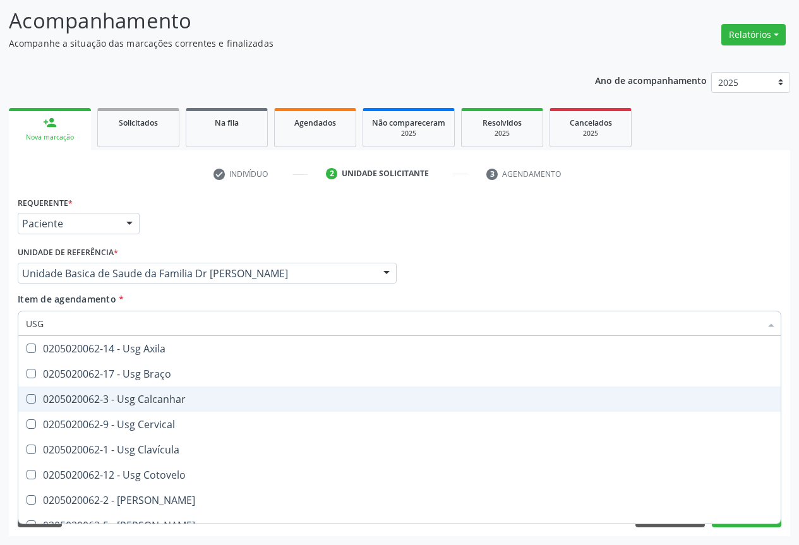
scroll to position [190, 0]
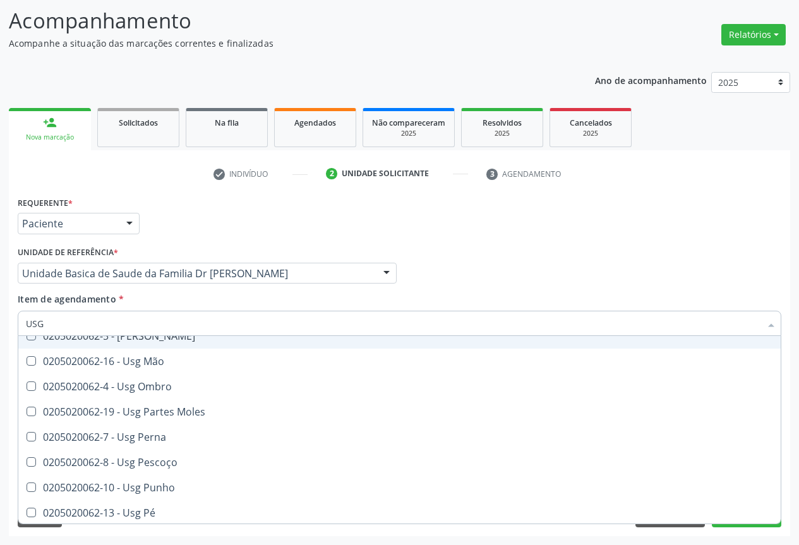
click at [138, 335] on input "USG" at bounding box center [393, 323] width 735 height 25
click at [130, 338] on div "0205020062-5 - [PERSON_NAME]" at bounding box center [400, 336] width 748 height 10
checkbox Joelho "true"
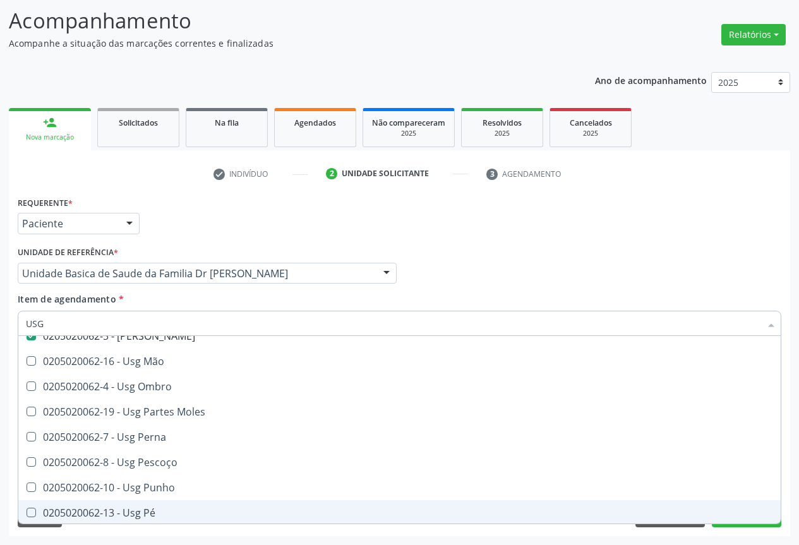
click at [729, 523] on span "0205020062-13 - Usg Pé" at bounding box center [399, 513] width 763 height 25
checkbox Pé "true"
click at [729, 527] on button "Próximo" at bounding box center [747, 516] width 70 height 21
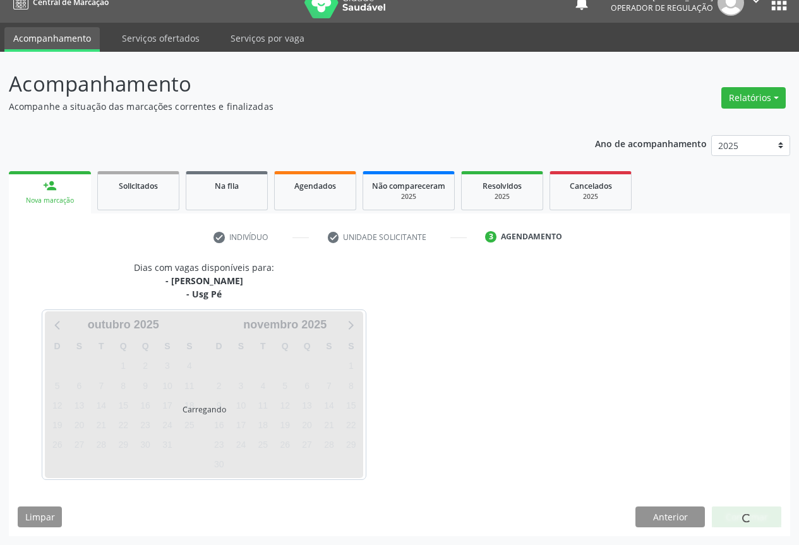
scroll to position [0, 0]
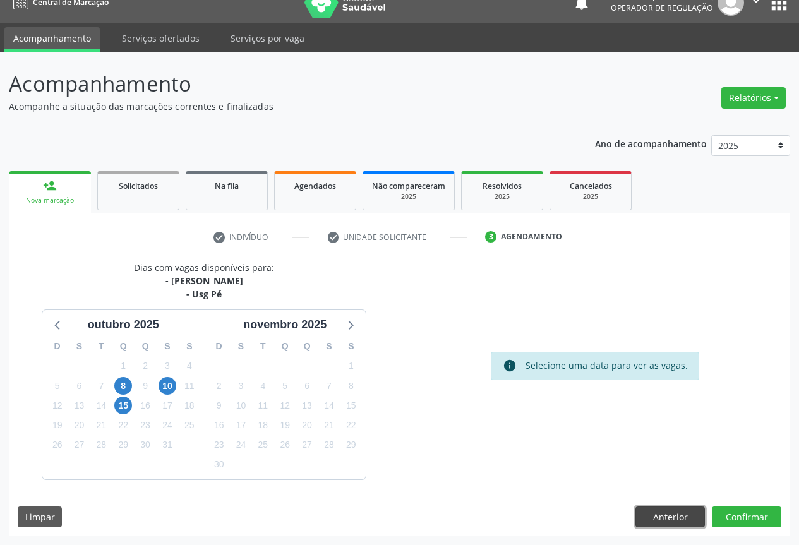
click at [669, 516] on button "Anterior" at bounding box center [671, 517] width 70 height 21
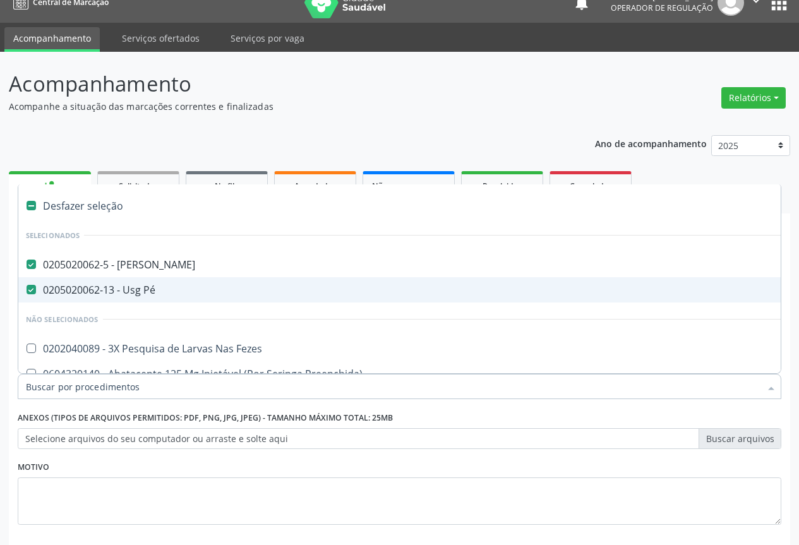
click at [39, 290] on div "0205020062-13 - Usg Pé" at bounding box center [518, 290] width 984 height 10
checkbox Pé "false"
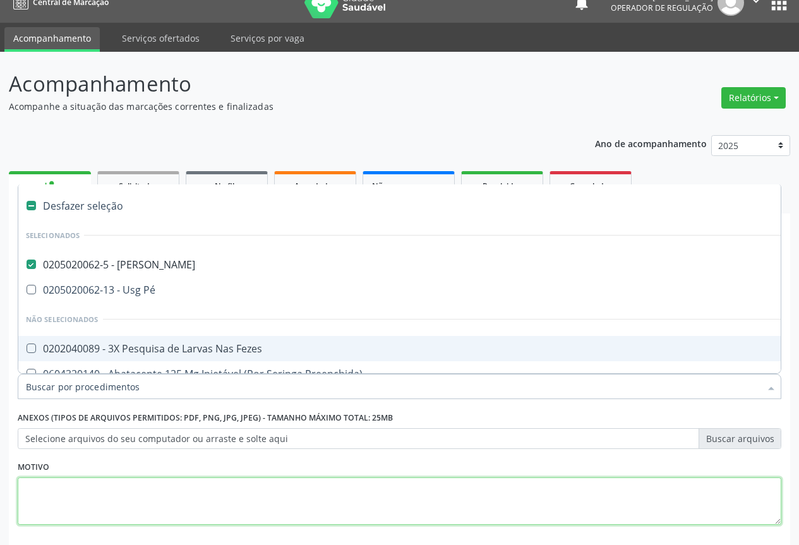
click at [478, 492] on textarea at bounding box center [400, 502] width 764 height 48
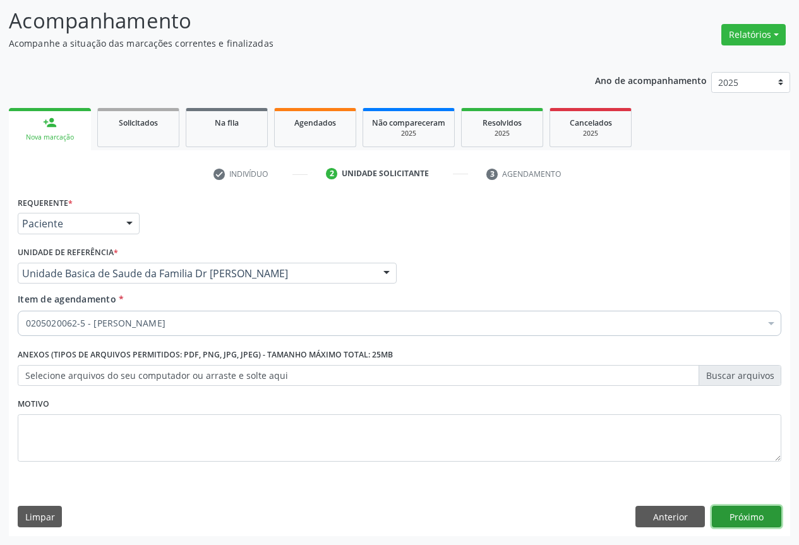
click at [750, 516] on button "Próximo" at bounding box center [747, 516] width 70 height 21
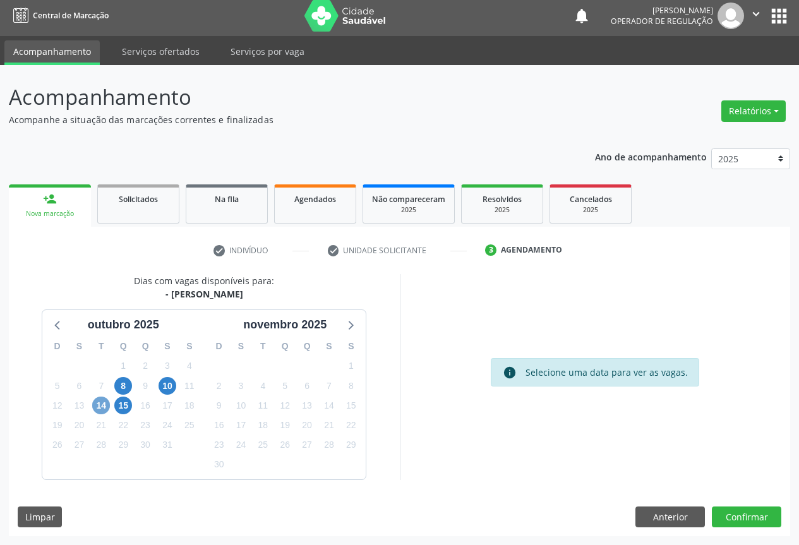
click at [96, 406] on span "14" at bounding box center [101, 406] width 18 height 18
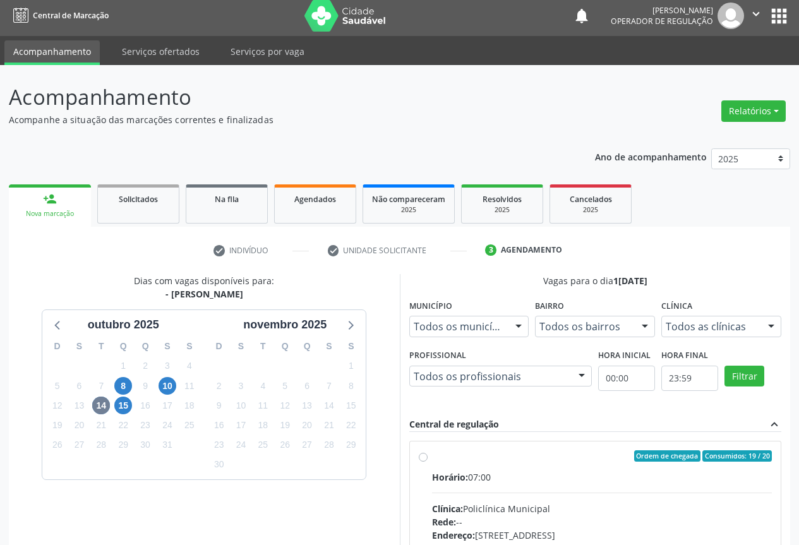
drag, startPoint x: 556, startPoint y: 469, endPoint x: 611, endPoint y: 418, distance: 75.1
click at [556, 465] on label "Ordem de chegada Consumidos: 19 / 20 Horário: 07:00 Clínica: Policlínica Munici…" at bounding box center [602, 548] width 341 height 194
click at [428, 462] on input "Ordem de chegada Consumidos: 19 / 20 Horário: 07:00 Clínica: Policlínica Munici…" at bounding box center [423, 456] width 9 height 11
radio input "true"
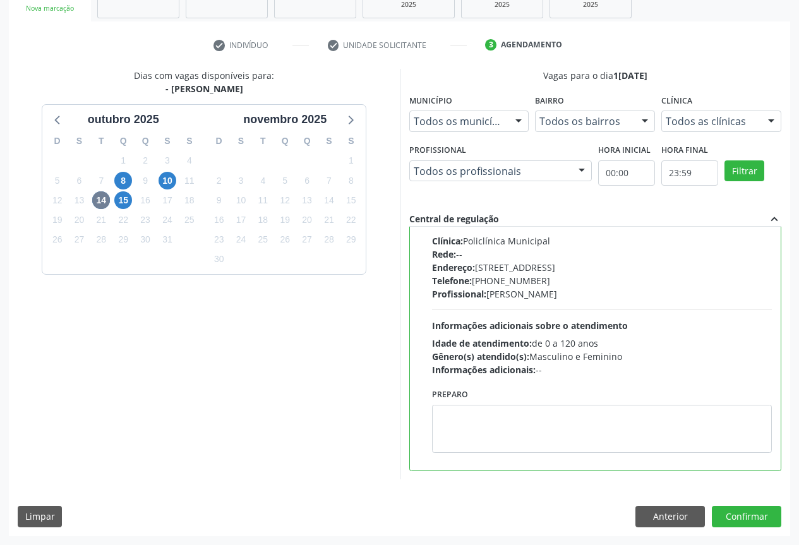
scroll to position [20, 0]
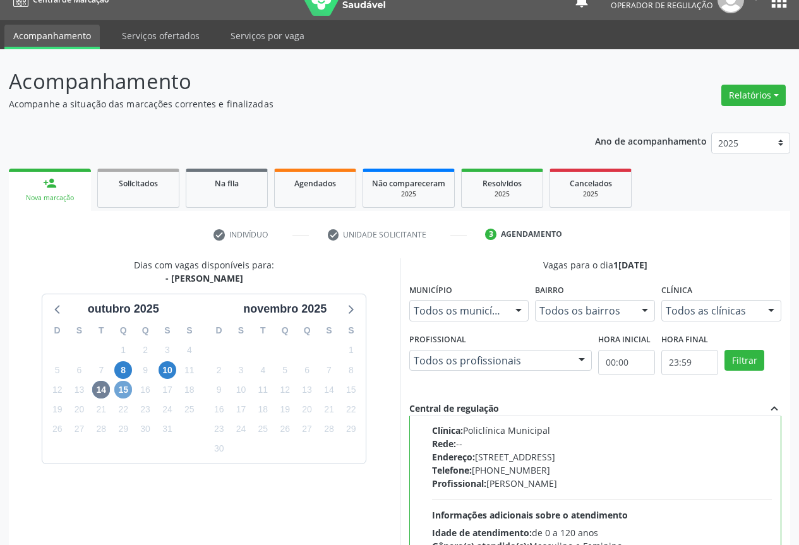
click at [123, 388] on span "15" at bounding box center [123, 390] width 18 height 18
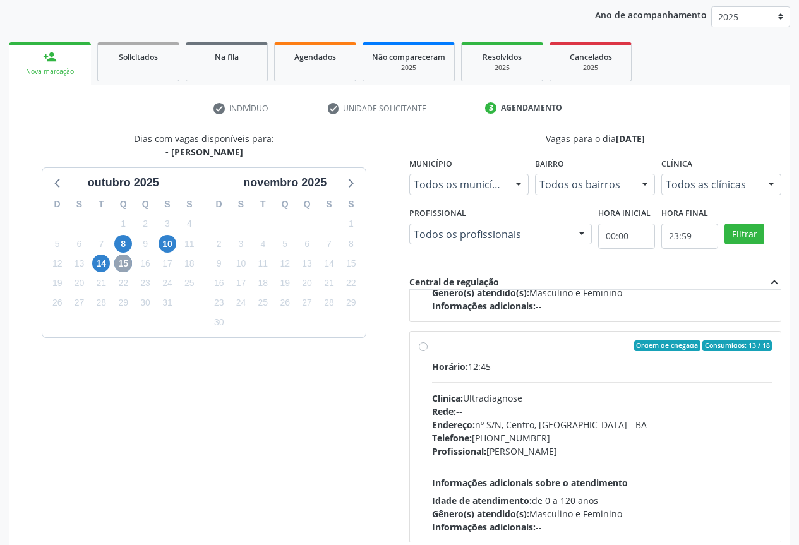
scroll to position [199, 0]
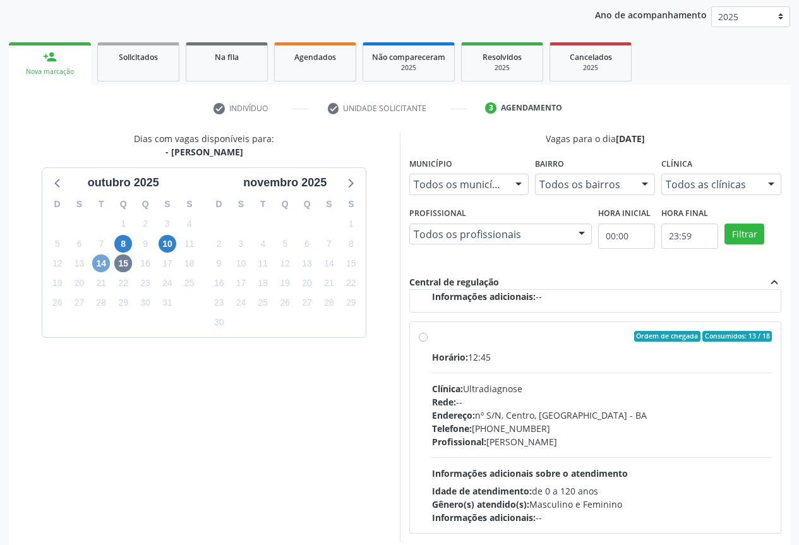
click at [106, 265] on span "14" at bounding box center [101, 264] width 18 height 18
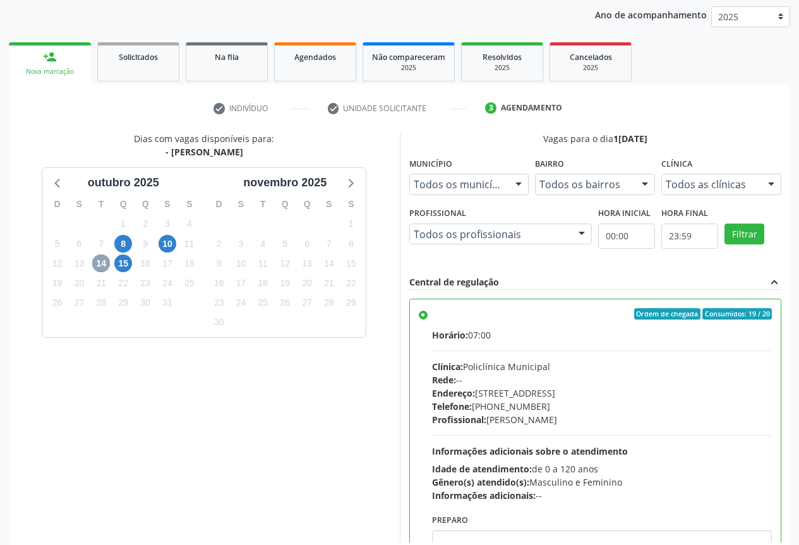
scroll to position [210, 0]
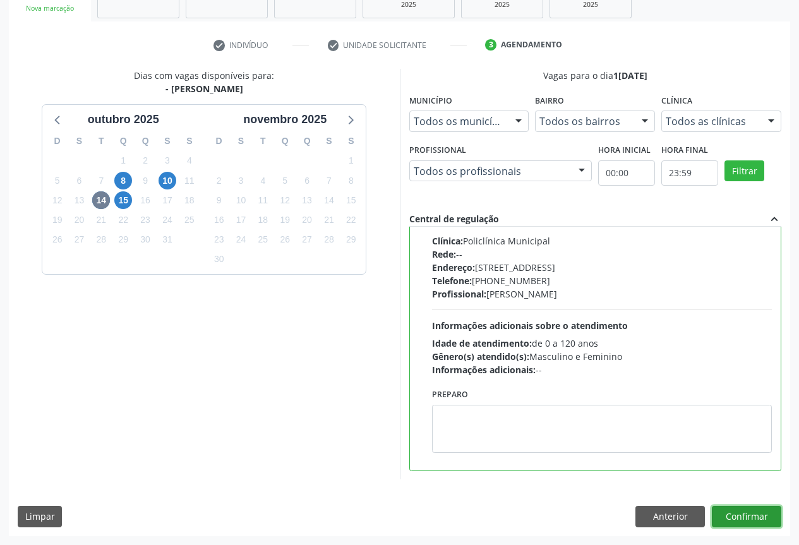
click at [736, 518] on button "Confirmar" at bounding box center [747, 516] width 70 height 21
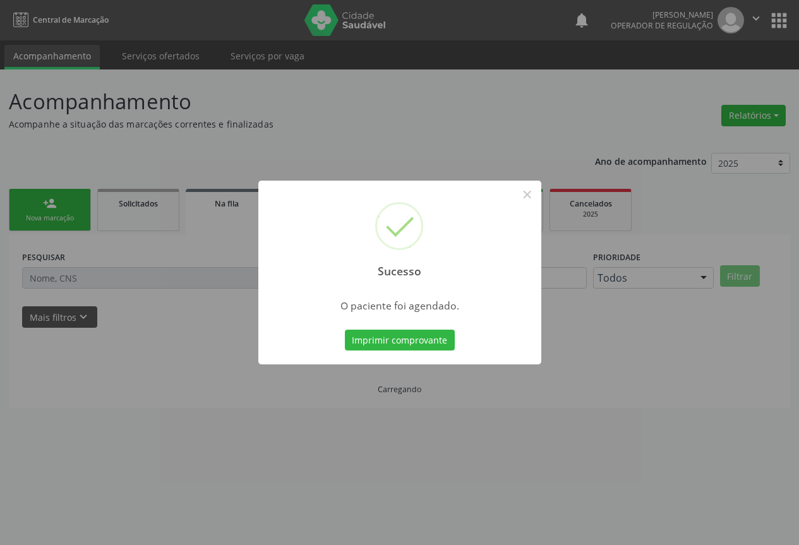
scroll to position [0, 0]
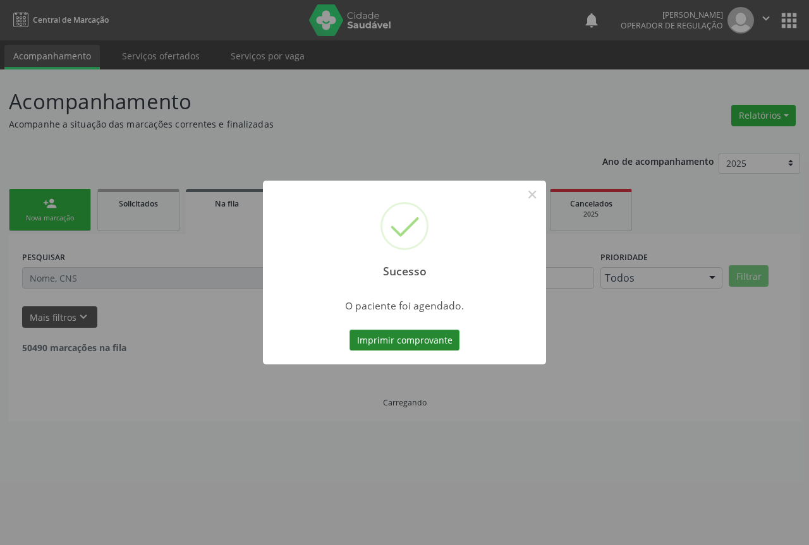
click at [417, 336] on button "Imprimir comprovante" at bounding box center [404, 340] width 110 height 21
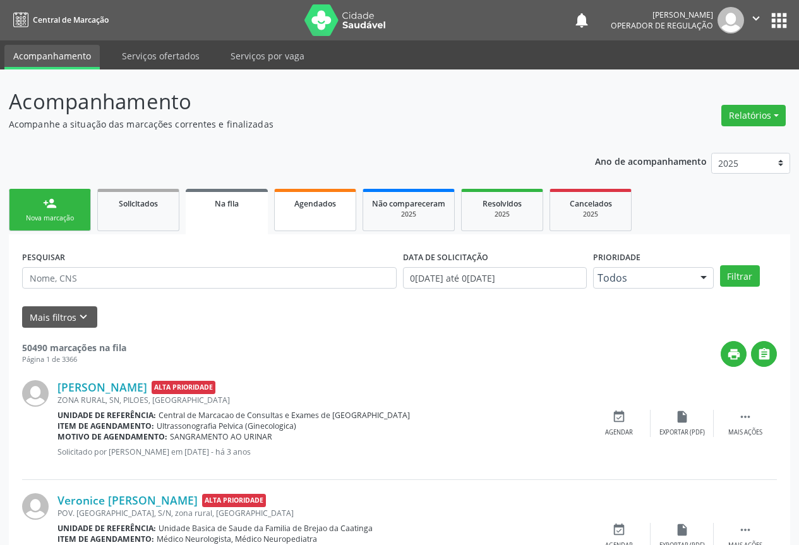
click at [327, 209] on div "Agendados" at bounding box center [315, 203] width 63 height 13
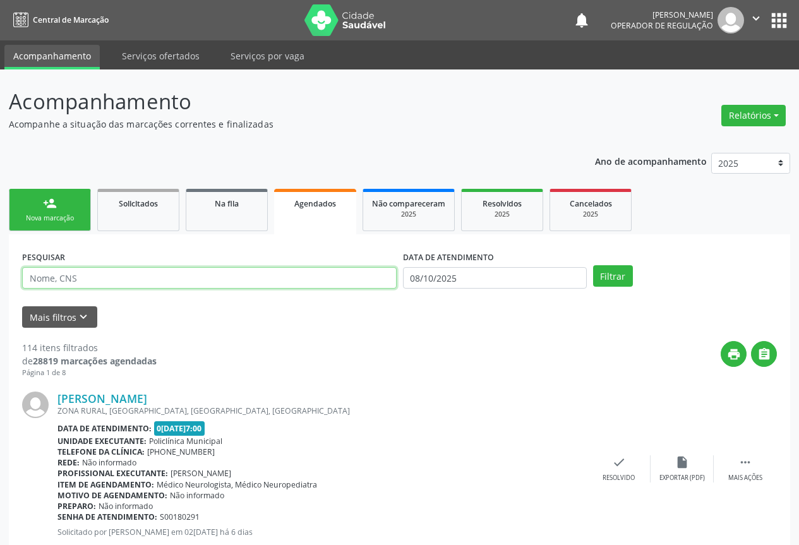
click at [68, 275] on input "text" at bounding box center [209, 277] width 375 height 21
type input "707607244781098"
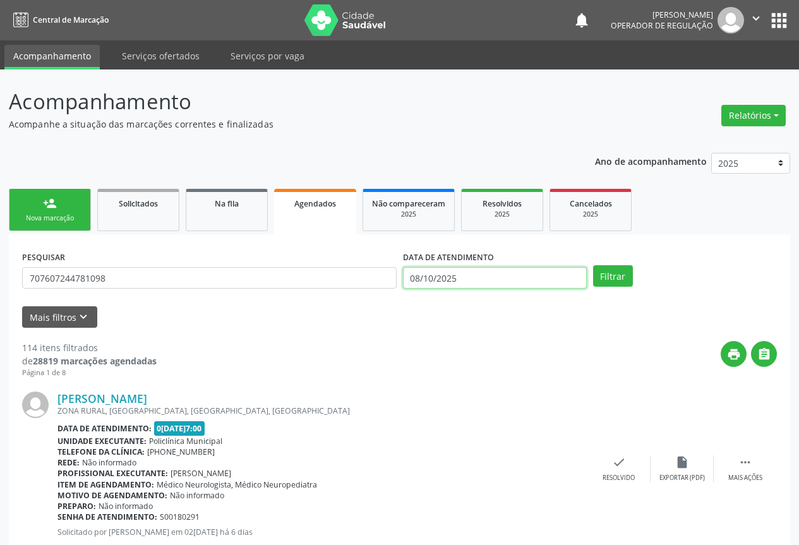
drag, startPoint x: 505, startPoint y: 272, endPoint x: 526, endPoint y: 263, distance: 23.2
click at [505, 272] on input "08/10/2025" at bounding box center [495, 277] width 184 height 21
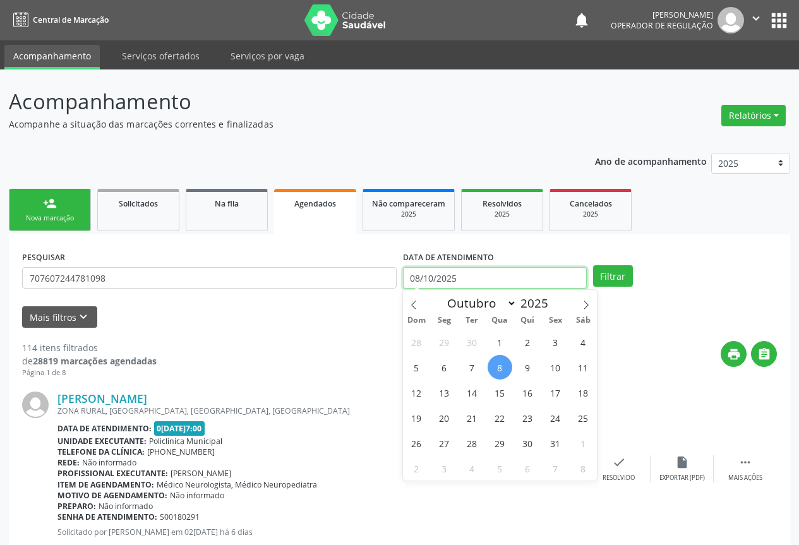
click at [593, 265] on button "Filtrar" at bounding box center [613, 275] width 40 height 21
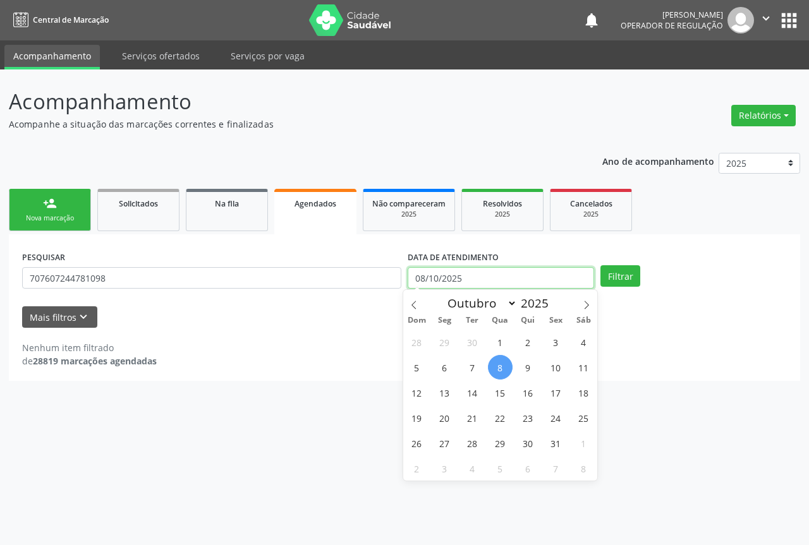
click at [466, 275] on input "08/10/2025" at bounding box center [501, 277] width 186 height 21
click at [468, 276] on input "08/10/2025" at bounding box center [501, 277] width 186 height 21
drag, startPoint x: 604, startPoint y: 272, endPoint x: 610, endPoint y: 274, distance: 6.6
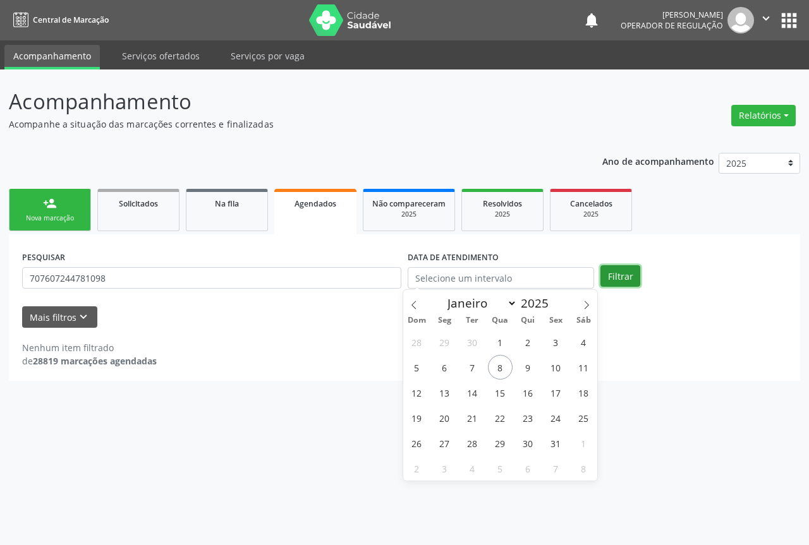
click at [607, 272] on button "Filtrar" at bounding box center [620, 275] width 40 height 21
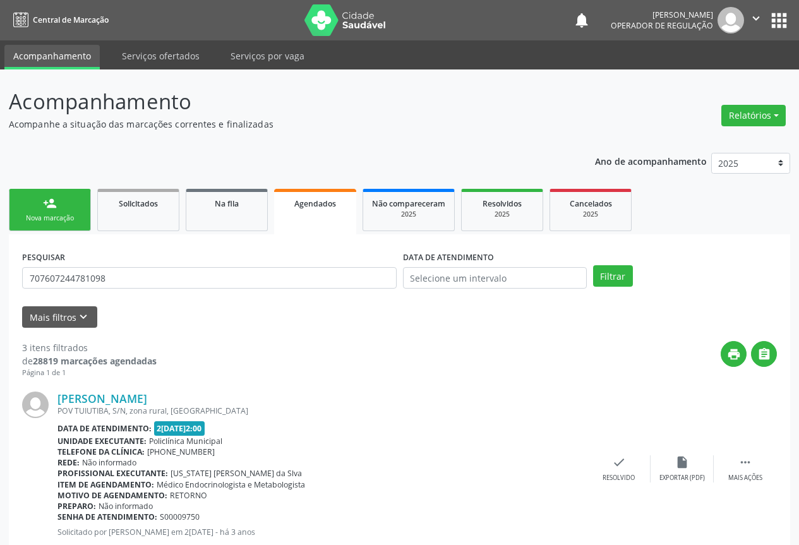
click at [64, 206] on link "person_add Nova marcação" at bounding box center [50, 210] width 82 height 42
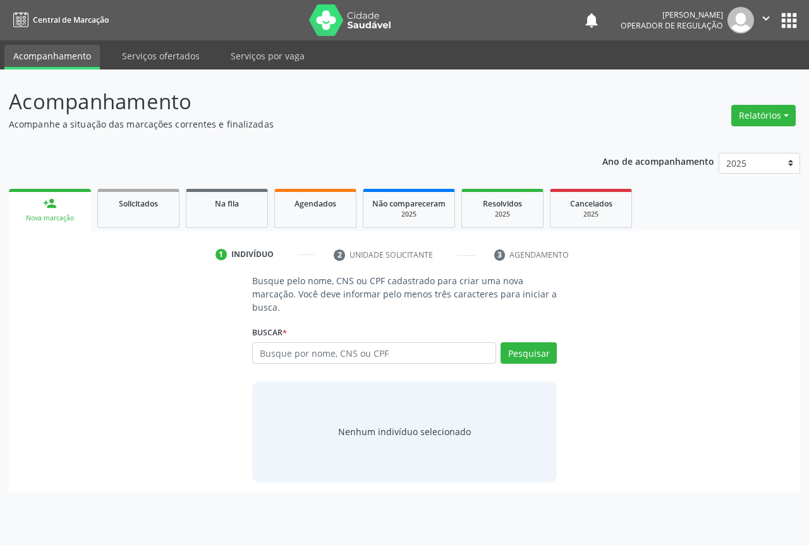
click at [64, 206] on link "person_add Nova marcação" at bounding box center [50, 210] width 82 height 42
click at [306, 352] on input "text" at bounding box center [374, 353] width 244 height 21
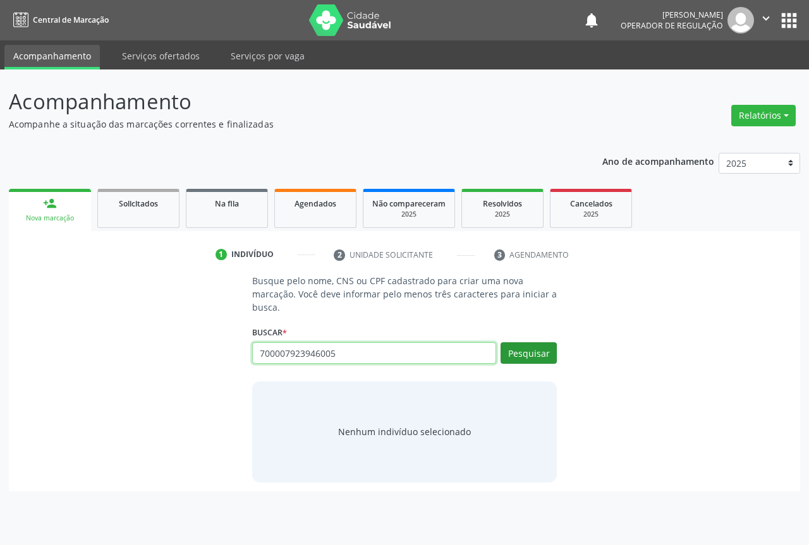
type input "700007923946005"
click at [514, 362] on button "Pesquisar" at bounding box center [529, 353] width 56 height 21
type input "700007923946005"
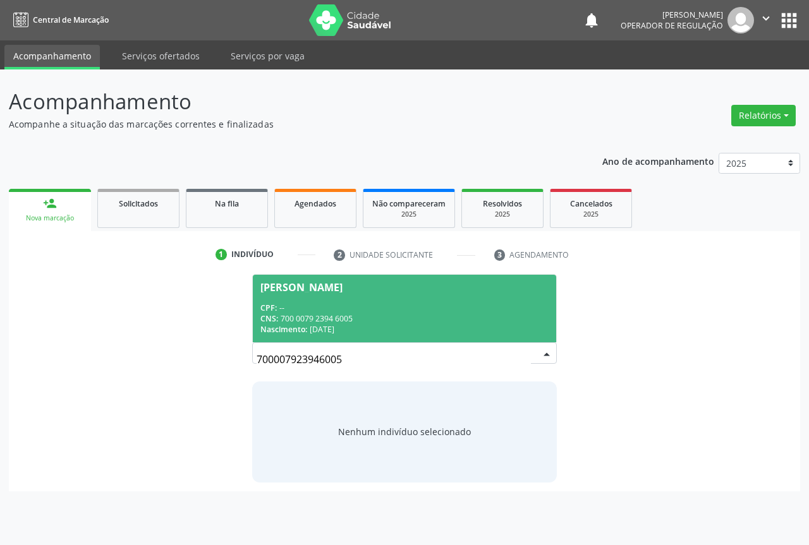
click at [289, 310] on div "CPF: --" at bounding box center [404, 308] width 288 height 11
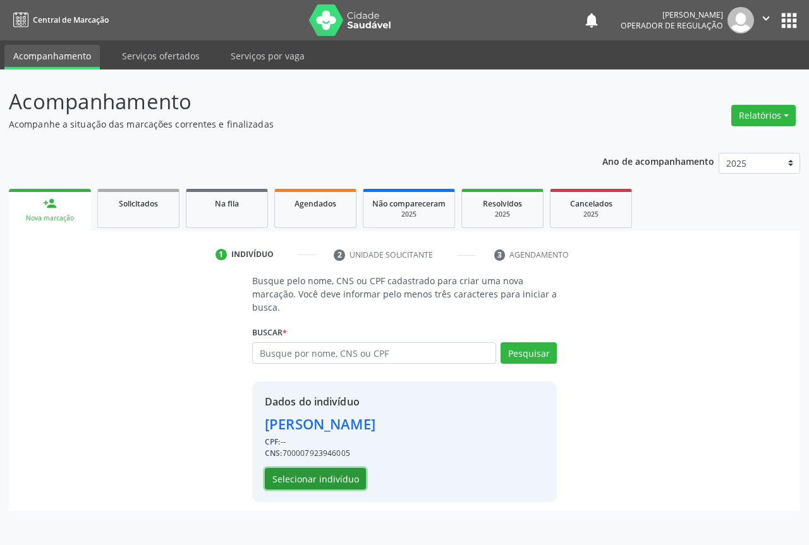
click at [305, 473] on button "Selecionar indivíduo" at bounding box center [315, 478] width 101 height 21
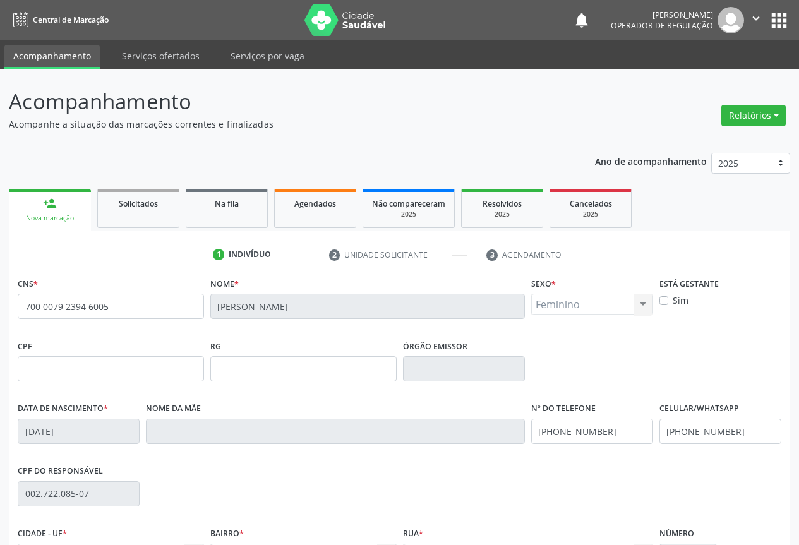
scroll to position [140, 0]
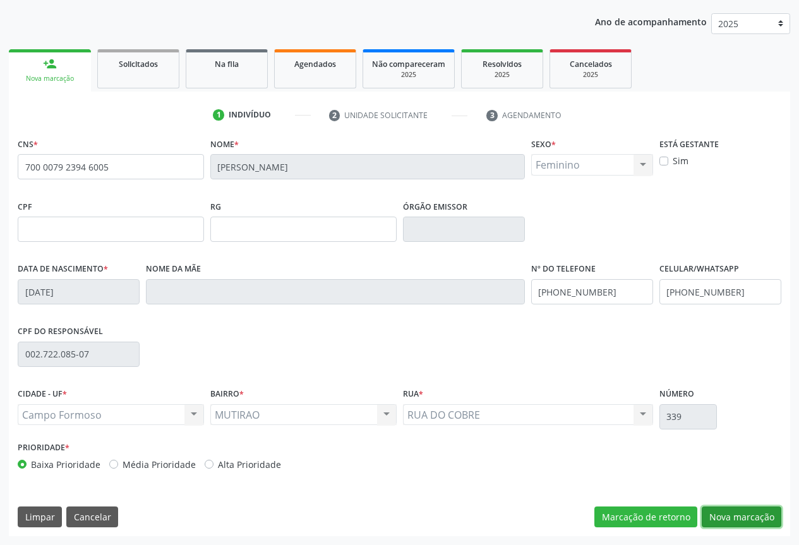
click at [763, 518] on button "Nova marcação" at bounding box center [742, 517] width 80 height 21
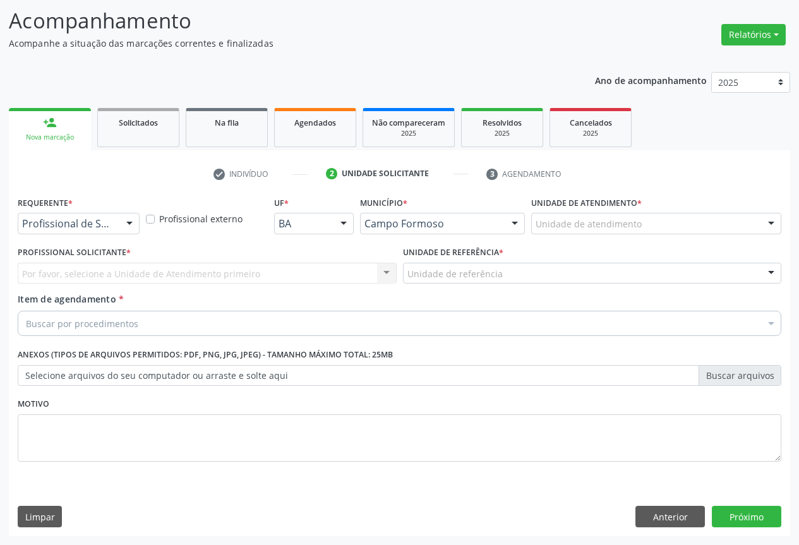
click at [124, 221] on div at bounding box center [129, 224] width 19 height 21
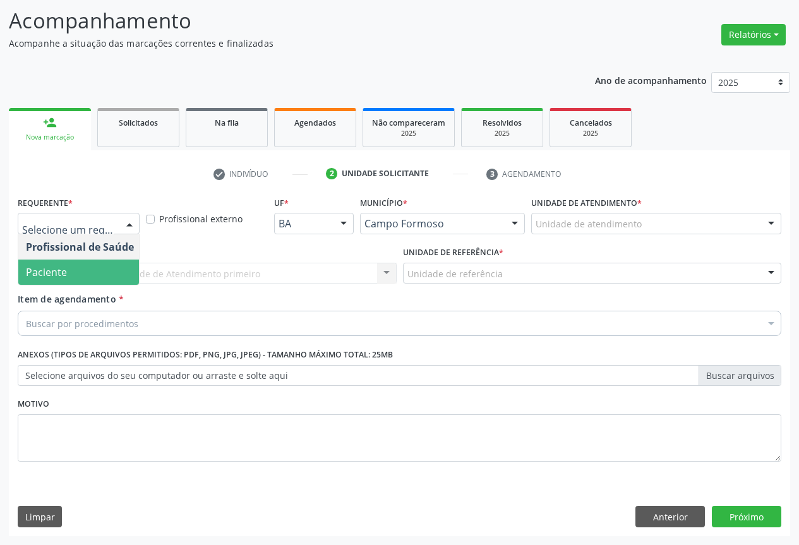
click at [75, 279] on span "Paciente" at bounding box center [79, 272] width 123 height 25
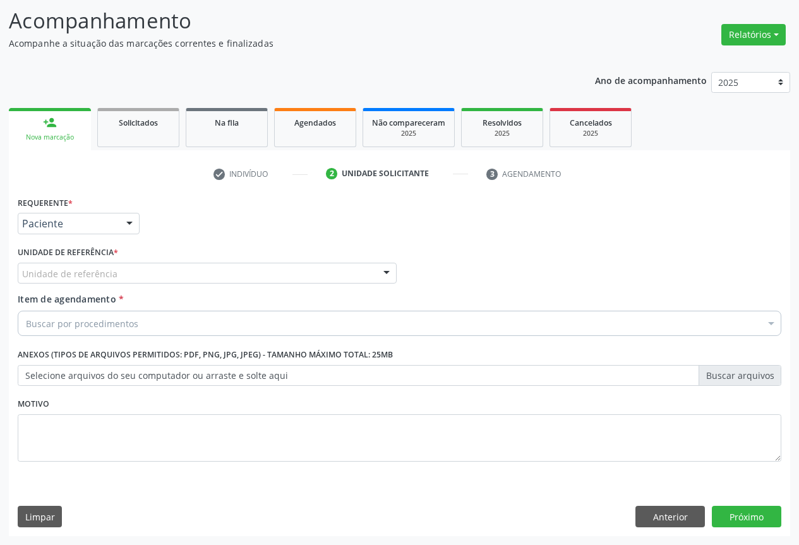
click at [174, 269] on div "Unidade de referência" at bounding box center [207, 273] width 379 height 21
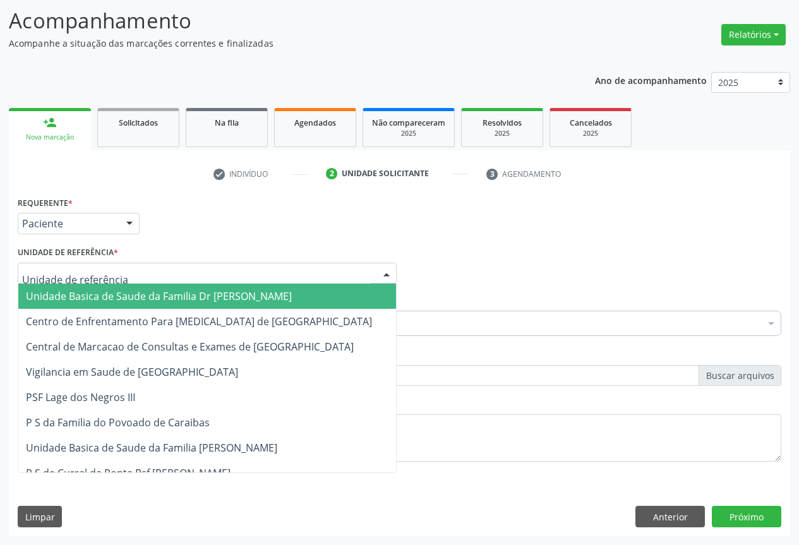
click at [130, 291] on span "Unidade Basica de Saude da Familia Dr [PERSON_NAME]" at bounding box center [159, 296] width 266 height 14
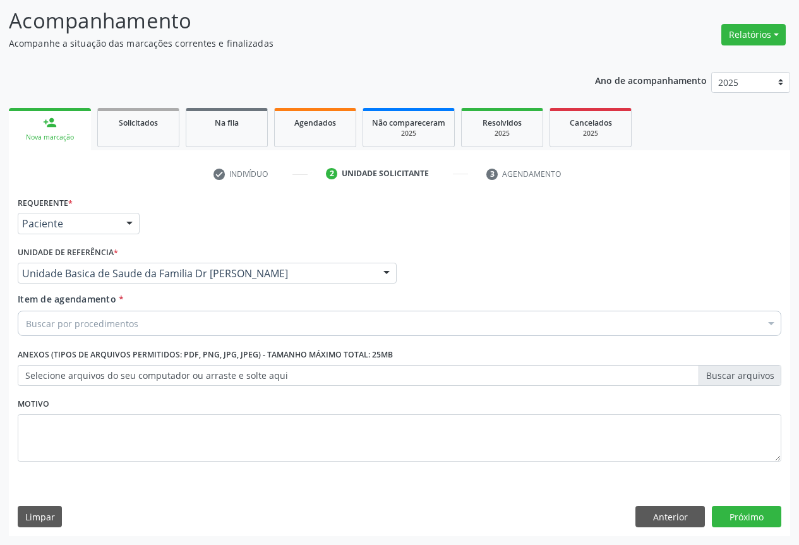
click at [137, 325] on div "Buscar por procedimentos" at bounding box center [400, 323] width 764 height 25
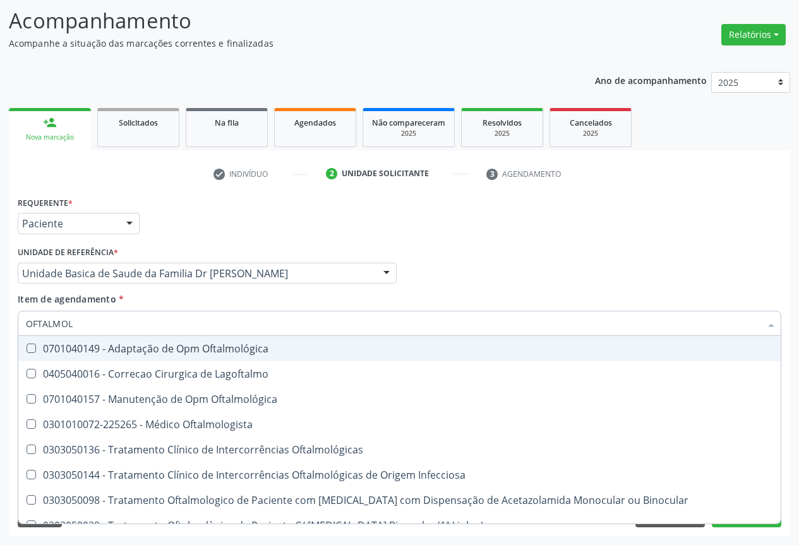
type input "OFTALMOLO"
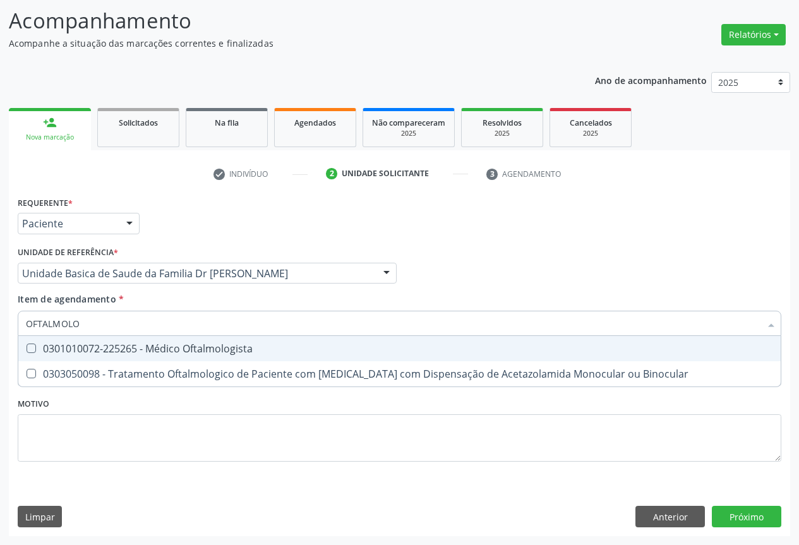
click at [159, 353] on div "0301010072-225265 - Médico Oftalmologista" at bounding box center [400, 349] width 748 height 10
checkbox Oftalmologista "true"
click at [284, 297] on div "Item de agendamento * OFTALMOLO Desfazer seleção 0301010072-225265 - Médico Oft…" at bounding box center [400, 313] width 764 height 40
checkbox Binocular "true"
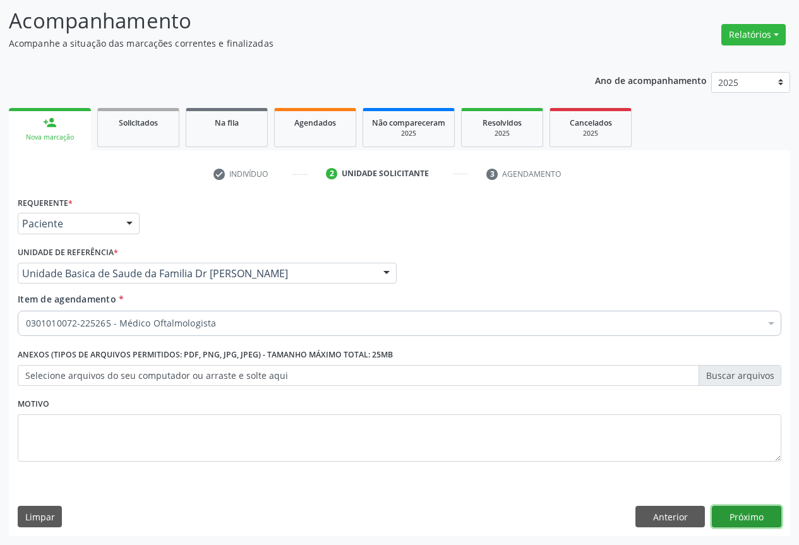
click at [748, 516] on button "Próximo" at bounding box center [747, 516] width 70 height 21
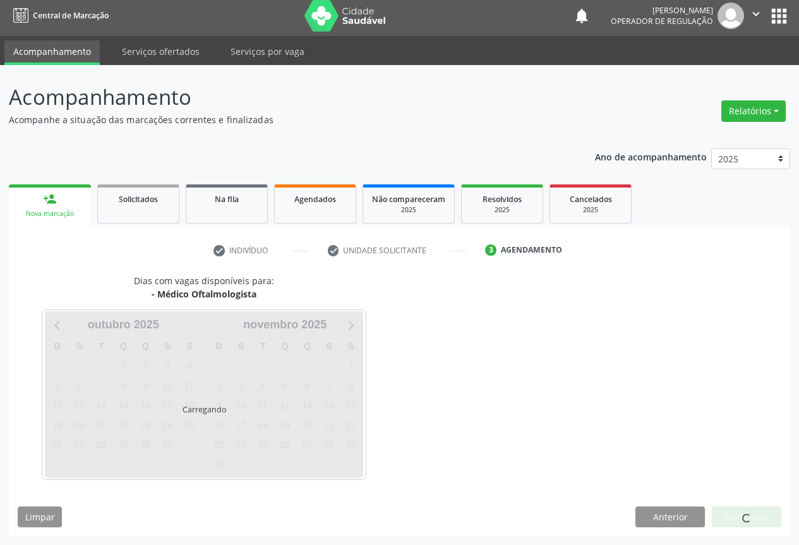
scroll to position [4, 0]
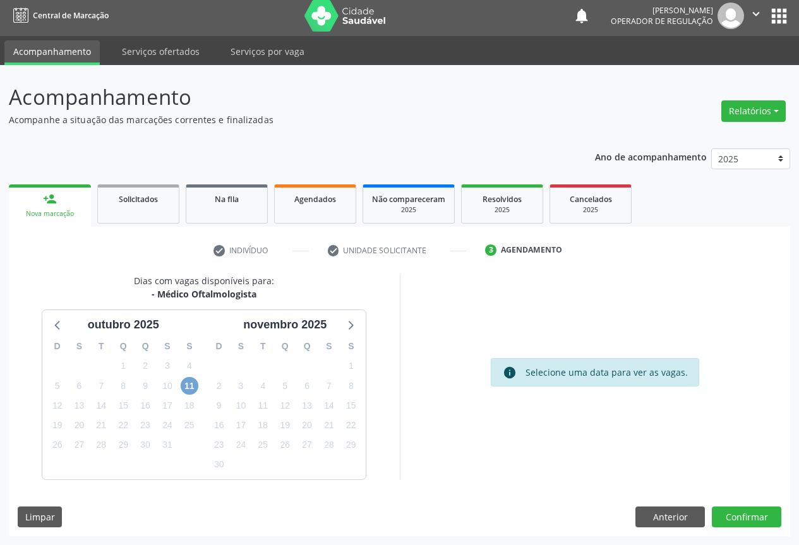
click at [189, 386] on span "11" at bounding box center [190, 386] width 18 height 18
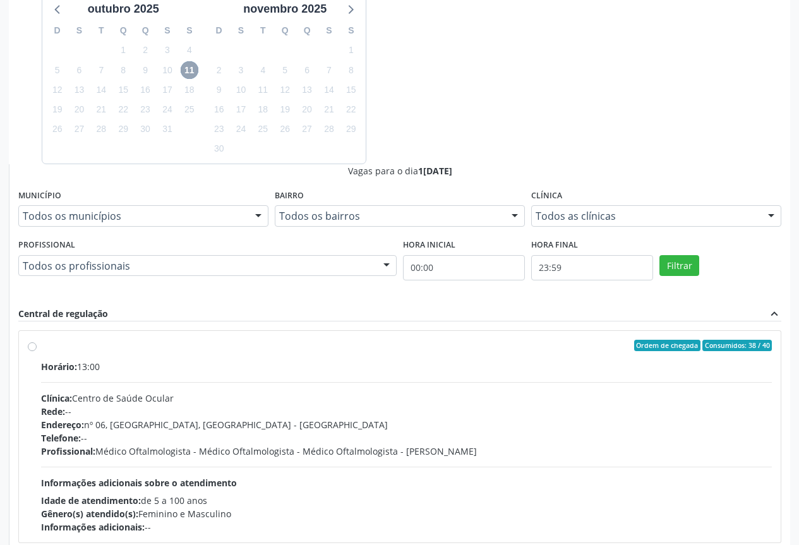
scroll to position [392, 0]
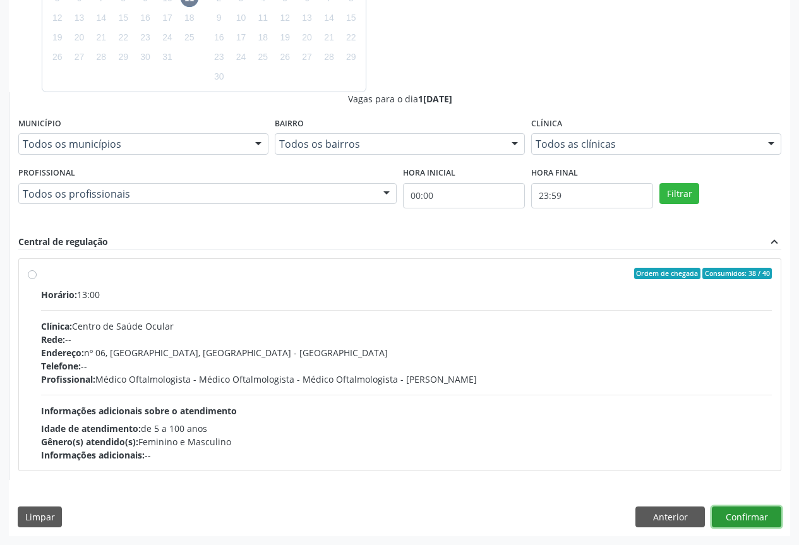
click at [746, 513] on button "Confirmar" at bounding box center [747, 517] width 70 height 21
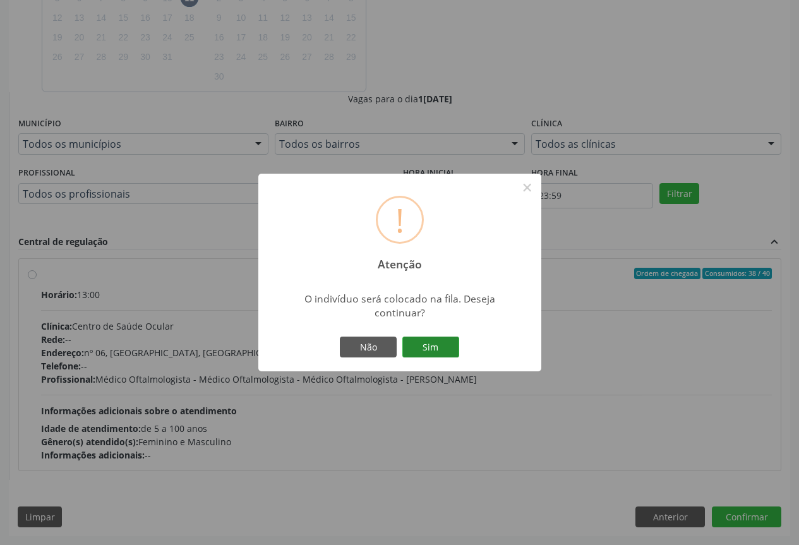
click at [433, 343] on button "Sim" at bounding box center [431, 347] width 57 height 21
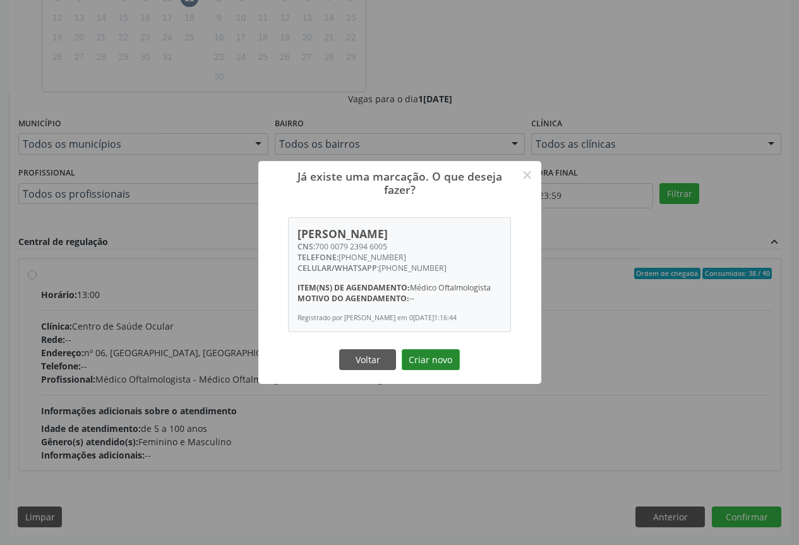
click at [435, 356] on button "Criar novo" at bounding box center [431, 359] width 58 height 21
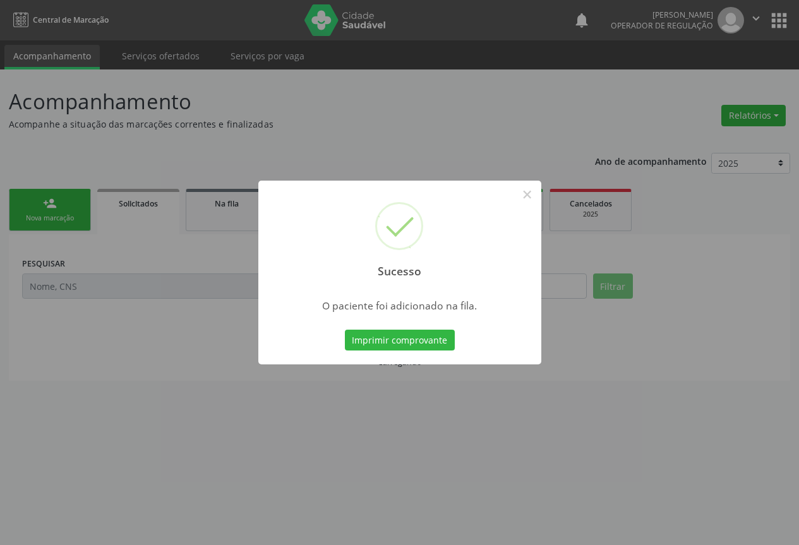
scroll to position [0, 0]
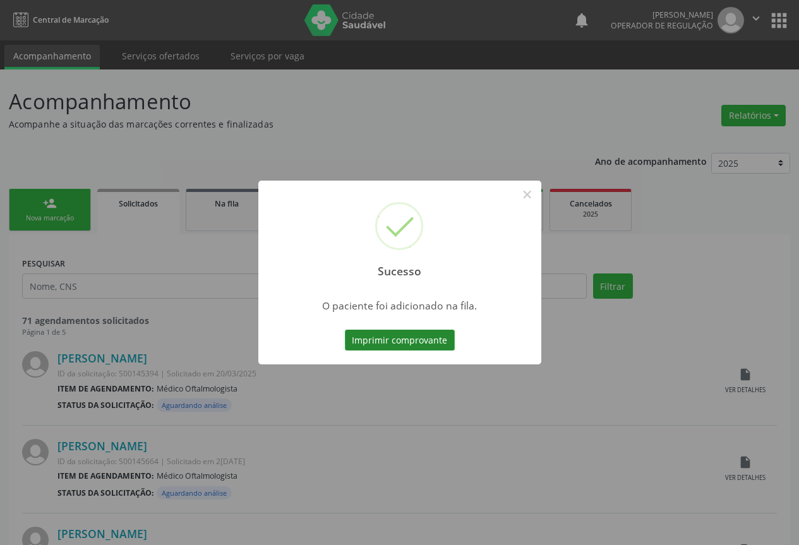
click at [394, 342] on button "Imprimir comprovante" at bounding box center [400, 340] width 110 height 21
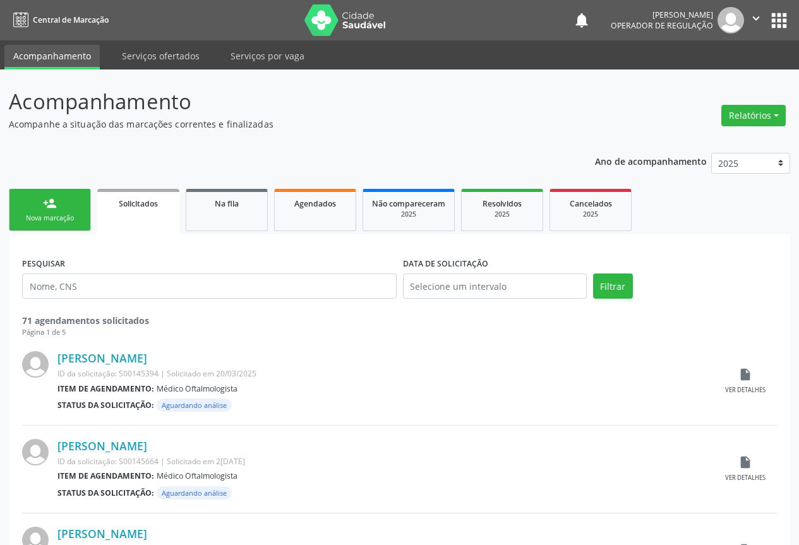
click at [69, 207] on link "person_add Nova marcação" at bounding box center [50, 210] width 82 height 42
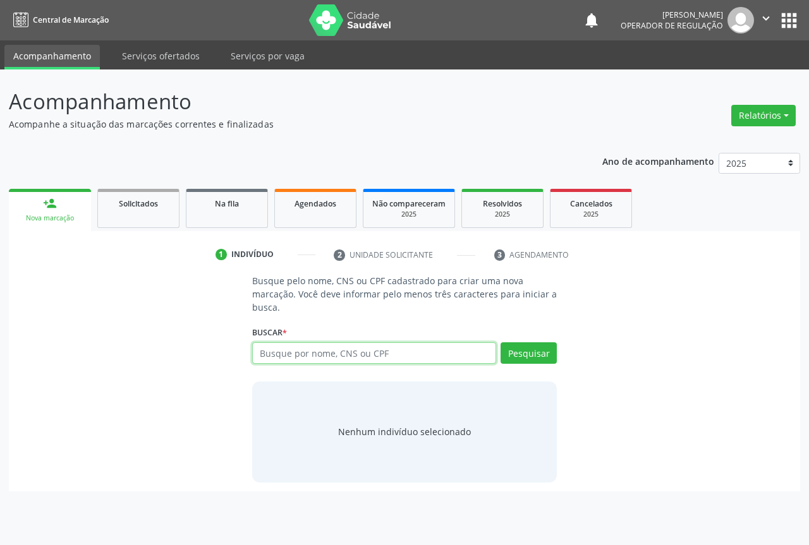
click at [292, 351] on input "text" at bounding box center [374, 353] width 244 height 21
type input "708608554055084"
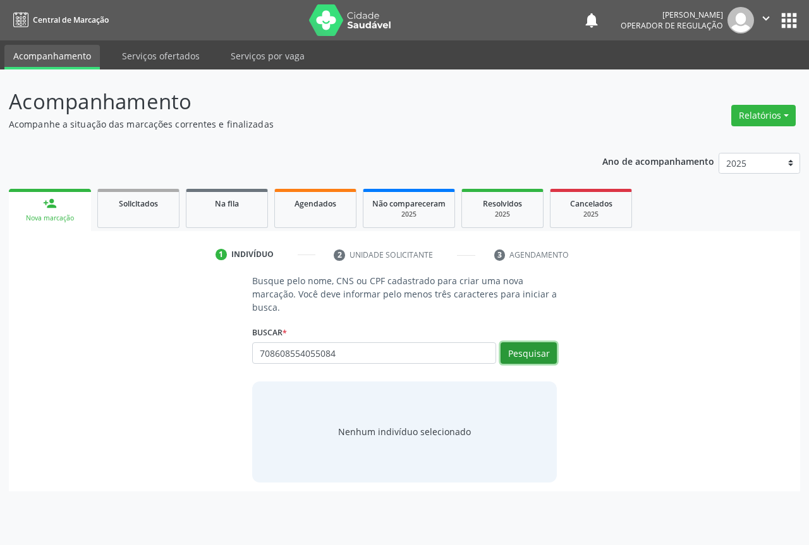
click at [522, 355] on button "Pesquisar" at bounding box center [529, 353] width 56 height 21
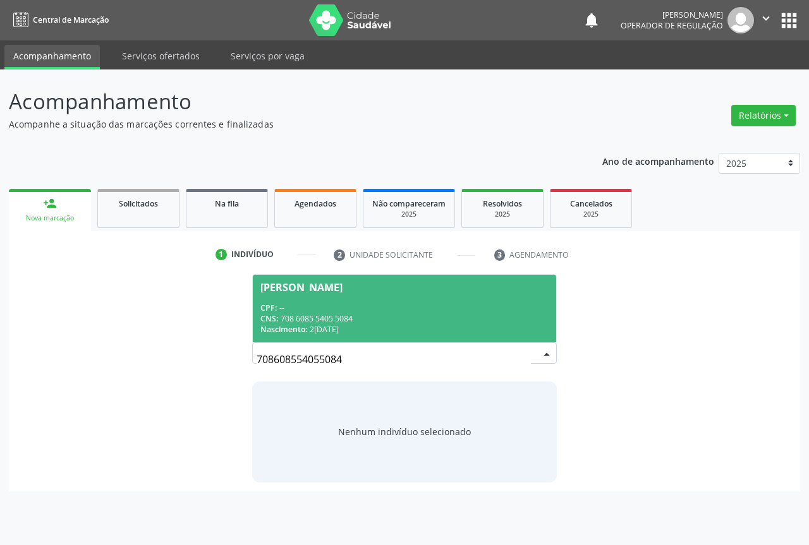
click at [298, 305] on div "CPF: --" at bounding box center [404, 308] width 288 height 11
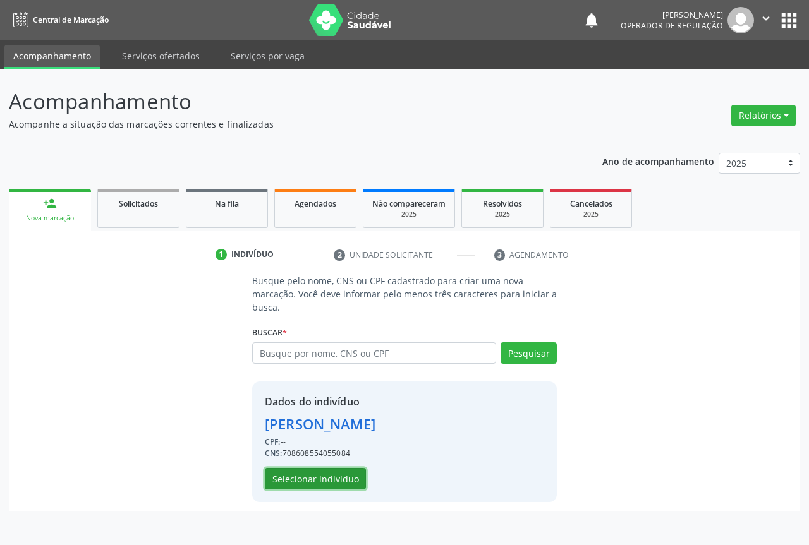
click at [310, 474] on button "Selecionar indivíduo" at bounding box center [315, 478] width 101 height 21
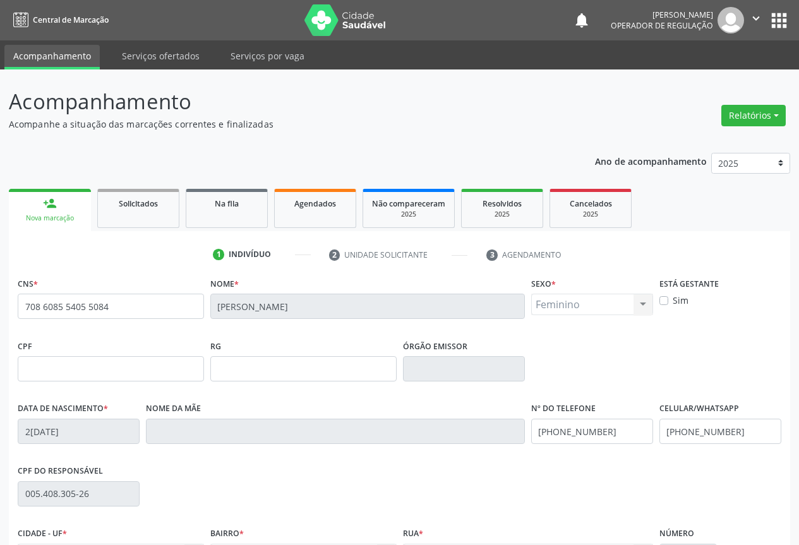
scroll to position [140, 0]
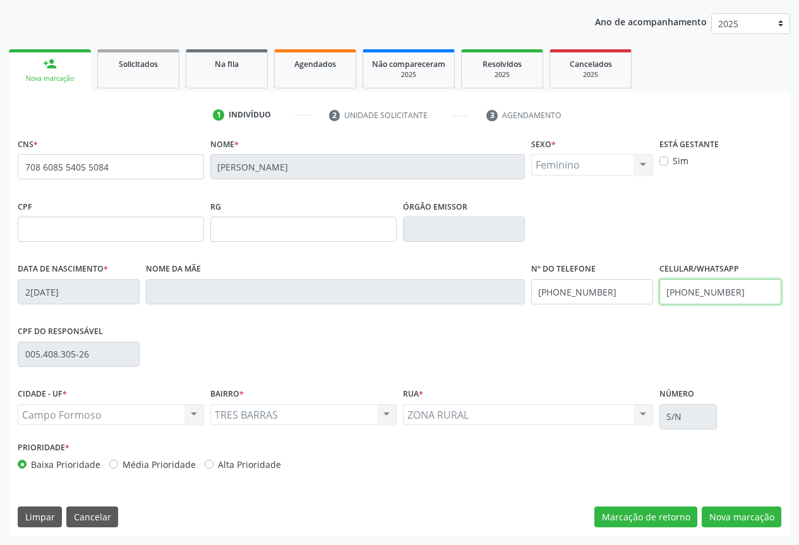
click at [734, 291] on input "(74) 99121-3921" at bounding box center [721, 291] width 122 height 25
type input "(74) 99913-1169"
click at [725, 523] on button "Nova marcação" at bounding box center [742, 517] width 80 height 21
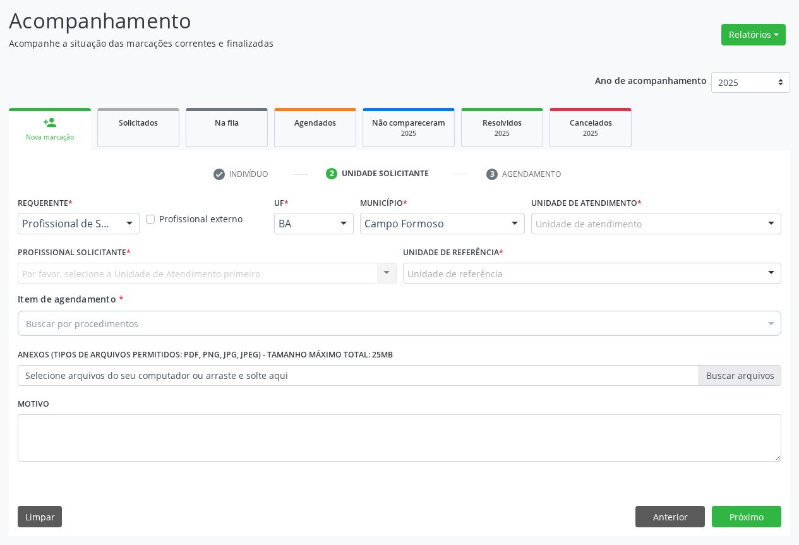
click at [87, 232] on div "Profissional de Saúde" at bounding box center [79, 223] width 122 height 21
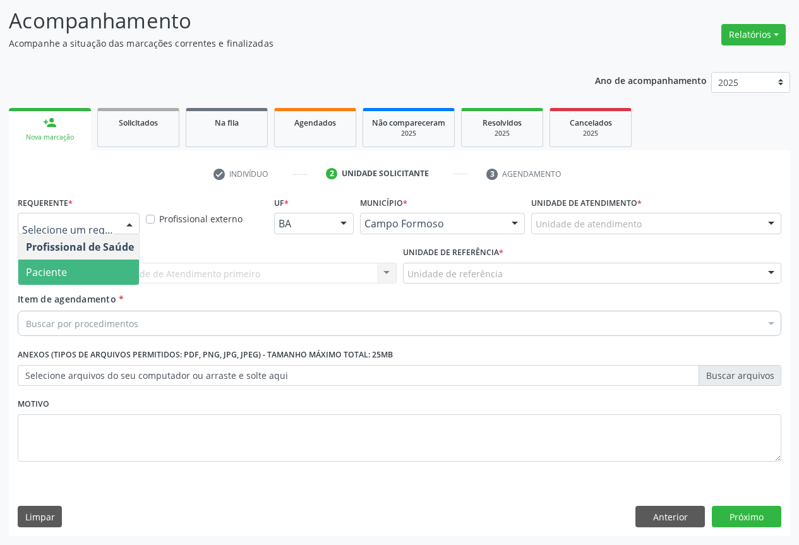
click at [49, 279] on span "Paciente" at bounding box center [79, 272] width 123 height 25
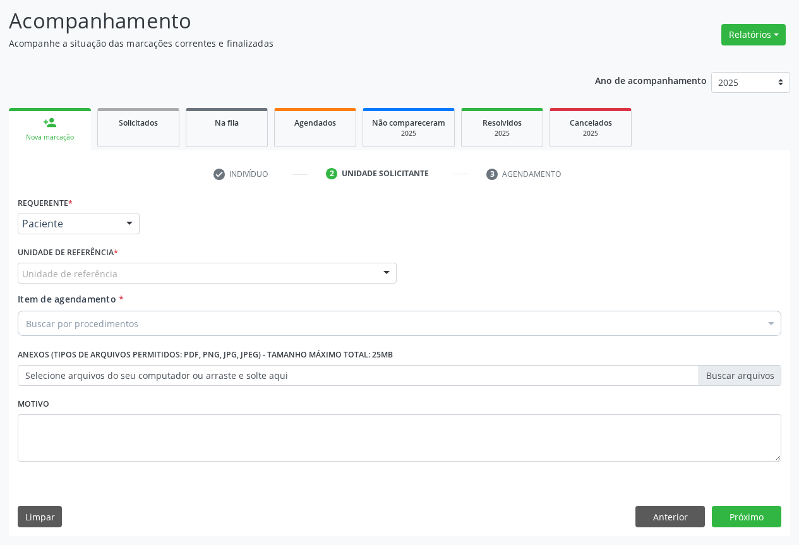
click at [119, 269] on div "Unidade de referência" at bounding box center [207, 273] width 379 height 21
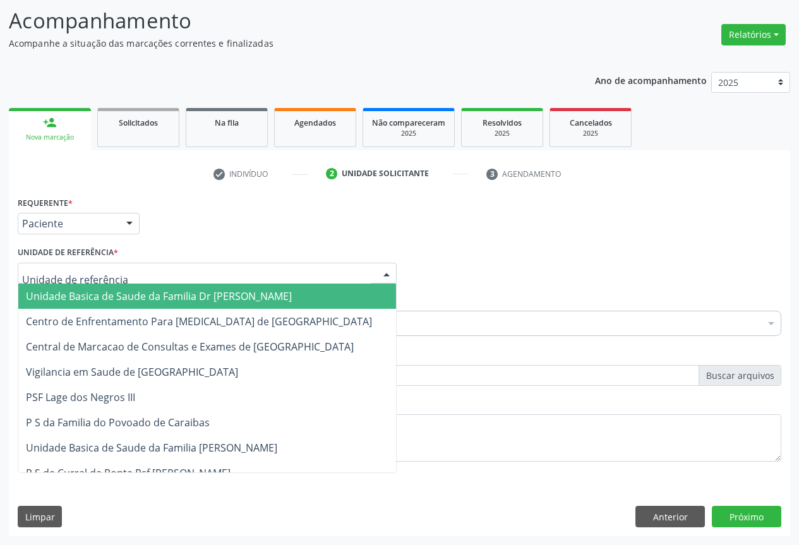
click at [82, 292] on span "Unidade Basica de Saude da Familia Dr [PERSON_NAME]" at bounding box center [159, 296] width 266 height 14
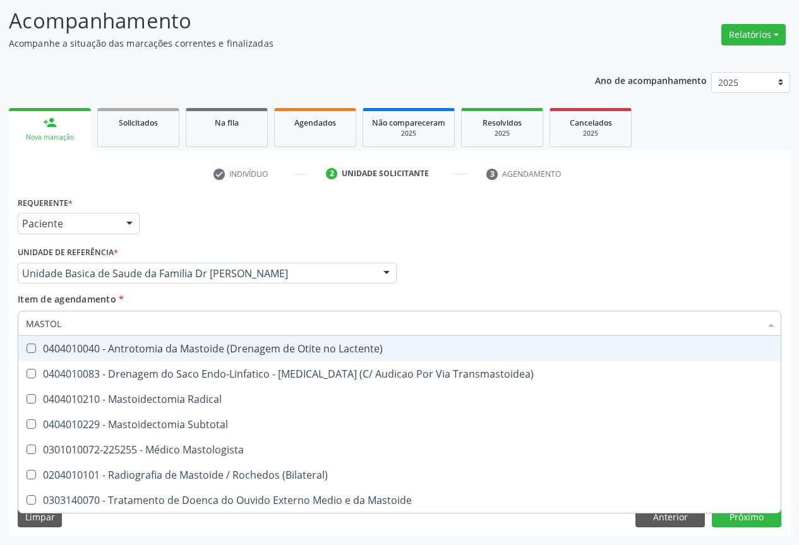
type input "MASTOLO"
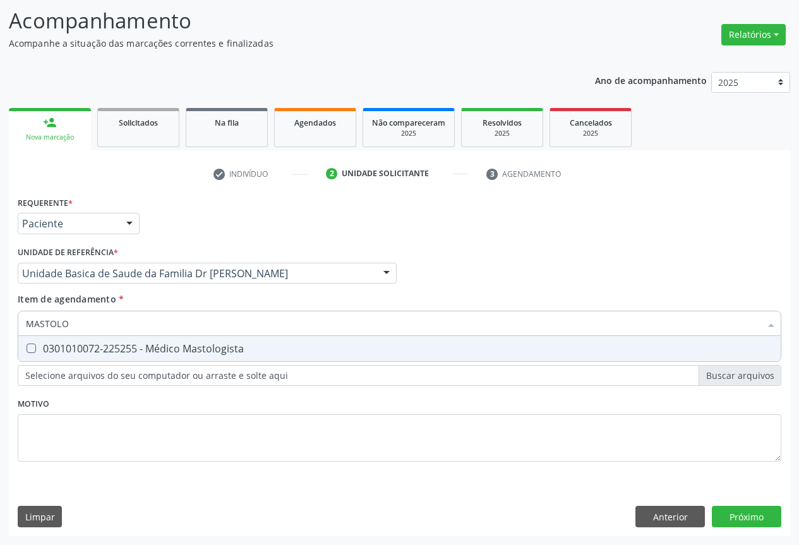
click at [197, 350] on div "0301010072-225255 - Médico Mastologista" at bounding box center [400, 349] width 748 height 10
checkbox Mastologista "true"
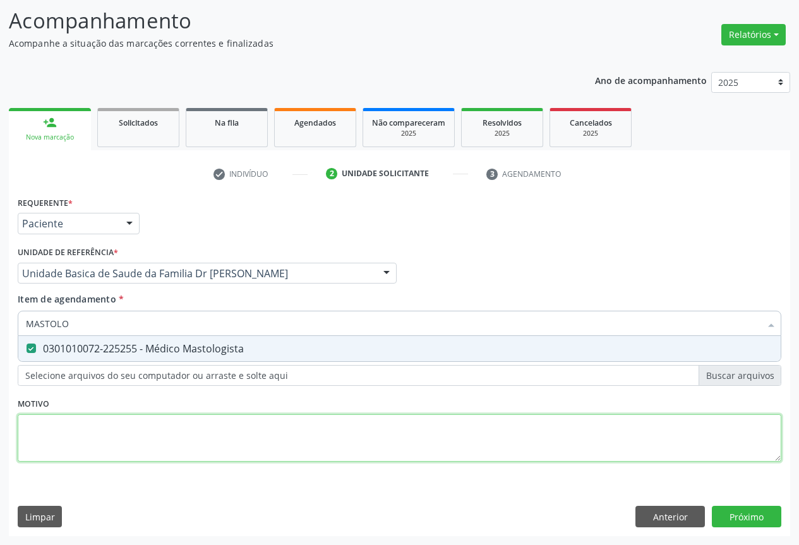
click at [368, 436] on div "Requerente * Paciente Profissional de Saúde Paciente Nenhum resultado encontrad…" at bounding box center [400, 336] width 764 height 286
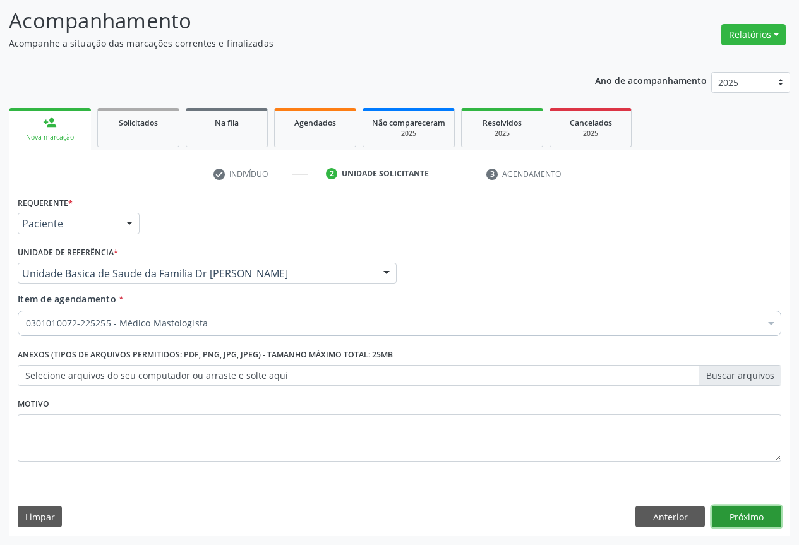
click at [750, 513] on button "Próximo" at bounding box center [747, 516] width 70 height 21
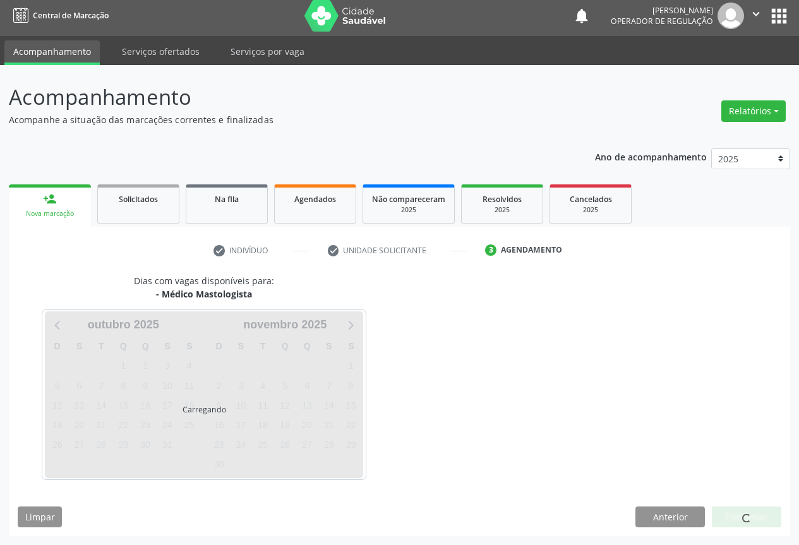
scroll to position [42, 0]
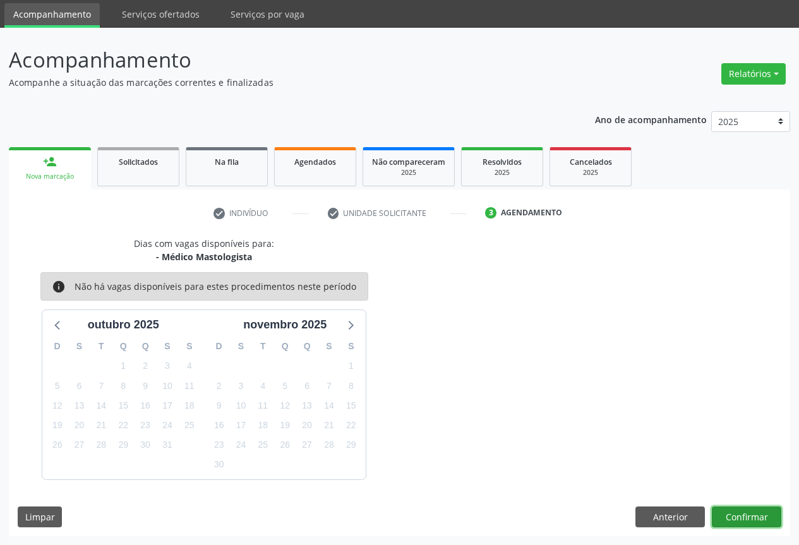
click at [738, 516] on button "Confirmar" at bounding box center [747, 517] width 70 height 21
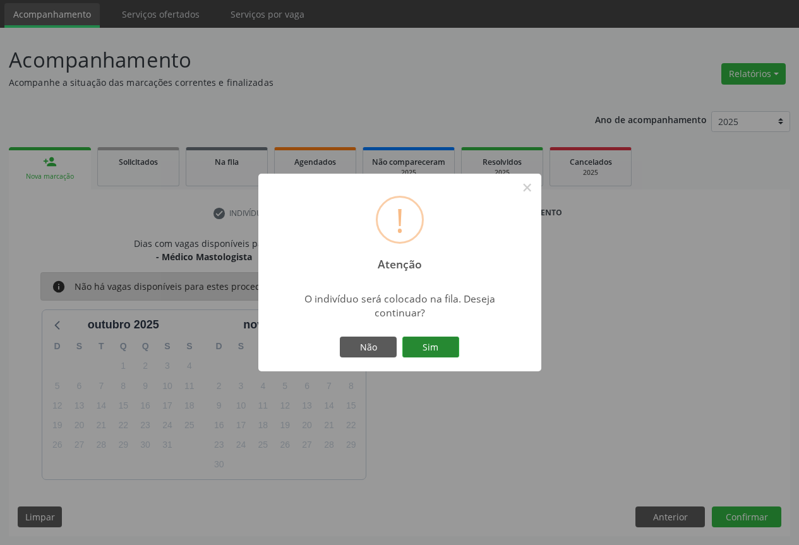
click at [417, 339] on button "Sim" at bounding box center [431, 347] width 57 height 21
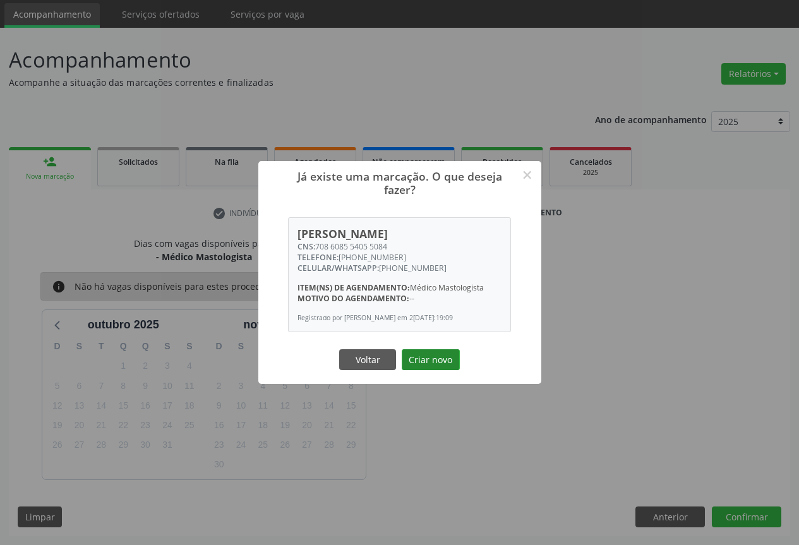
click at [423, 368] on button "Criar novo" at bounding box center [431, 359] width 58 height 21
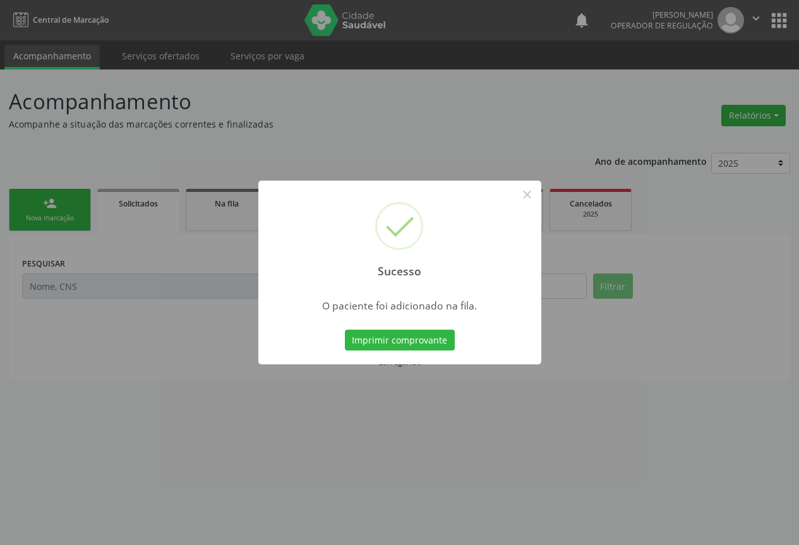
scroll to position [0, 0]
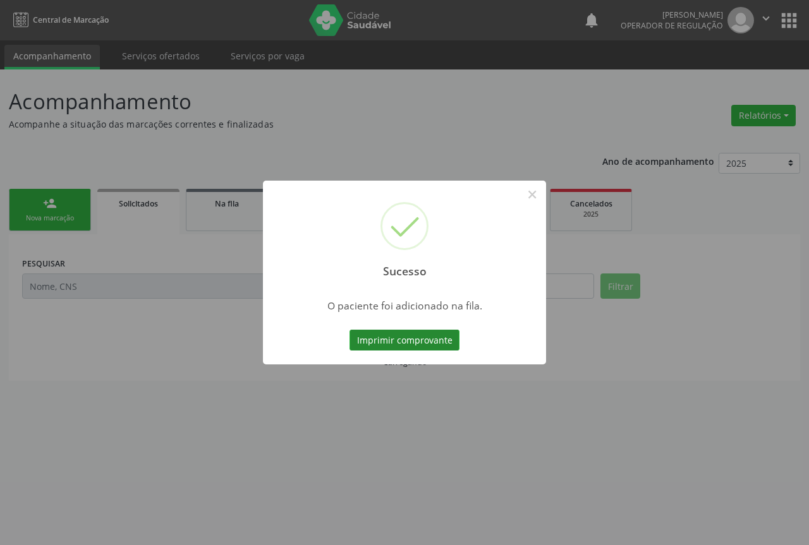
click at [417, 344] on button "Imprimir comprovante" at bounding box center [404, 340] width 110 height 21
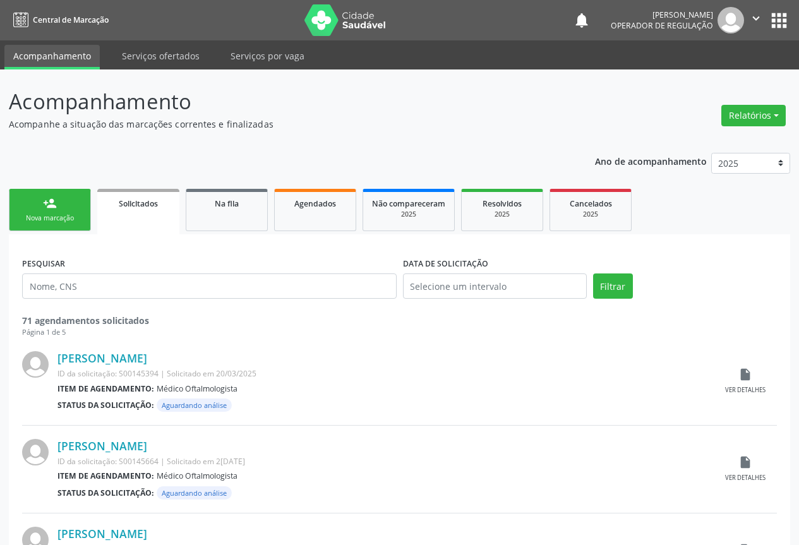
click at [44, 223] on div "Nova marcação" at bounding box center [49, 218] width 63 height 9
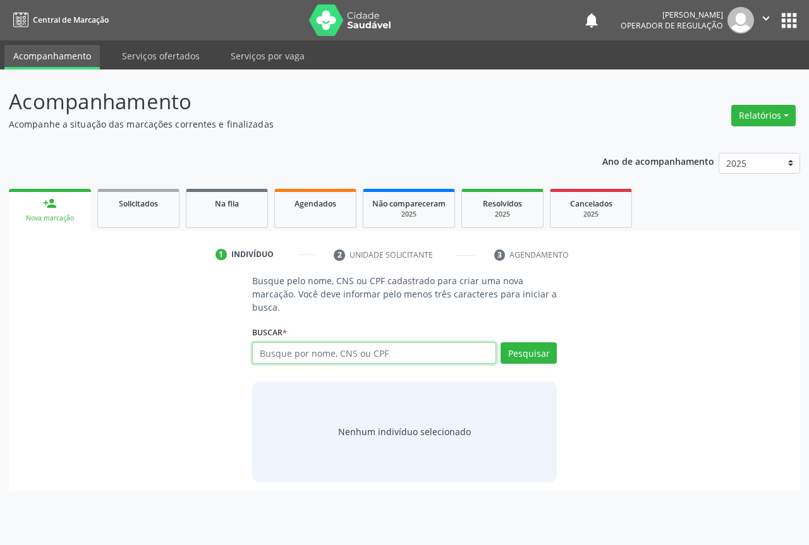
click at [284, 351] on input "text" at bounding box center [374, 353] width 244 height 21
click at [277, 347] on input "text" at bounding box center [374, 353] width 244 height 21
type input "707003868379535"
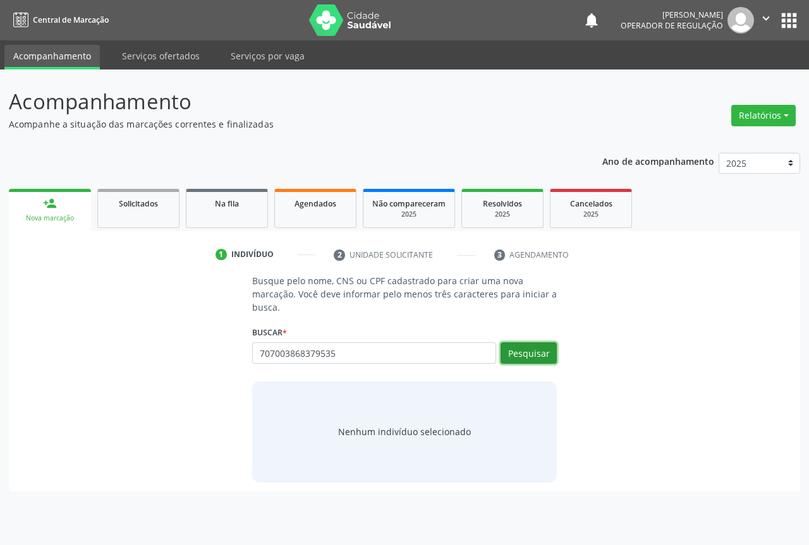
click at [519, 352] on button "Pesquisar" at bounding box center [529, 353] width 56 height 21
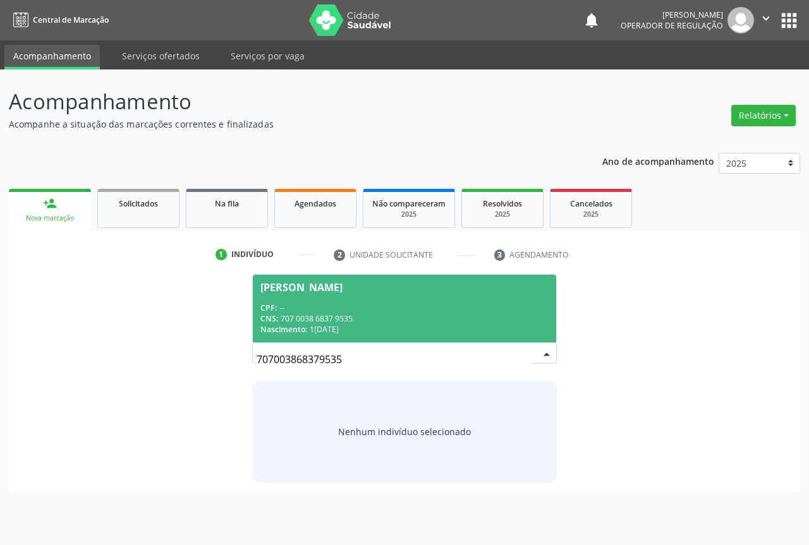
click at [320, 289] on div "Maria Jose Silva Araujo" at bounding box center [301, 287] width 82 height 10
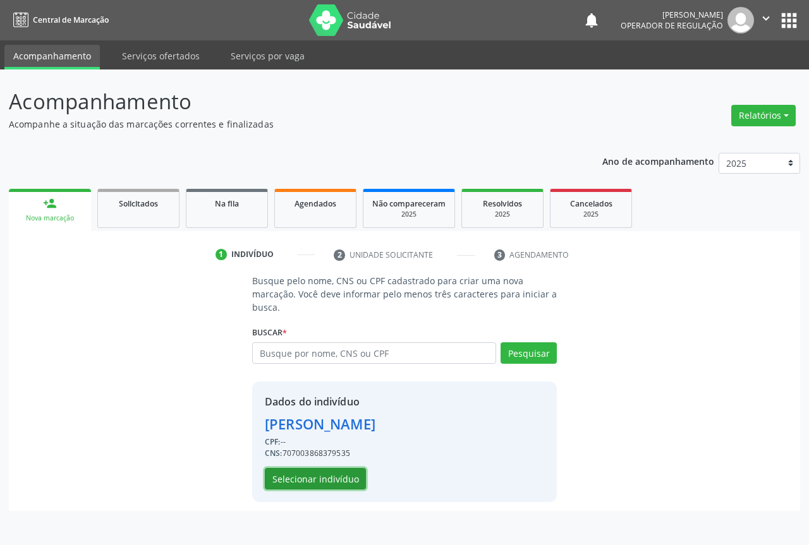
click at [325, 481] on button "Selecionar indivíduo" at bounding box center [315, 478] width 101 height 21
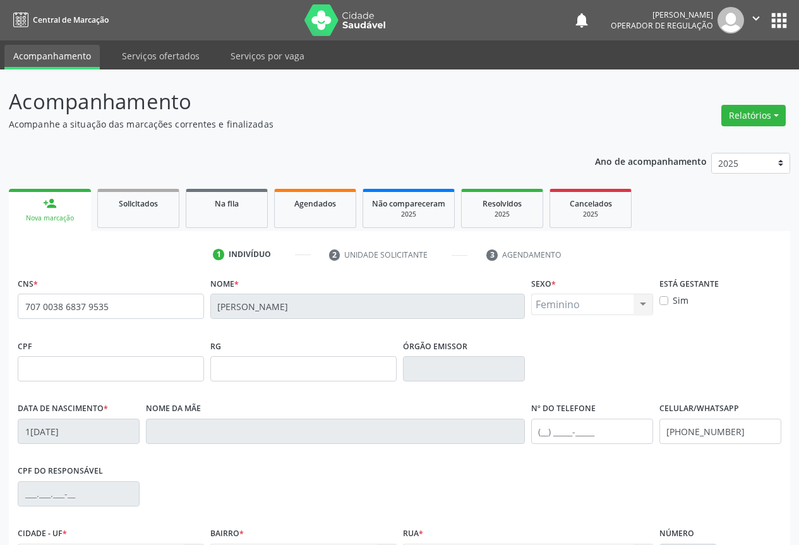
scroll to position [140, 0]
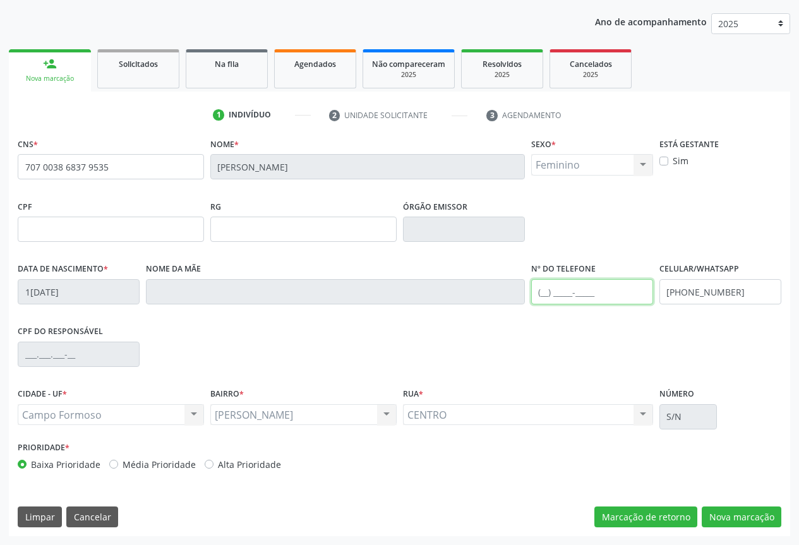
click at [580, 293] on input "text" at bounding box center [592, 291] width 122 height 25
click at [734, 514] on button "Nova marcação" at bounding box center [742, 517] width 80 height 21
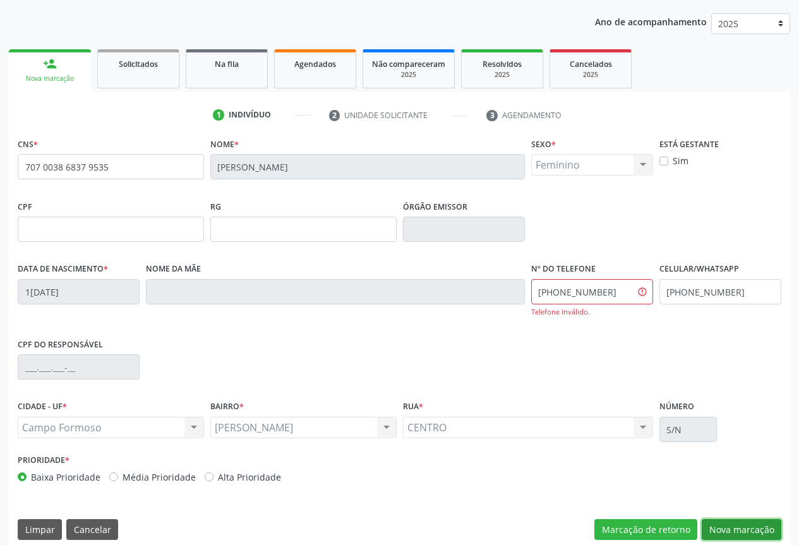
click at [744, 528] on button "Nova marcação" at bounding box center [742, 529] width 80 height 21
click at [614, 296] on input "(99) 1352-593" at bounding box center [592, 291] width 122 height 25
click at [614, 295] on input "(99) 1352-593" at bounding box center [592, 291] width 122 height 25
type input "("
click at [744, 530] on button "Nova marcação" at bounding box center [742, 529] width 80 height 21
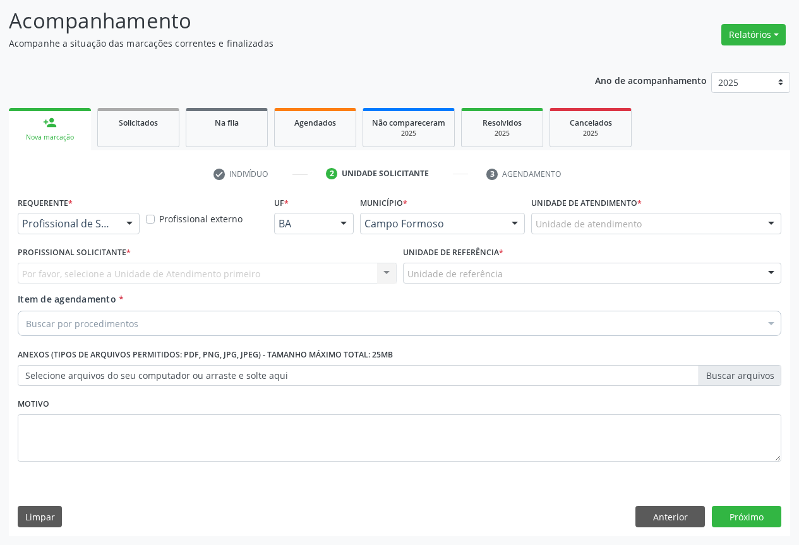
scroll to position [81, 0]
click at [640, 507] on button "Anterior" at bounding box center [671, 516] width 70 height 21
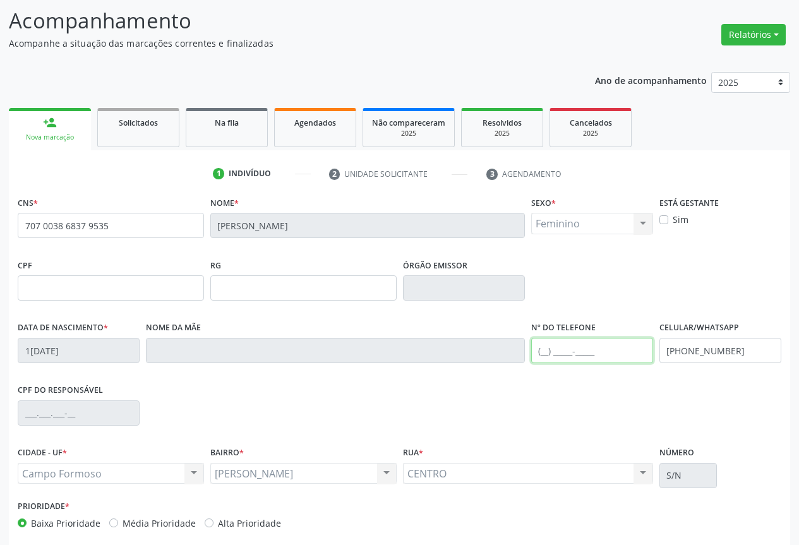
drag, startPoint x: 569, startPoint y: 351, endPoint x: 586, endPoint y: 342, distance: 19.2
click at [569, 351] on input "text" at bounding box center [592, 350] width 122 height 25
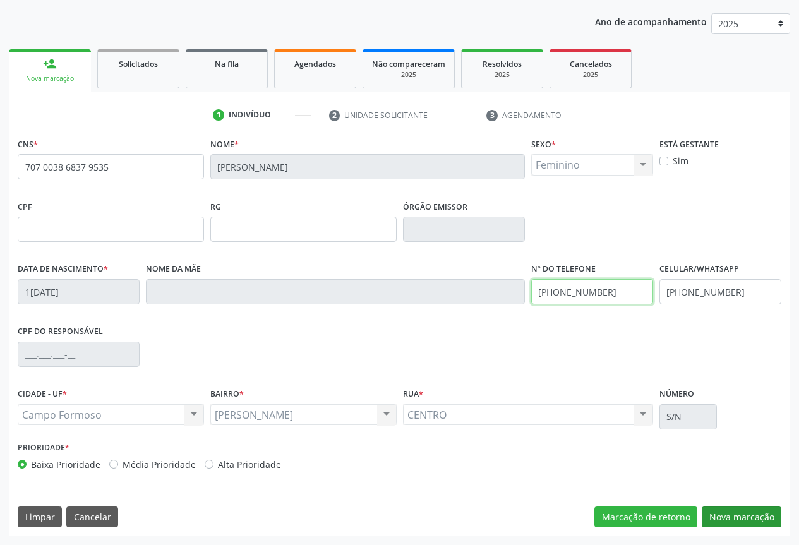
type input "(74) 99135-2593"
click at [753, 523] on button "Nova marcação" at bounding box center [742, 517] width 80 height 21
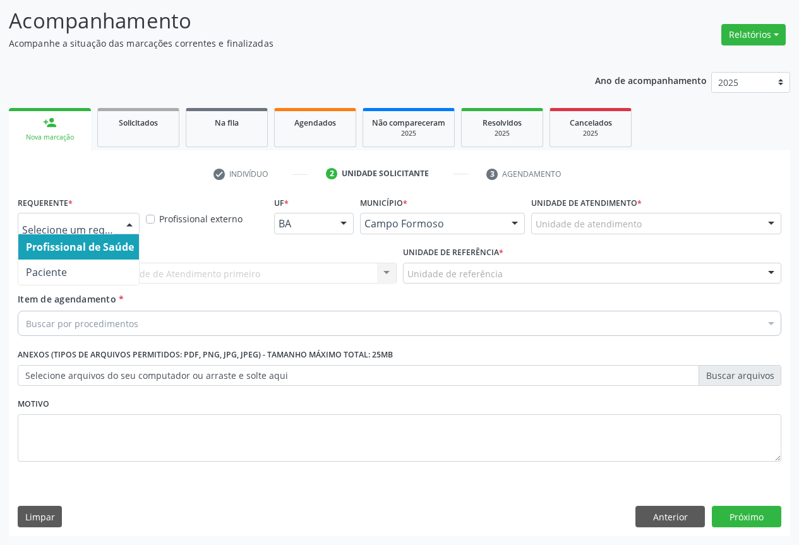
click at [109, 213] on div at bounding box center [79, 223] width 122 height 21
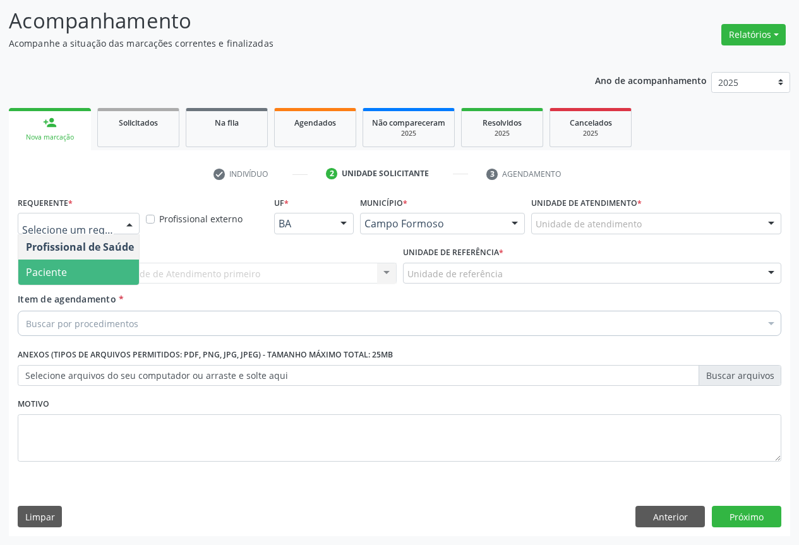
click at [63, 266] on span "Paciente" at bounding box center [46, 272] width 41 height 14
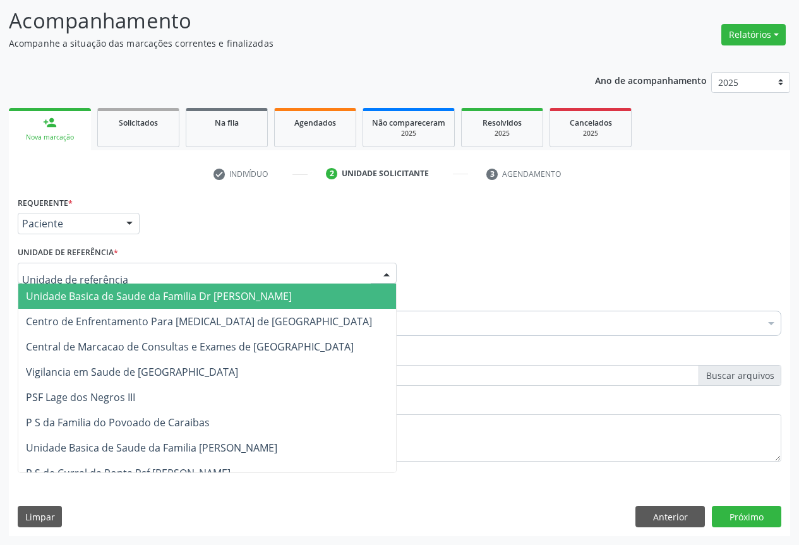
click at [124, 264] on div at bounding box center [207, 273] width 379 height 21
click at [83, 294] on span "Unidade Basica de Saude da Familia Dr [PERSON_NAME]" at bounding box center [159, 296] width 266 height 14
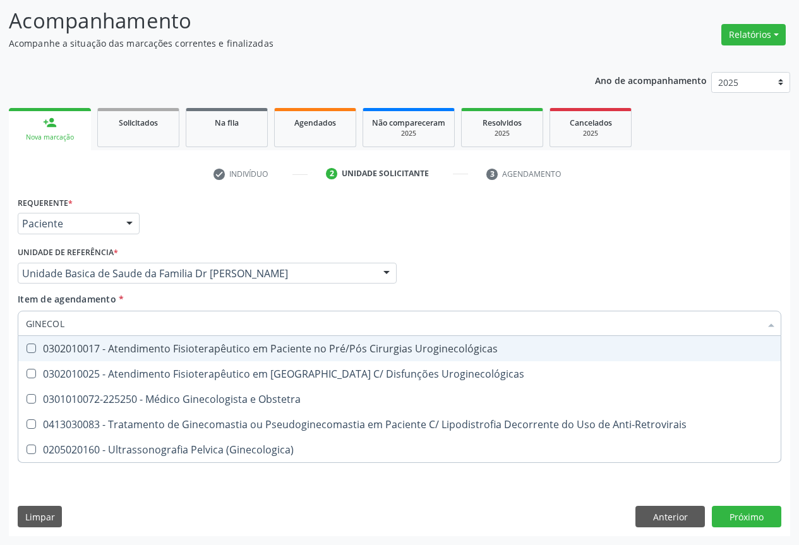
type input "GINECOLO"
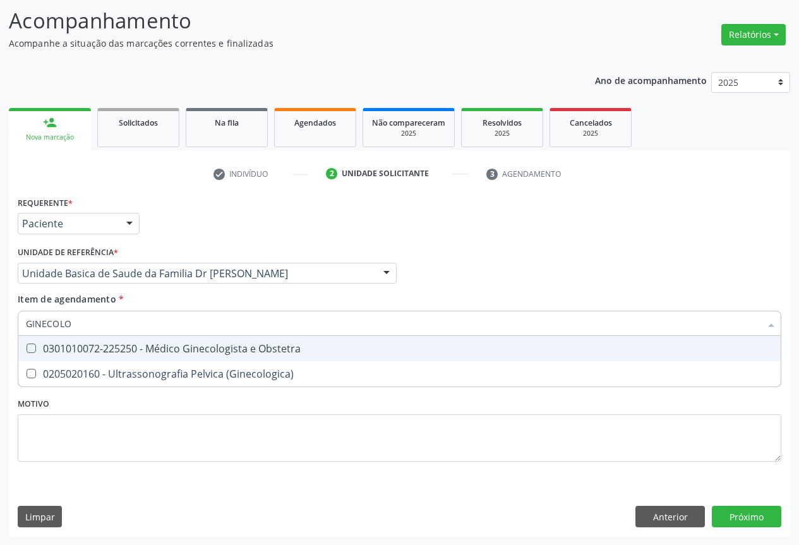
click at [186, 348] on div "0301010072-225250 - Médico Ginecologista e Obstetra" at bounding box center [400, 349] width 748 height 10
checkbox Obstetra "true"
click at [380, 305] on div "Item de agendamento * GINECOLO Desfazer seleção 0301010072-225250 - Médico Gine…" at bounding box center [400, 313] width 764 height 40
checkbox \(Ginecologica\) "true"
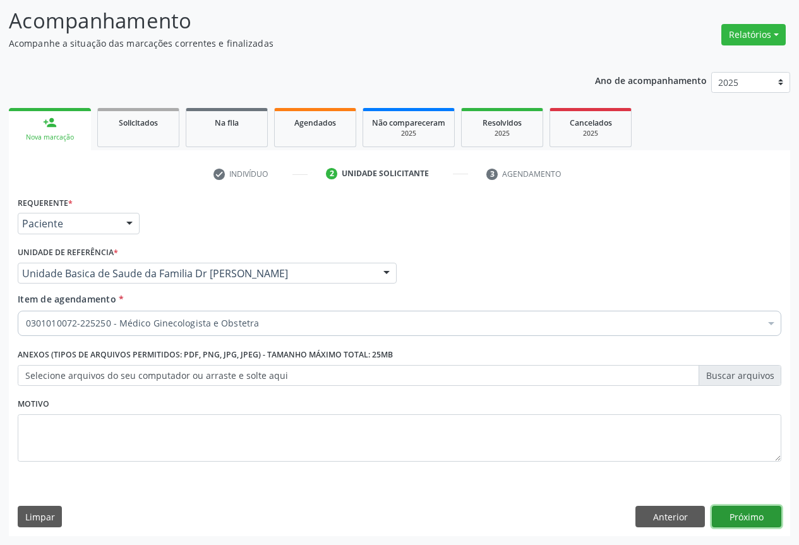
click at [753, 514] on button "Próximo" at bounding box center [747, 516] width 70 height 21
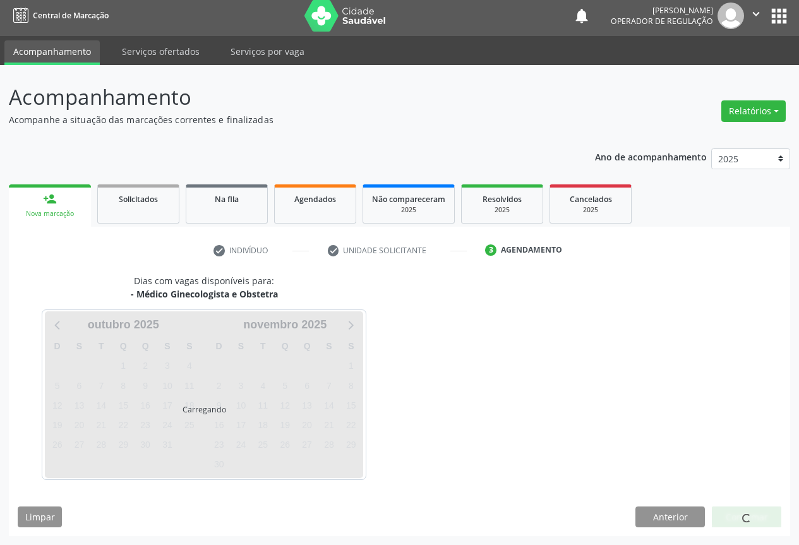
scroll to position [4, 0]
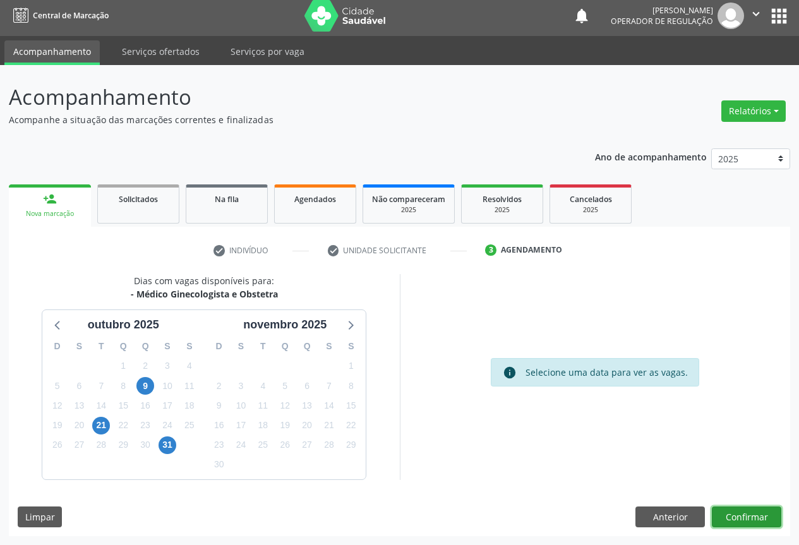
click at [741, 518] on button "Confirmar" at bounding box center [747, 517] width 70 height 21
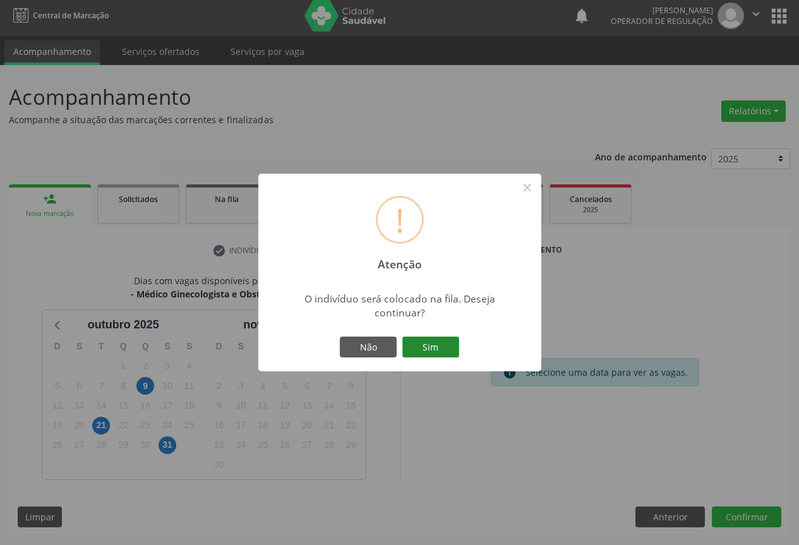
click at [437, 352] on button "Sim" at bounding box center [431, 347] width 57 height 21
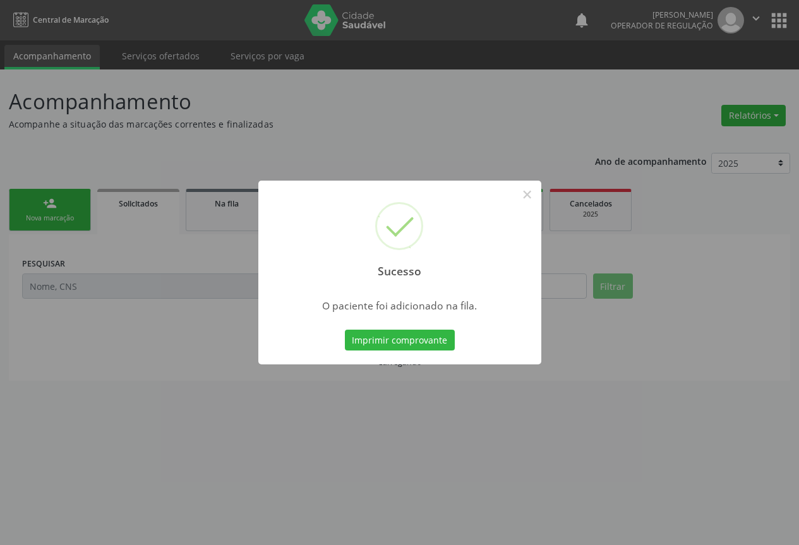
scroll to position [0, 0]
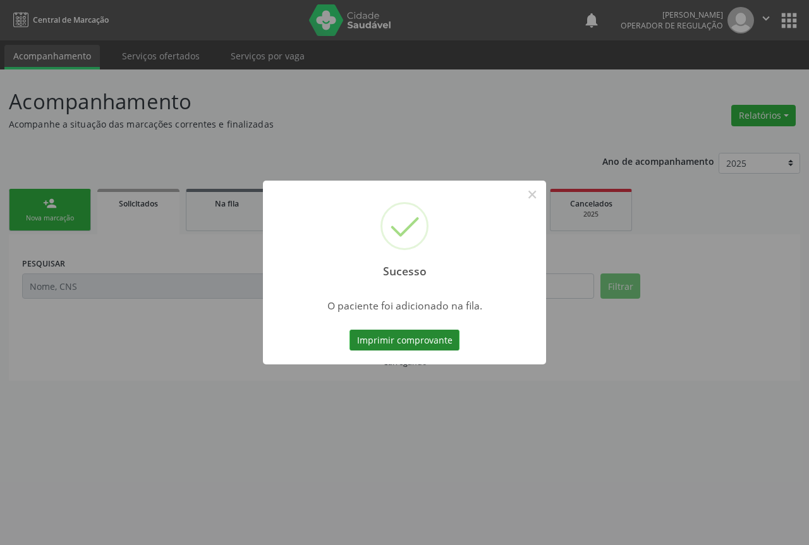
click at [420, 340] on button "Imprimir comprovante" at bounding box center [404, 340] width 110 height 21
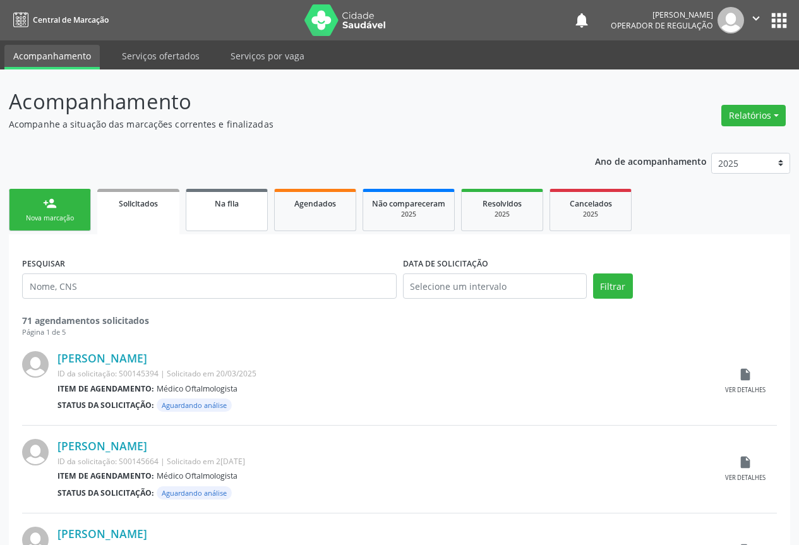
click at [216, 214] on link "Na fila" at bounding box center [227, 210] width 82 height 42
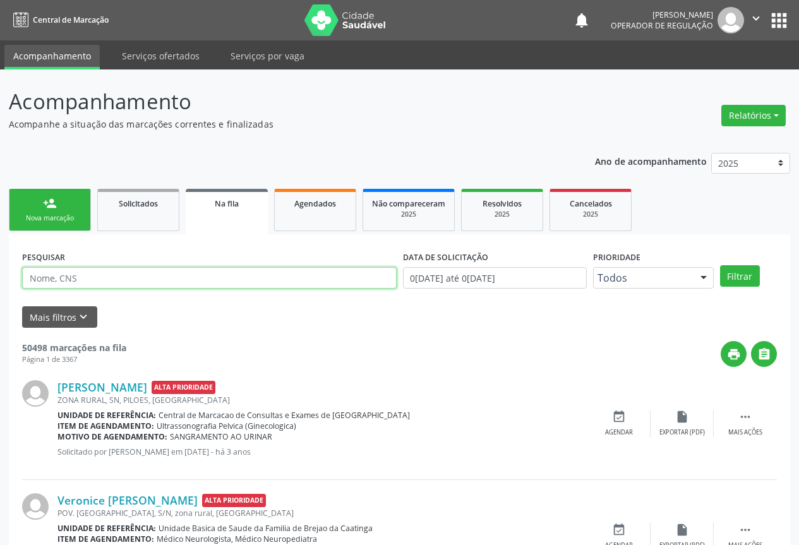
click at [95, 275] on input "text" at bounding box center [209, 277] width 375 height 21
type input "709600609959576"
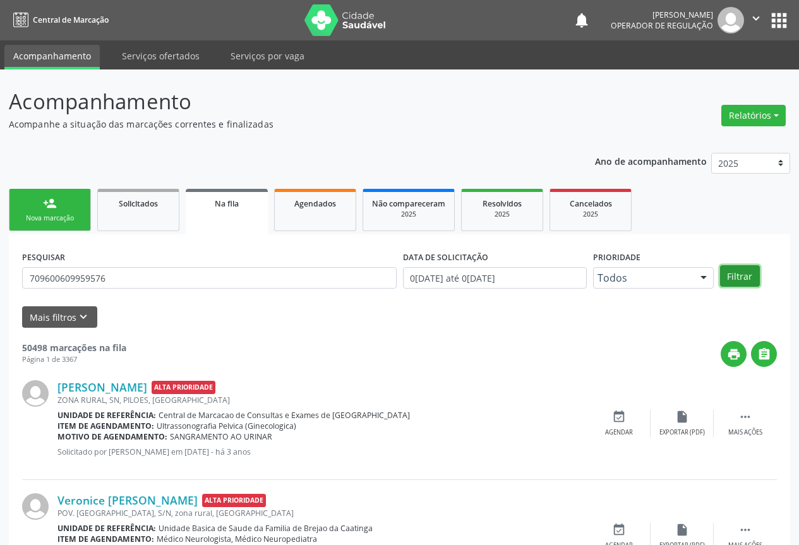
click at [746, 275] on button "Filtrar" at bounding box center [740, 275] width 40 height 21
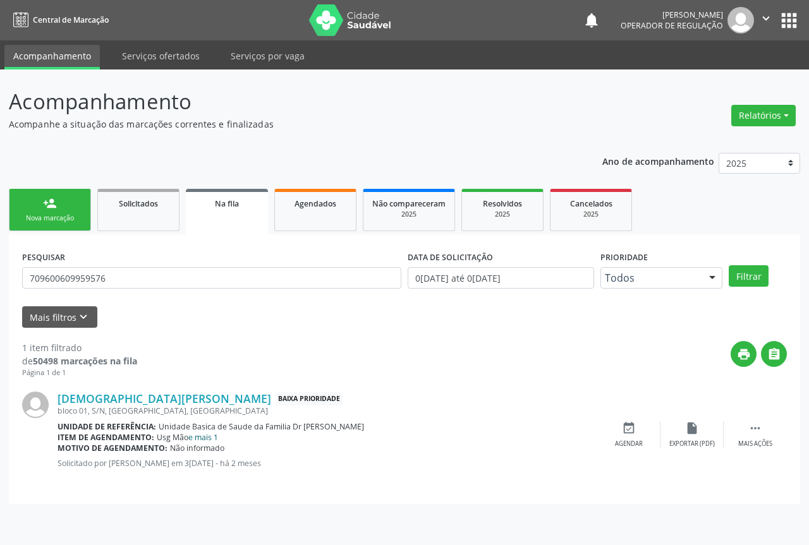
click at [207, 435] on link "e mais 1" at bounding box center [203, 437] width 30 height 11
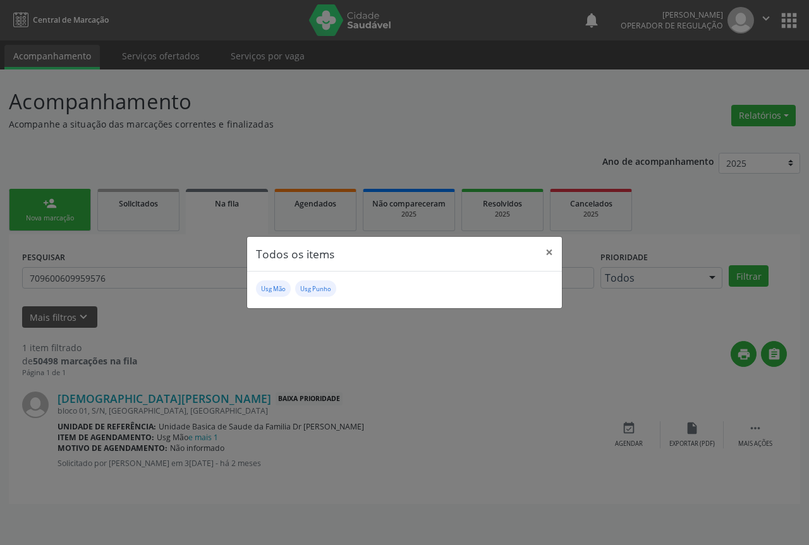
click at [265, 348] on div "Todos os items × Usg Mão Usg Punho" at bounding box center [404, 272] width 809 height 545
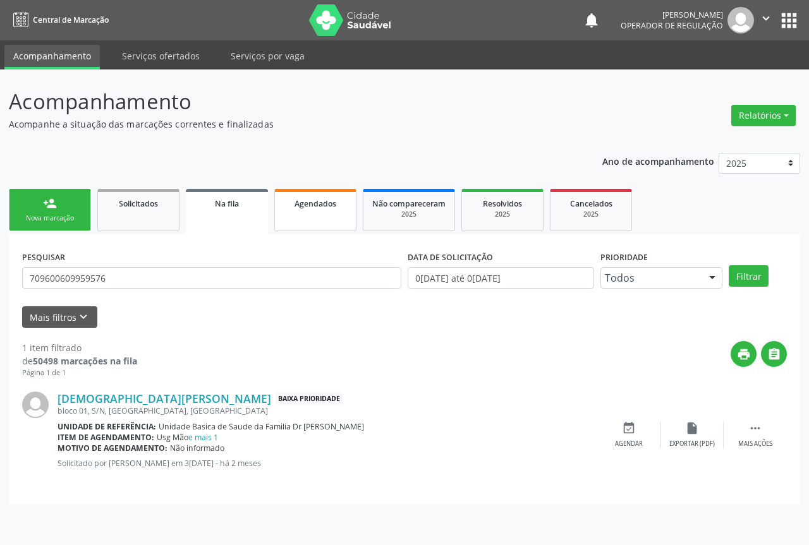
click at [334, 219] on link "Agendados" at bounding box center [315, 210] width 82 height 42
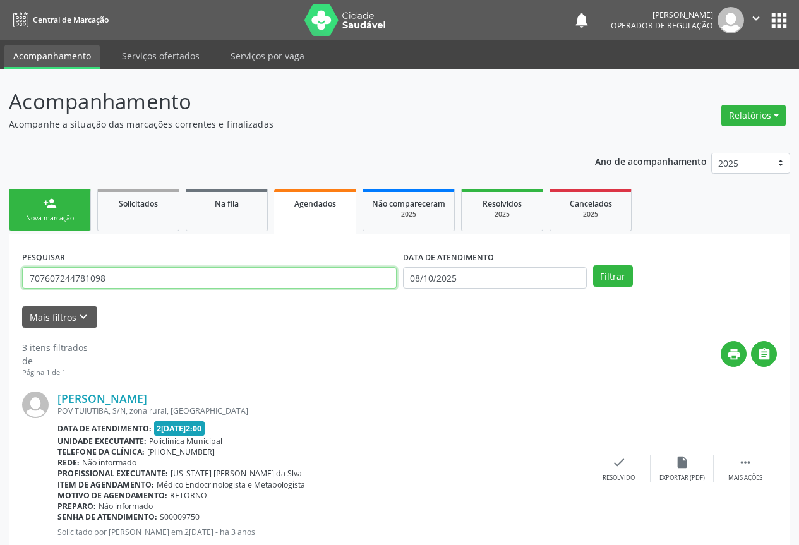
click at [111, 280] on input "707607244781098" at bounding box center [209, 277] width 375 height 21
type input "7"
type input "707804678404613"
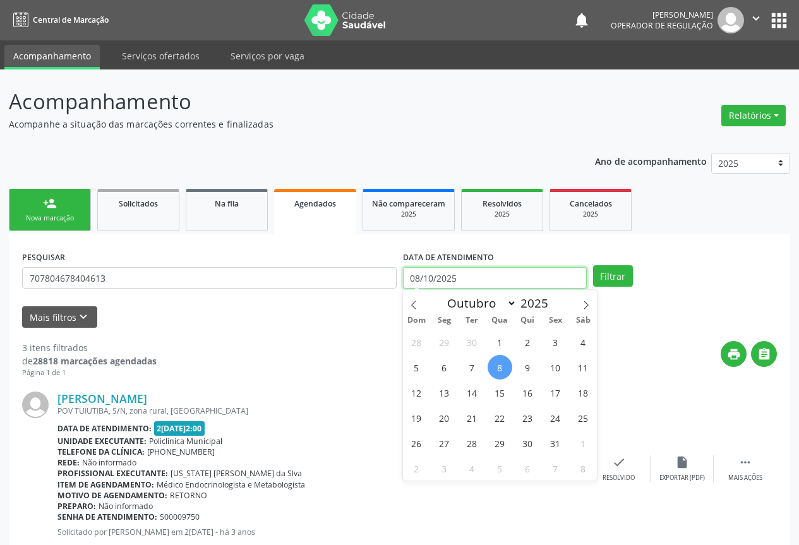
click at [483, 275] on input "08/10/2025" at bounding box center [495, 277] width 184 height 21
click at [620, 277] on button "Filtrar" at bounding box center [613, 275] width 40 height 21
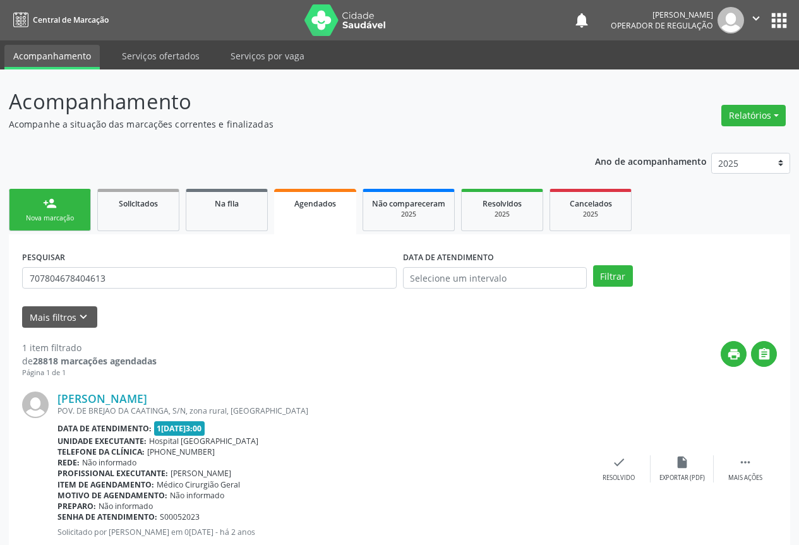
scroll to position [37, 0]
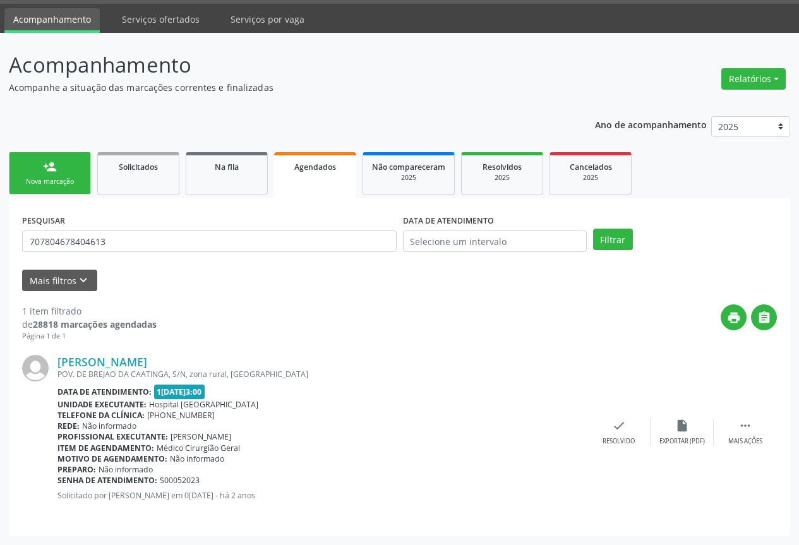
click at [52, 171] on div "person_add" at bounding box center [50, 167] width 14 height 14
click at [52, 171] on div "Ano de acompanhamento 2025 2024 2023 person_add Nova marcação Solicitados Na fi…" at bounding box center [400, 322] width 782 height 430
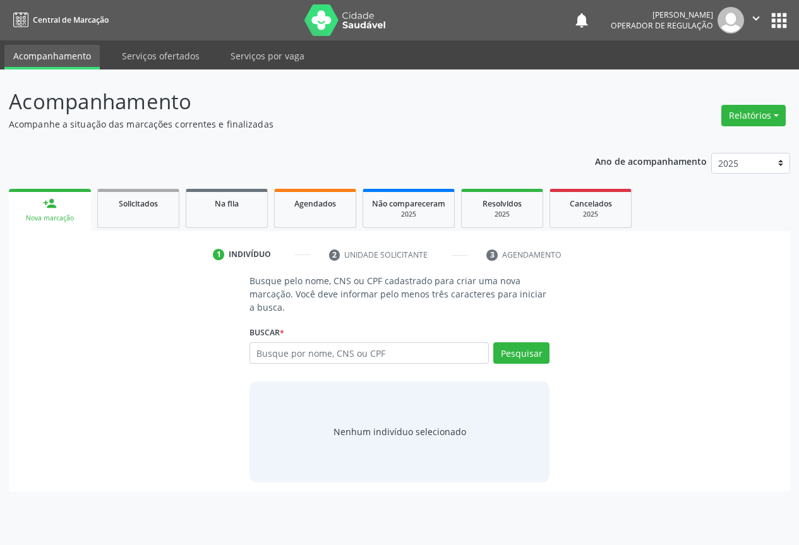
scroll to position [0, 0]
click at [318, 210] on link "Agendados" at bounding box center [315, 208] width 82 height 39
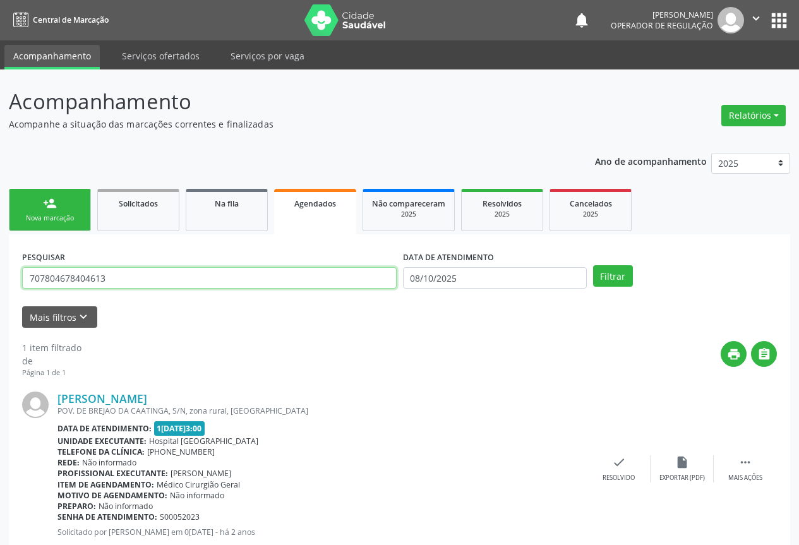
drag, startPoint x: 168, startPoint y: 269, endPoint x: 172, endPoint y: 262, distance: 7.9
click at [171, 267] on input "707804678404613" at bounding box center [209, 277] width 375 height 21
type input "7"
type input "MARIA CARVALHO GUIMARAES"
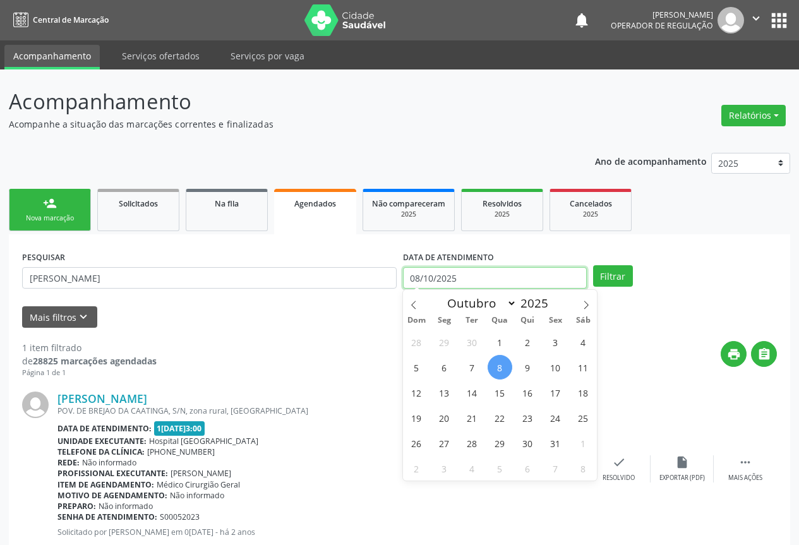
click at [480, 274] on input "08/10/2025" at bounding box center [495, 277] width 184 height 21
click at [634, 303] on form "PESQUISAR MARIA CARVALHO GUIMARAES DATA DE ATENDIMENTO Filtrar UNIDADE DE REFER…" at bounding box center [399, 288] width 755 height 80
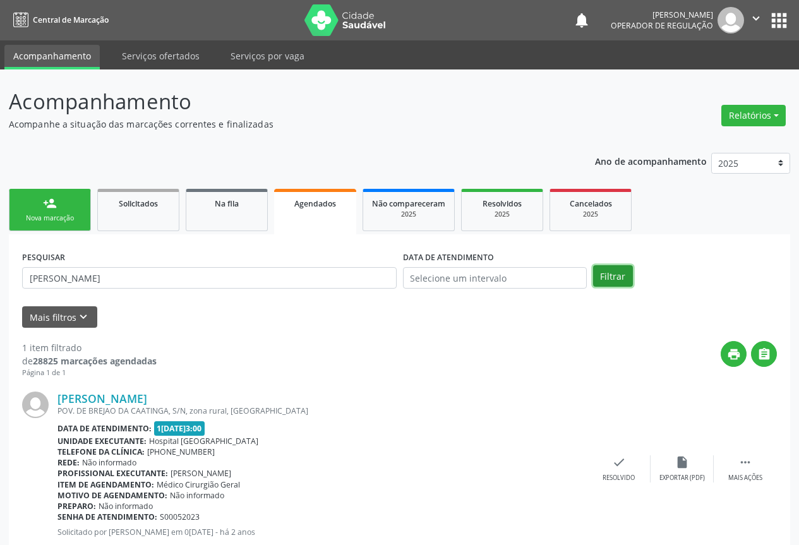
click at [607, 273] on button "Filtrar" at bounding box center [613, 275] width 40 height 21
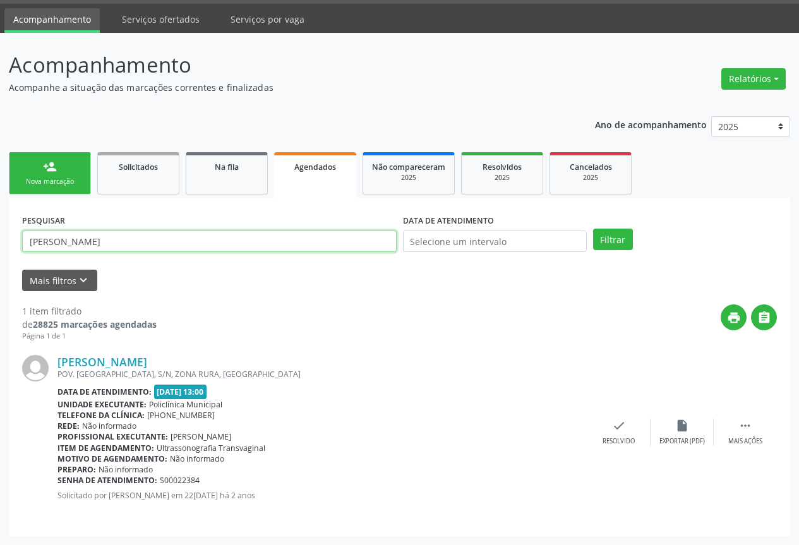
click at [60, 237] on input "MARIA CARVALHO GUIMARAES" at bounding box center [209, 241] width 375 height 21
type input "MARIA SOUZA CARVALHO GUIMARAES"
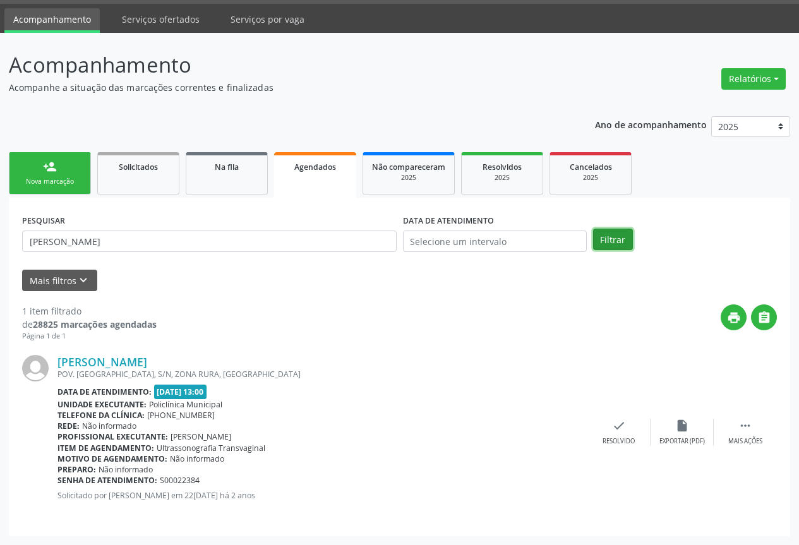
drag, startPoint x: 614, startPoint y: 242, endPoint x: 616, endPoint y: 251, distance: 9.2
click at [614, 243] on button "Filtrar" at bounding box center [613, 239] width 40 height 21
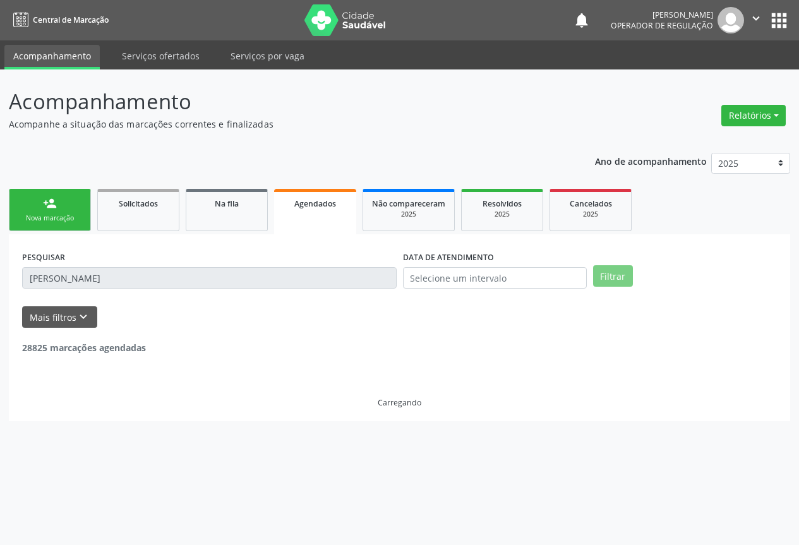
scroll to position [0, 0]
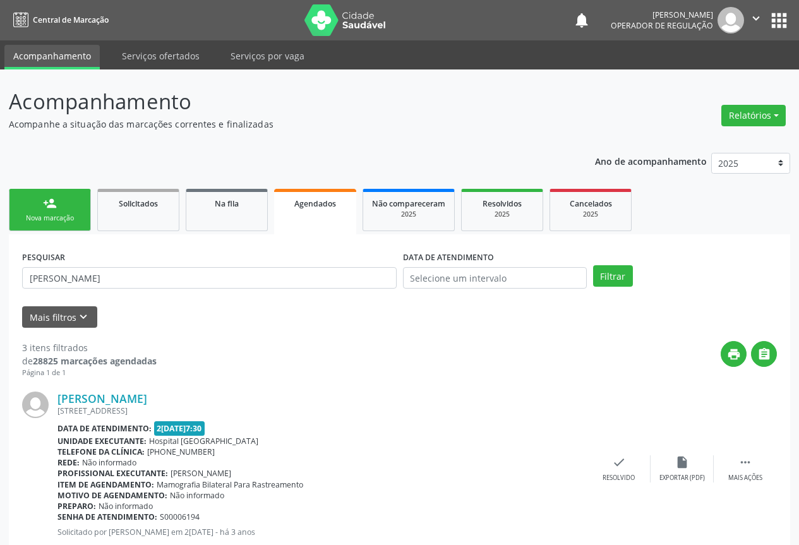
click at [42, 214] on div "Nova marcação" at bounding box center [49, 218] width 63 height 9
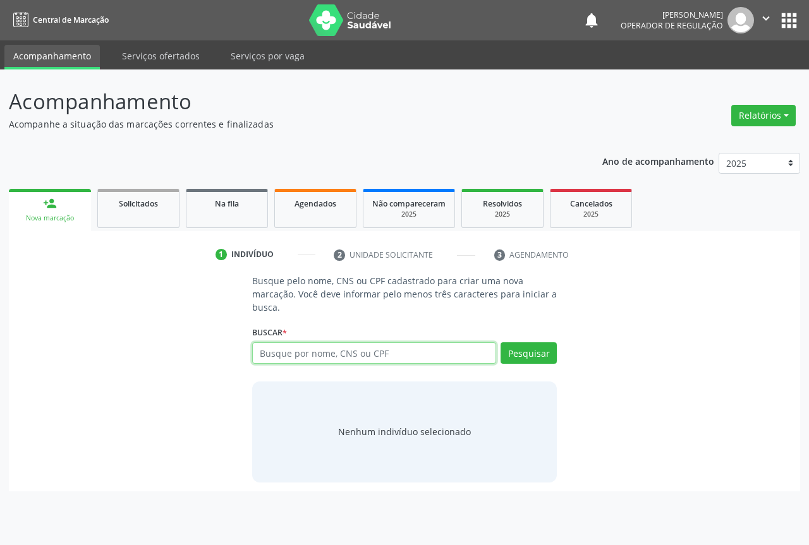
click at [311, 351] on input "text" at bounding box center [374, 353] width 244 height 21
click at [296, 355] on input "text" at bounding box center [374, 353] width 244 height 21
type input "709506644972970"
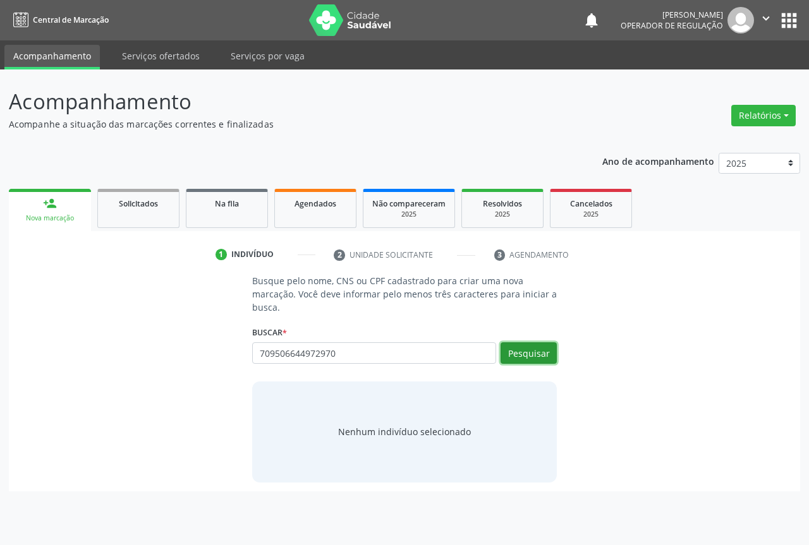
click at [522, 351] on button "Pesquisar" at bounding box center [529, 353] width 56 height 21
type input "709506644972970"
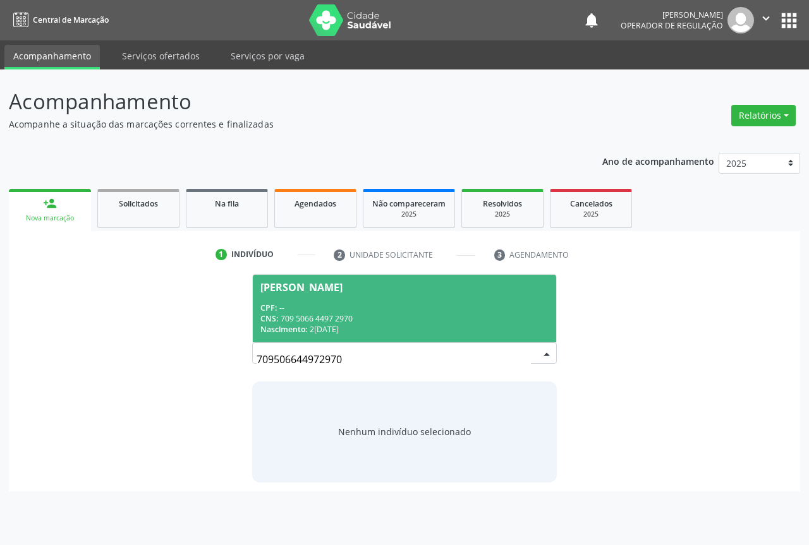
click at [306, 303] on div "CPF: --" at bounding box center [404, 308] width 288 height 11
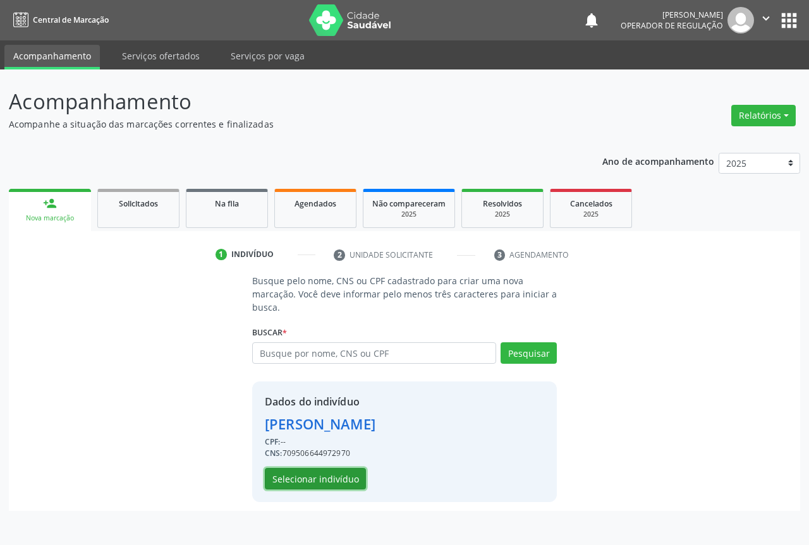
click at [315, 477] on button "Selecionar indivíduo" at bounding box center [315, 478] width 101 height 21
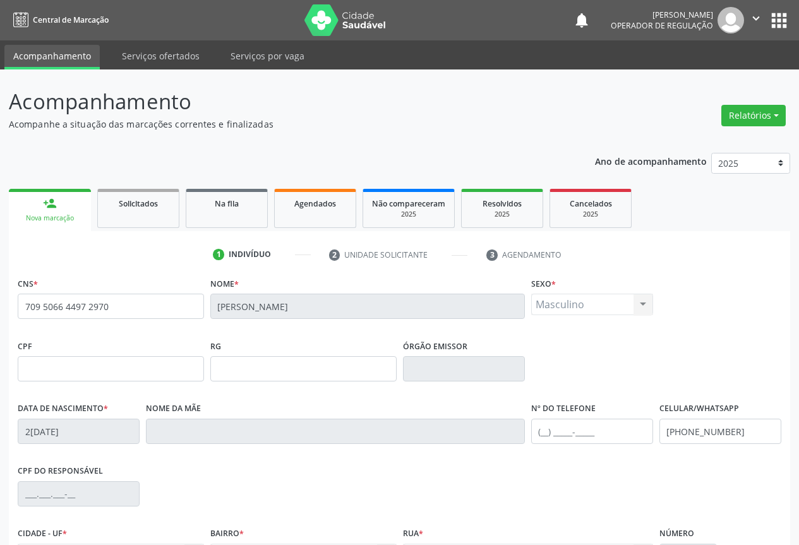
scroll to position [140, 0]
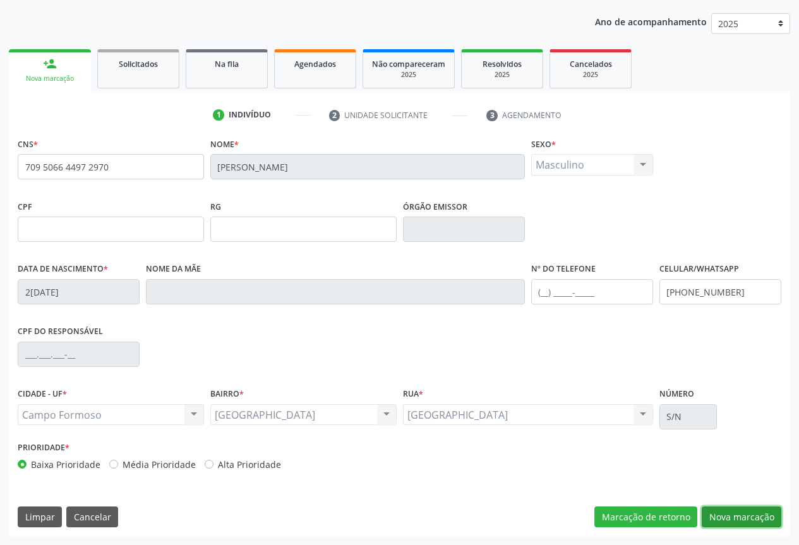
click at [749, 518] on button "Nova marcação" at bounding box center [742, 517] width 80 height 21
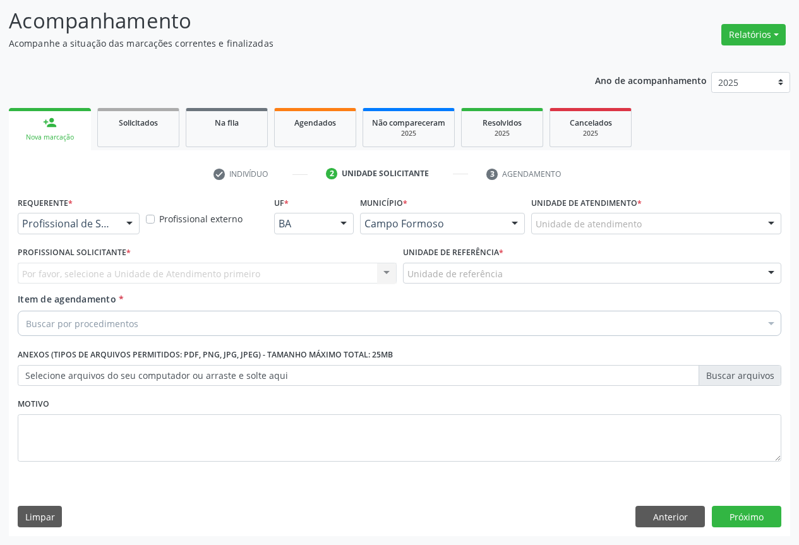
drag, startPoint x: 118, startPoint y: 224, endPoint x: 130, endPoint y: 243, distance: 22.4
click at [118, 224] on div "Profissional de Saúde Profissional de Saúde Paciente Nenhum resultado encontrad…" at bounding box center [79, 223] width 122 height 21
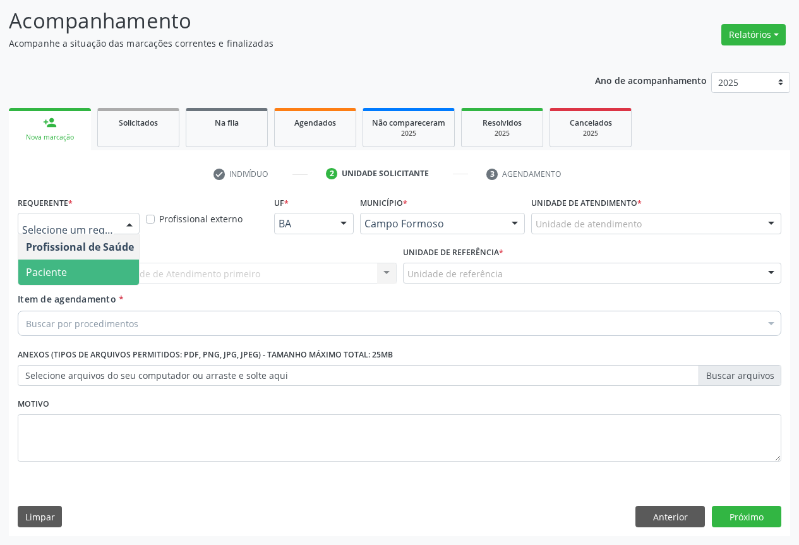
drag, startPoint x: 50, startPoint y: 272, endPoint x: 125, endPoint y: 279, distance: 75.5
click at [51, 272] on span "Paciente" at bounding box center [46, 272] width 41 height 14
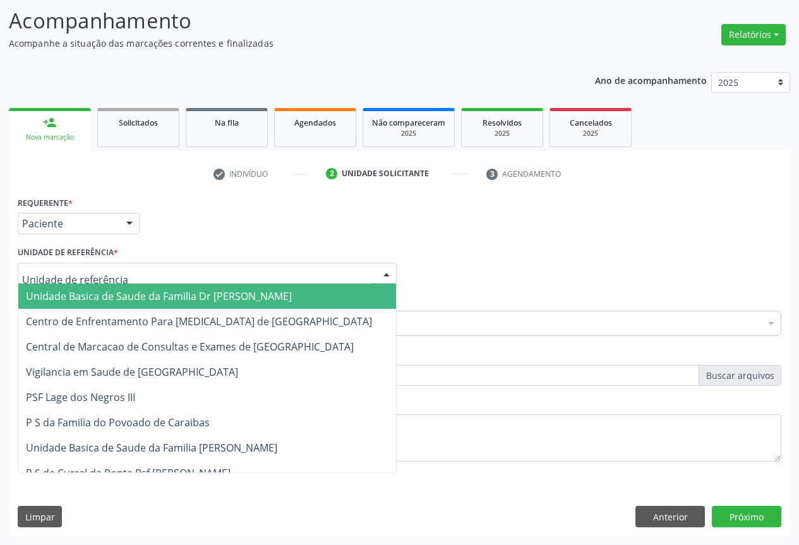
drag, startPoint x: 245, startPoint y: 271, endPoint x: 204, endPoint y: 281, distance: 41.7
click at [244, 271] on div at bounding box center [207, 273] width 379 height 21
click at [131, 297] on span "Unidade Basica de Saude da Familia Dr [PERSON_NAME]" at bounding box center [159, 296] width 266 height 14
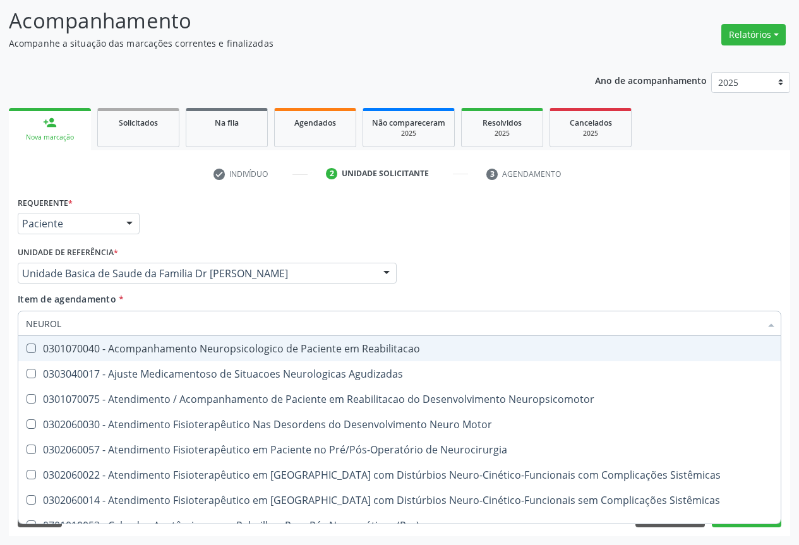
type input "NEUROLO"
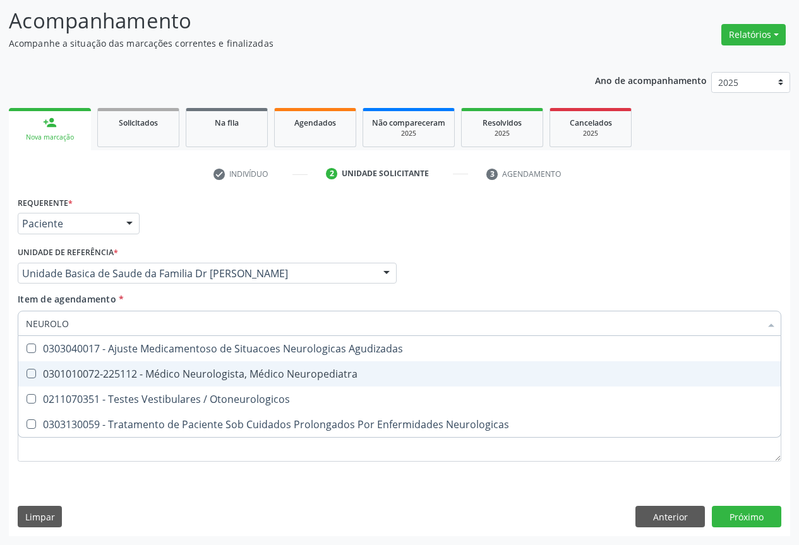
click at [196, 377] on div "0301010072-225112 - Médico Neurologista, Médico Neuropediatra" at bounding box center [400, 374] width 748 height 10
checkbox Neuropediatra "true"
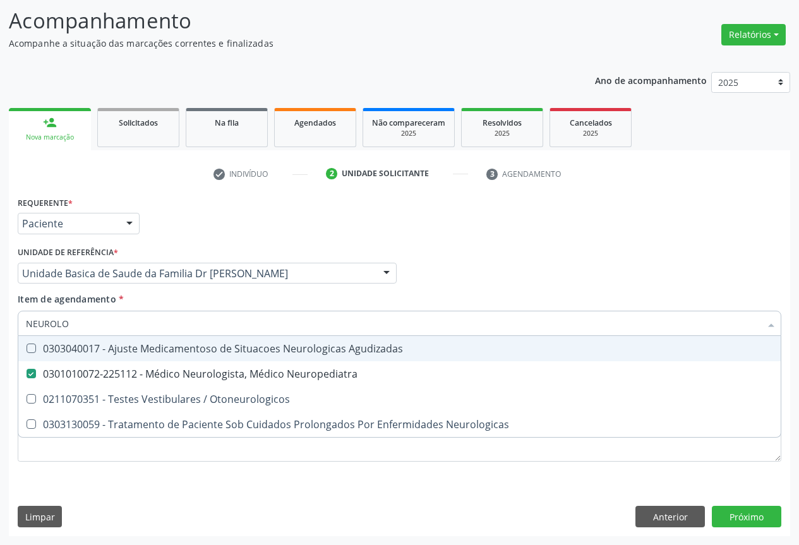
click at [250, 295] on div "Item de agendamento * NEUROLO Desfazer seleção 0303040017 - Ajuste Medicamentos…" at bounding box center [400, 313] width 764 height 40
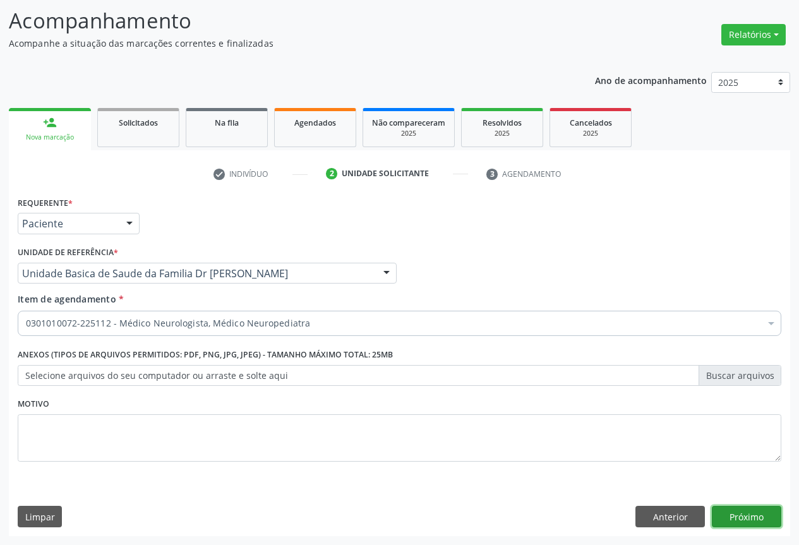
click at [744, 514] on button "Próximo" at bounding box center [747, 516] width 70 height 21
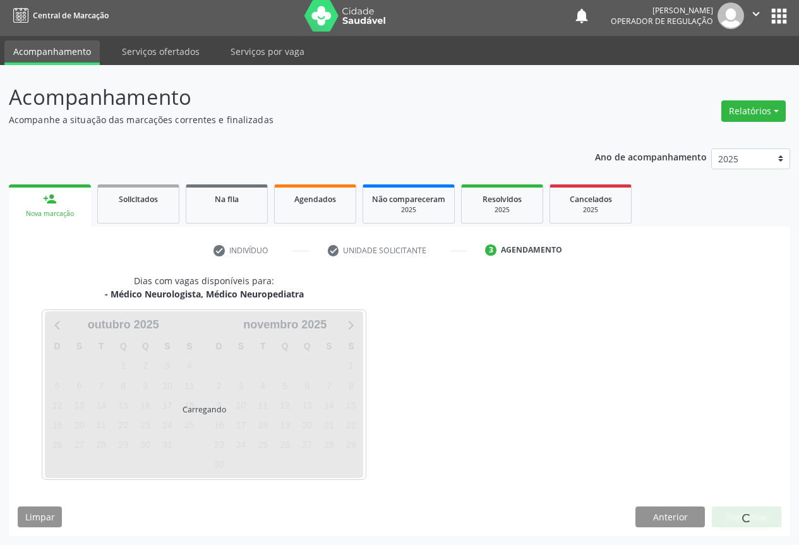
scroll to position [4, 0]
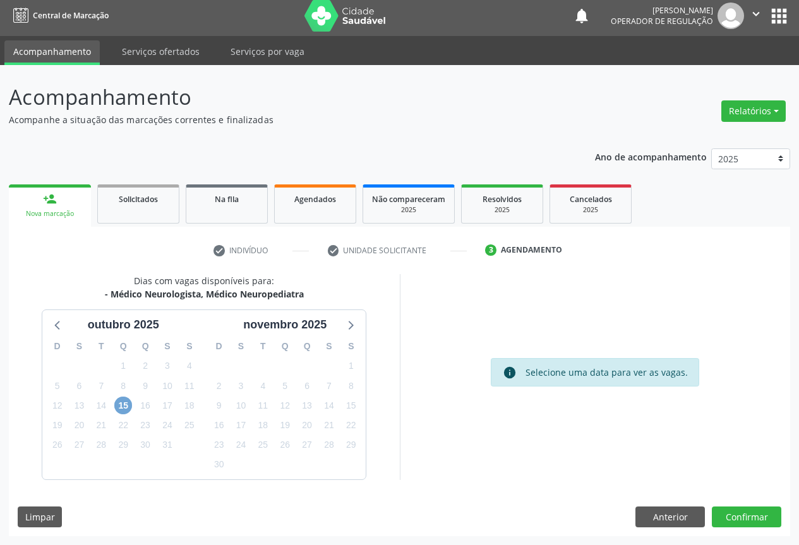
click at [120, 408] on span "15" at bounding box center [123, 406] width 18 height 18
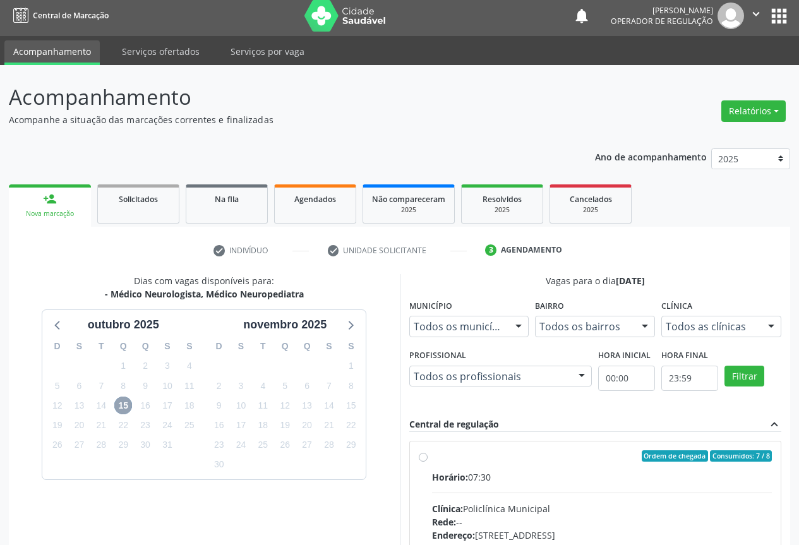
scroll to position [68, 0]
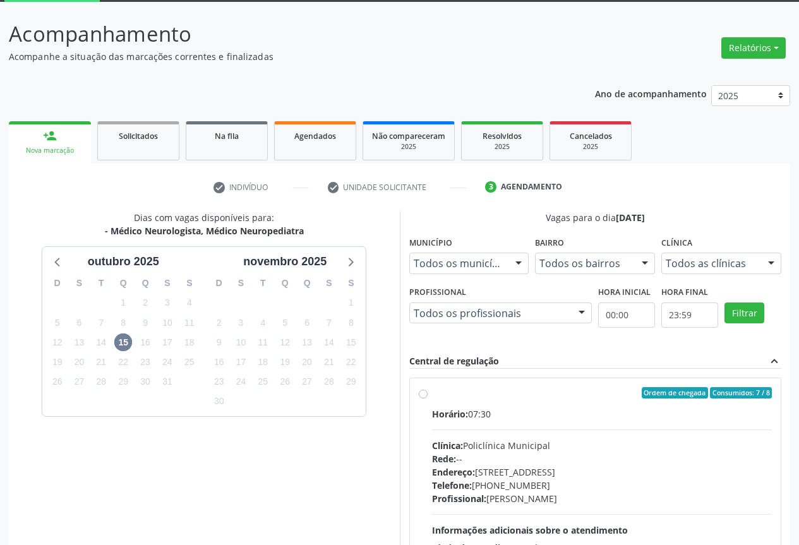
click at [441, 408] on span "Horário:" at bounding box center [450, 414] width 36 height 12
click at [428, 399] on input "Ordem de chegada Consumidos: 7 / 8 Horário: 07:30 Clínica: Policlínica Municipa…" at bounding box center [423, 392] width 9 height 11
radio input "true"
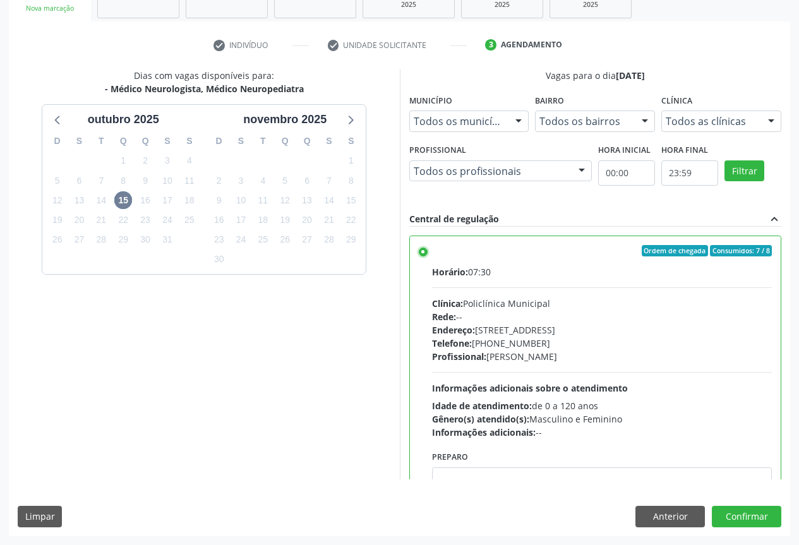
scroll to position [63, 0]
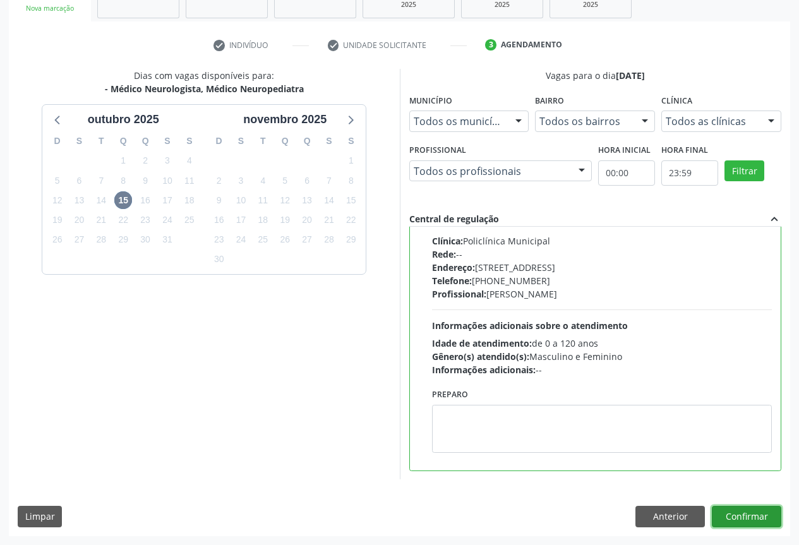
click at [744, 510] on button "Confirmar" at bounding box center [747, 516] width 70 height 21
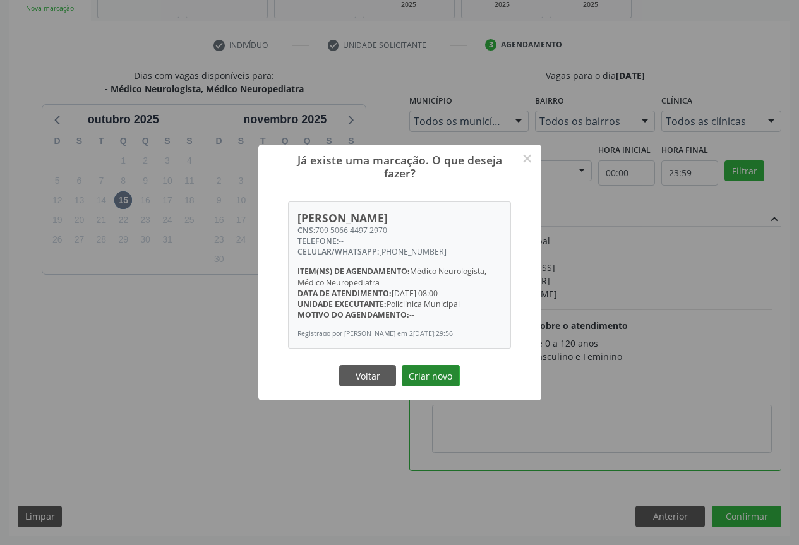
click at [428, 375] on button "Criar novo" at bounding box center [431, 375] width 58 height 21
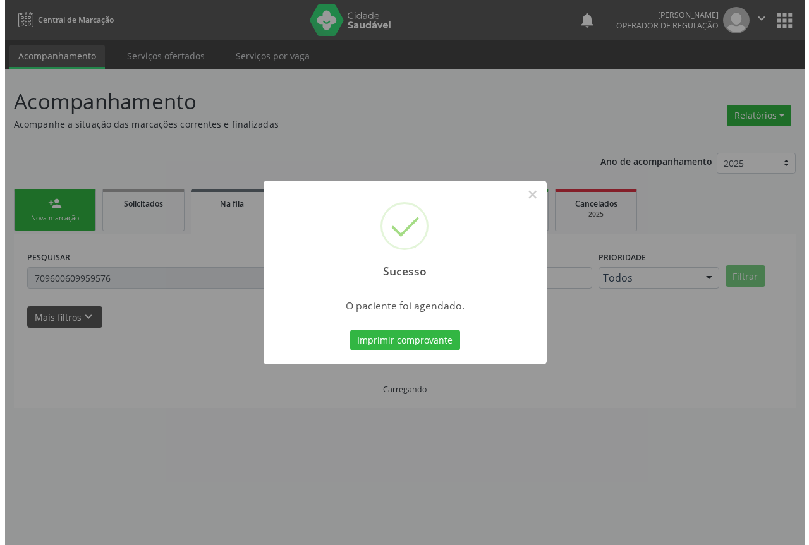
scroll to position [0, 0]
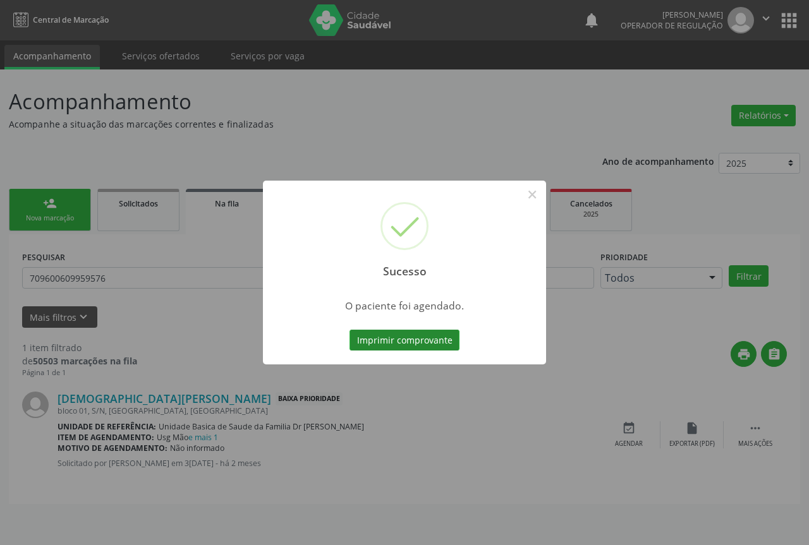
click at [403, 345] on button "Imprimir comprovante" at bounding box center [404, 340] width 110 height 21
